Goal: Information Seeking & Learning: Learn about a topic

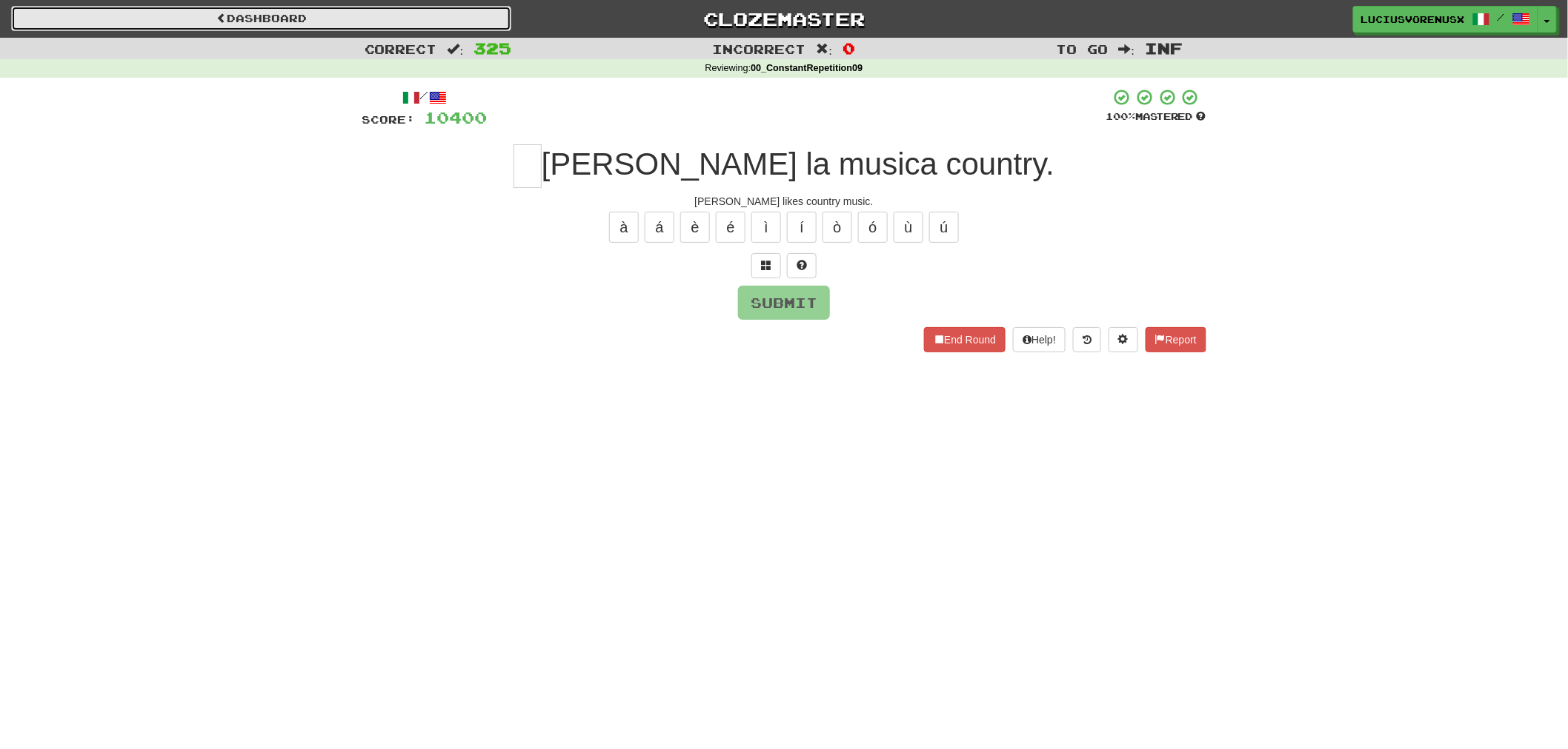
click at [444, 20] on link "Dashboard" at bounding box center [261, 19] width 500 height 25
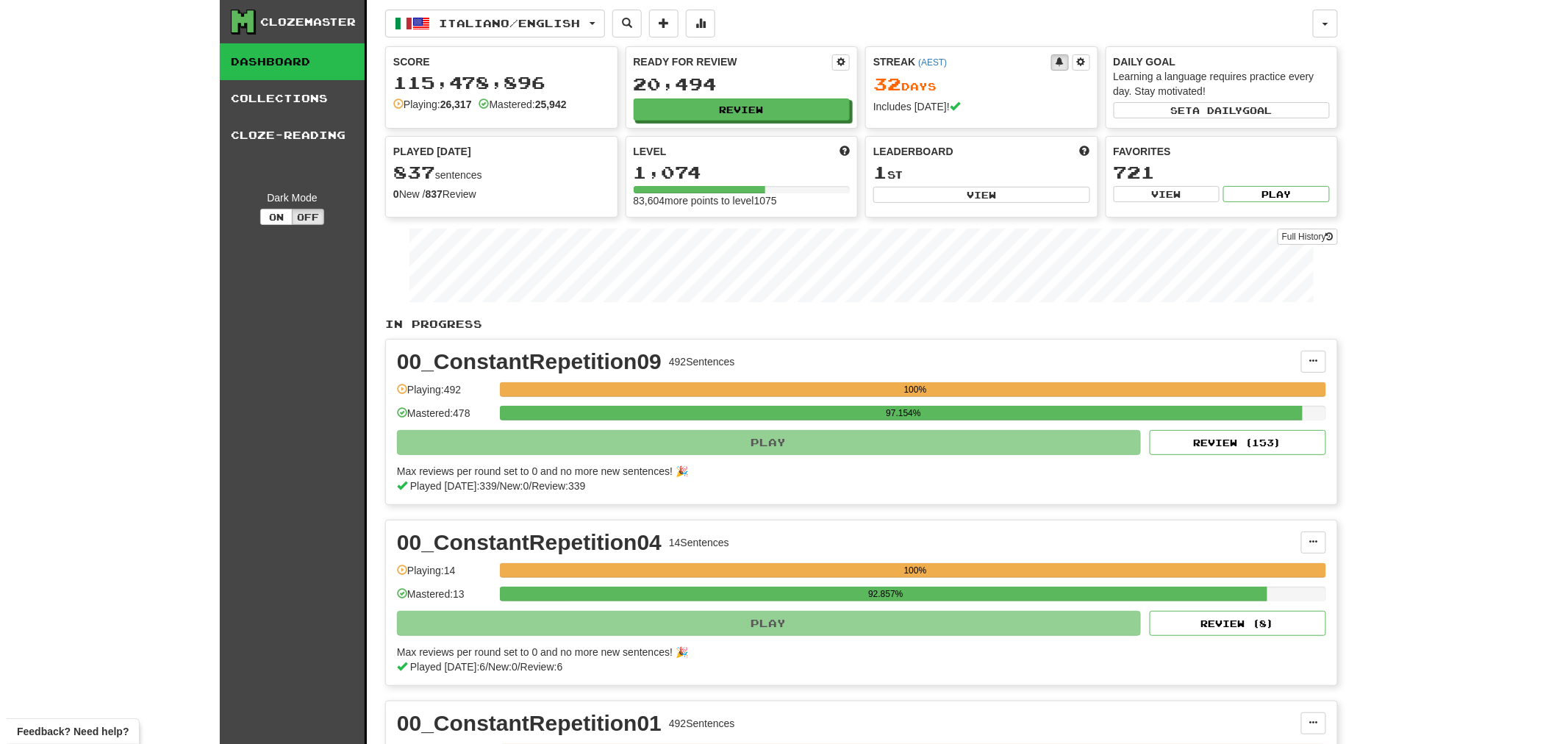
scroll to position [651, 0]
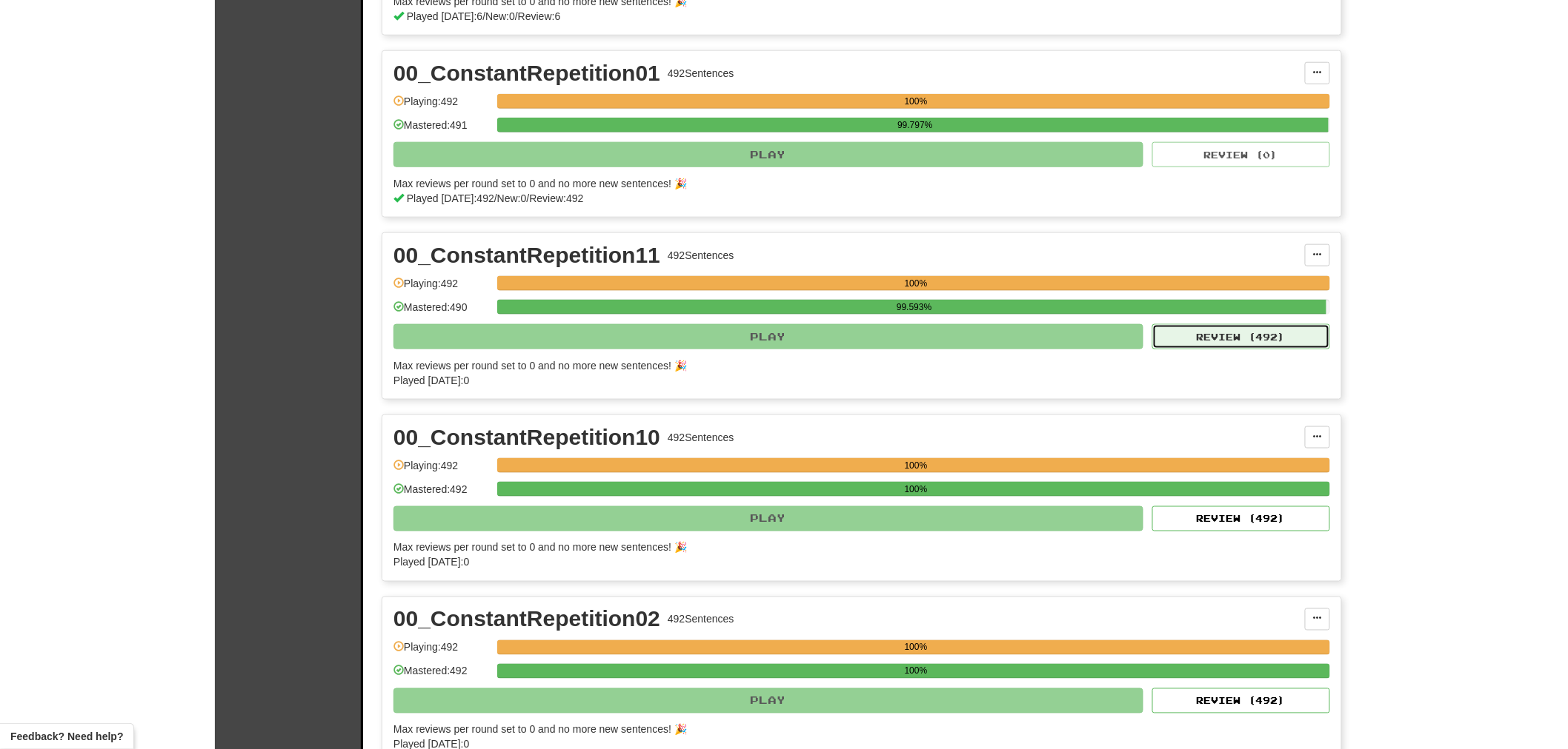
click at [1241, 340] on button "Review ( 492 )" at bounding box center [1241, 337] width 178 height 25
select select "********"
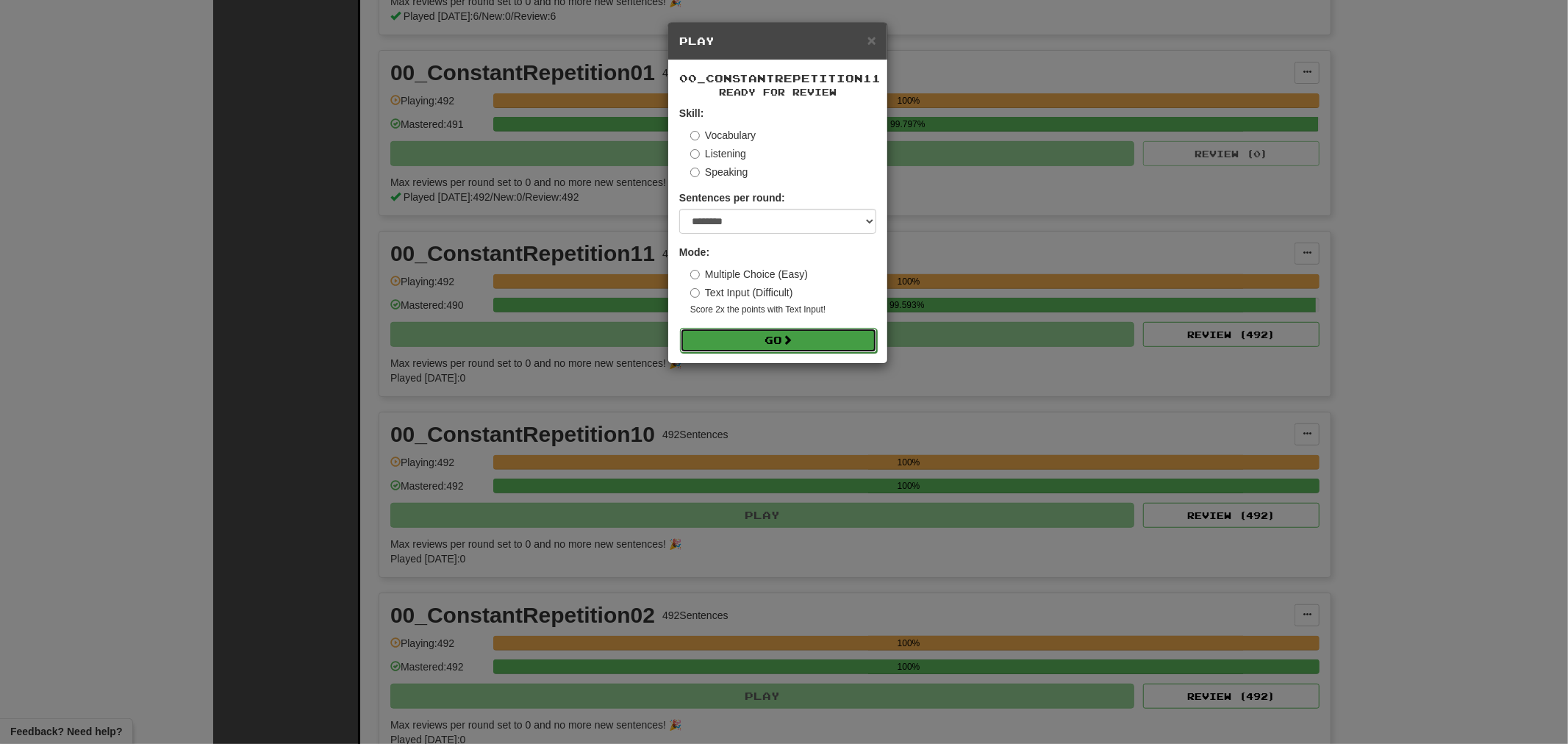
click at [802, 346] on button "Go" at bounding box center [778, 340] width 197 height 25
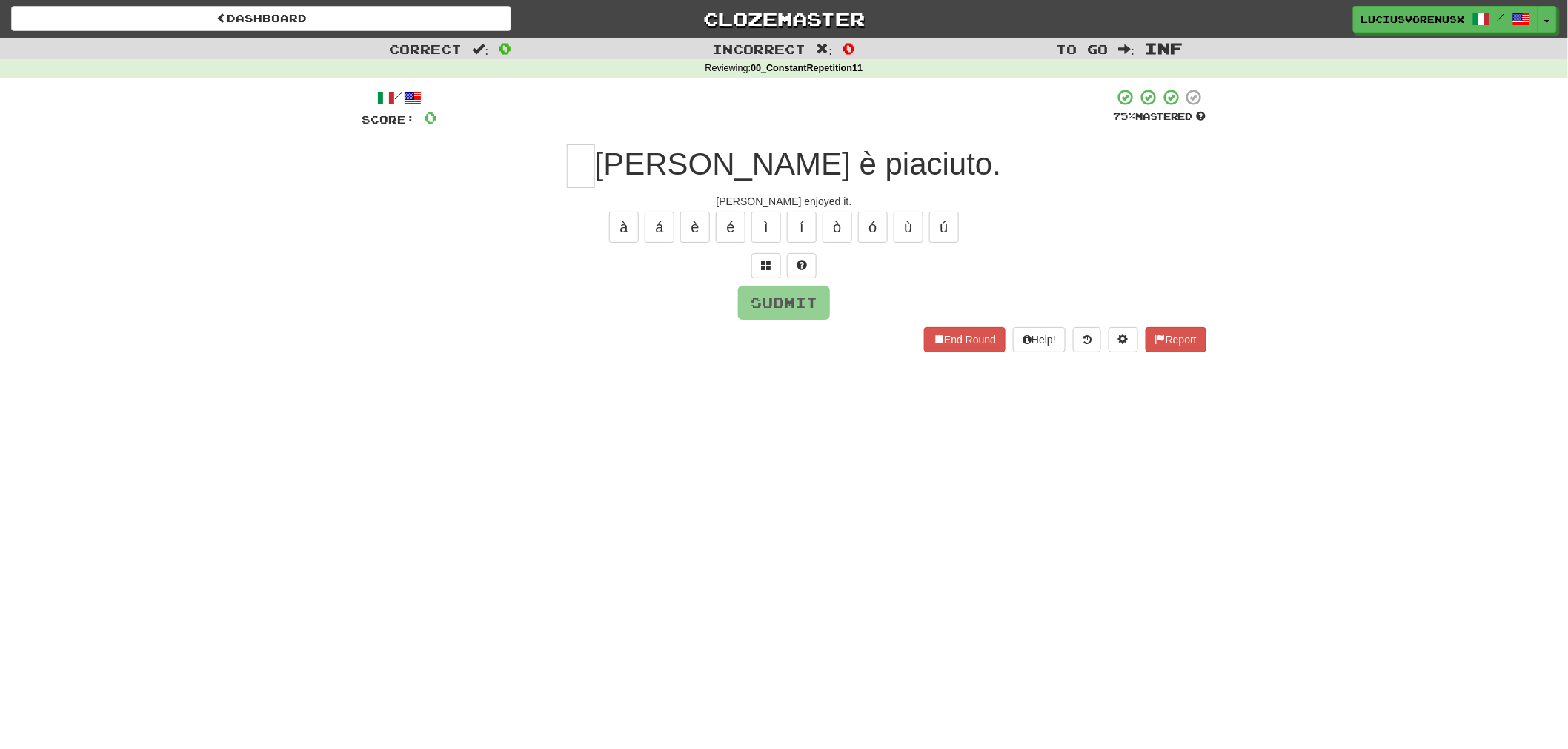
click at [86, 341] on div "Correct : 0 Incorrect : 0 To go : Inf Reviewing : 00_ConstantRepetition11 / Sco…" at bounding box center [784, 205] width 1568 height 335
click at [595, 167] on input "text" at bounding box center [580, 165] width 28 height 43
type input "*"
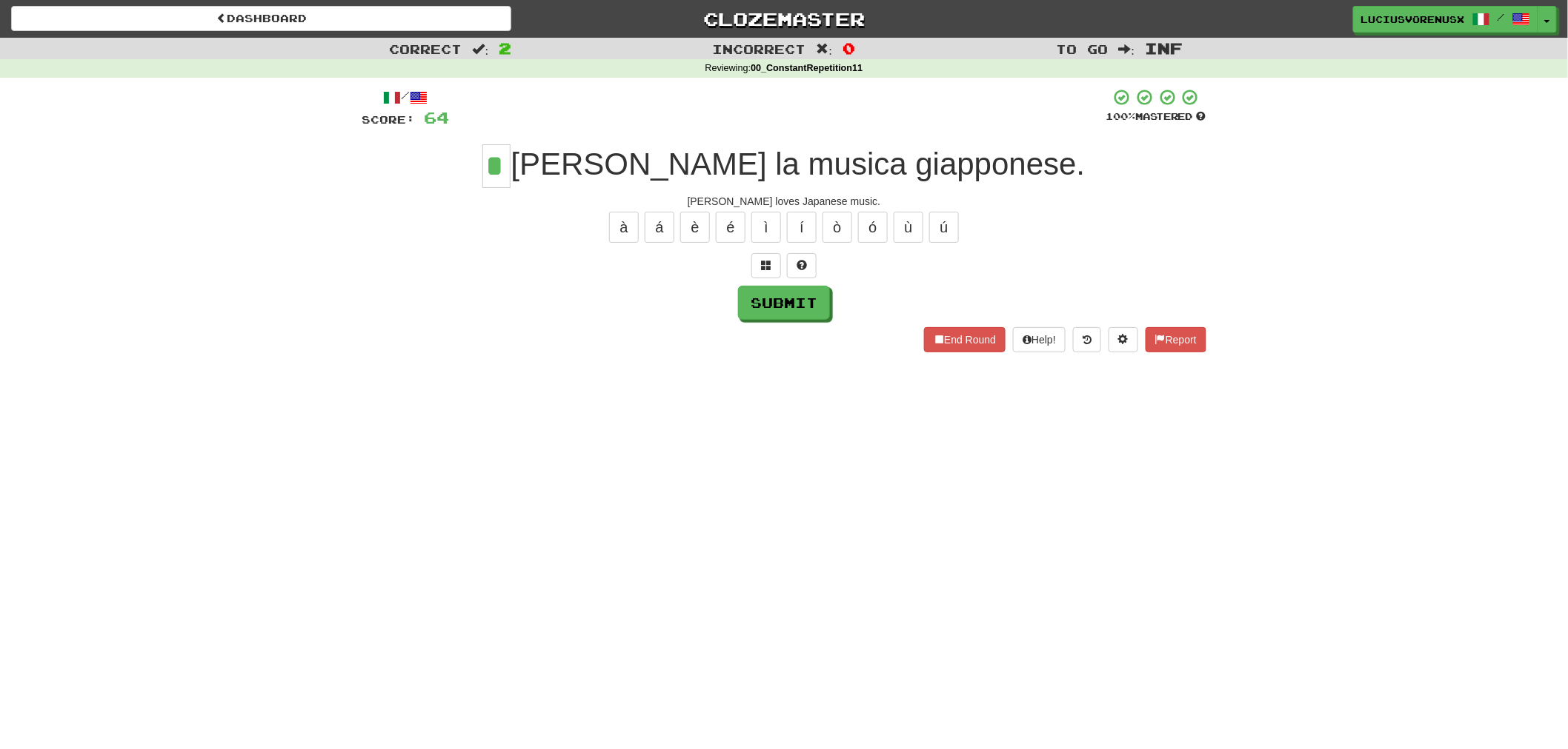
type input "*"
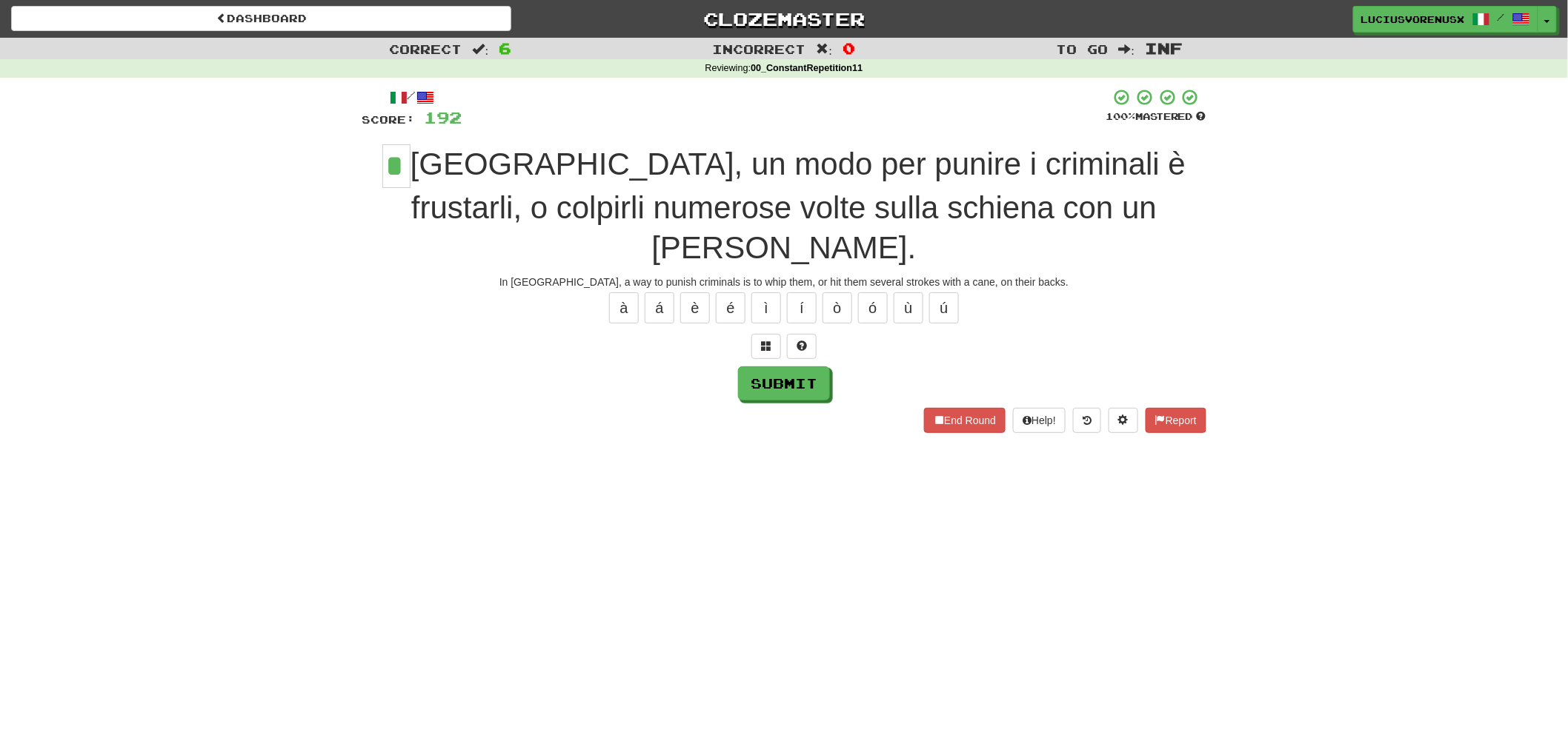
type input "*"
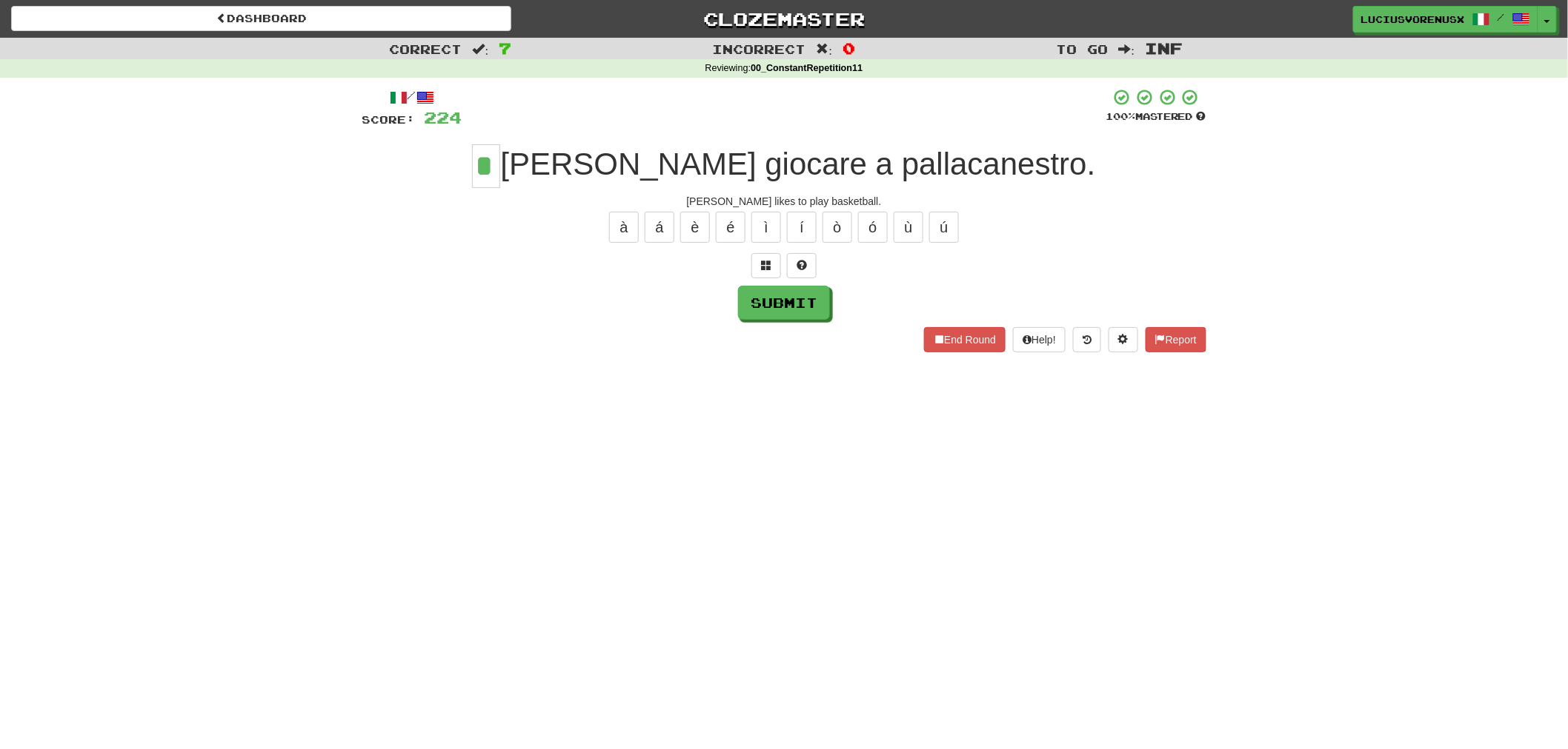
type input "*"
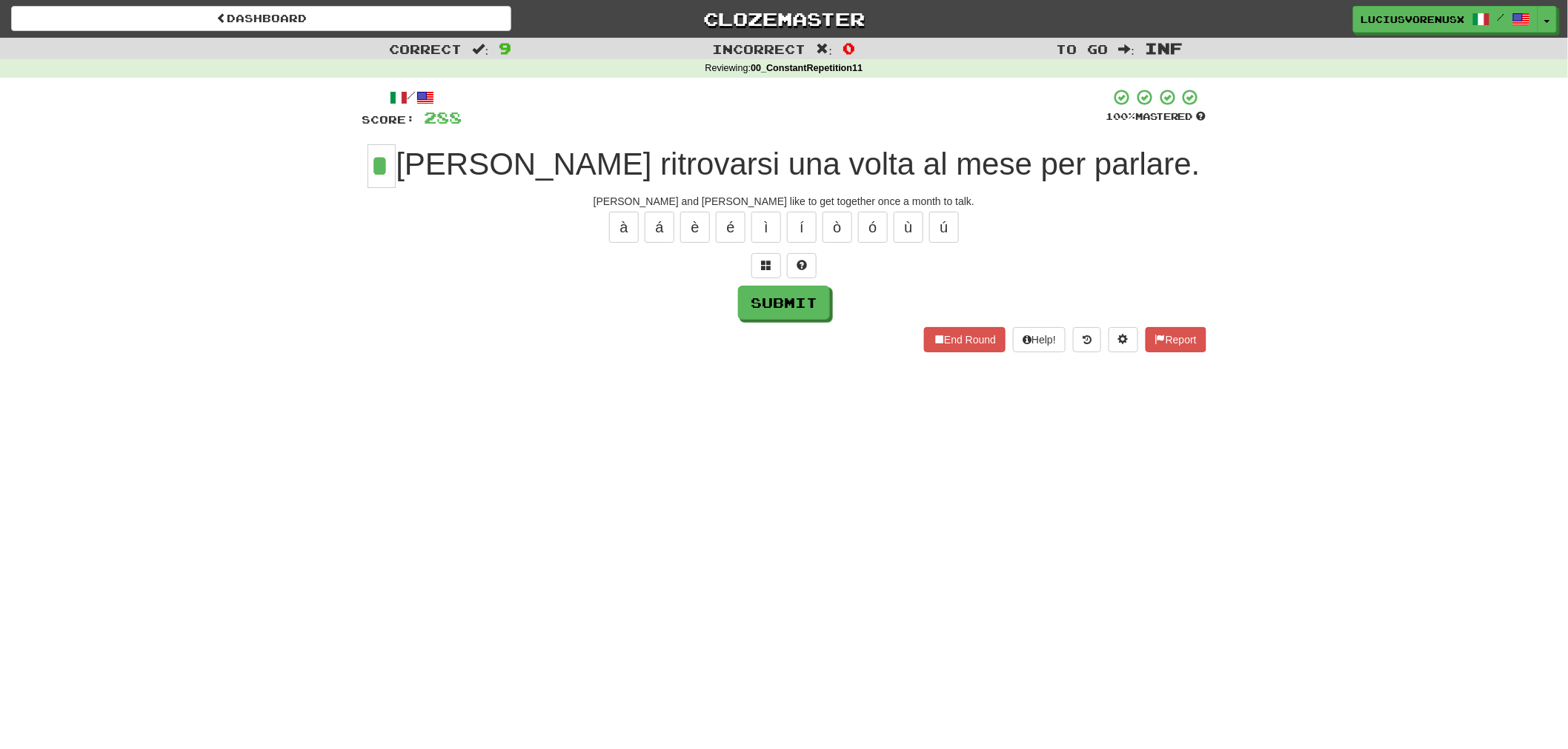
type input "*"
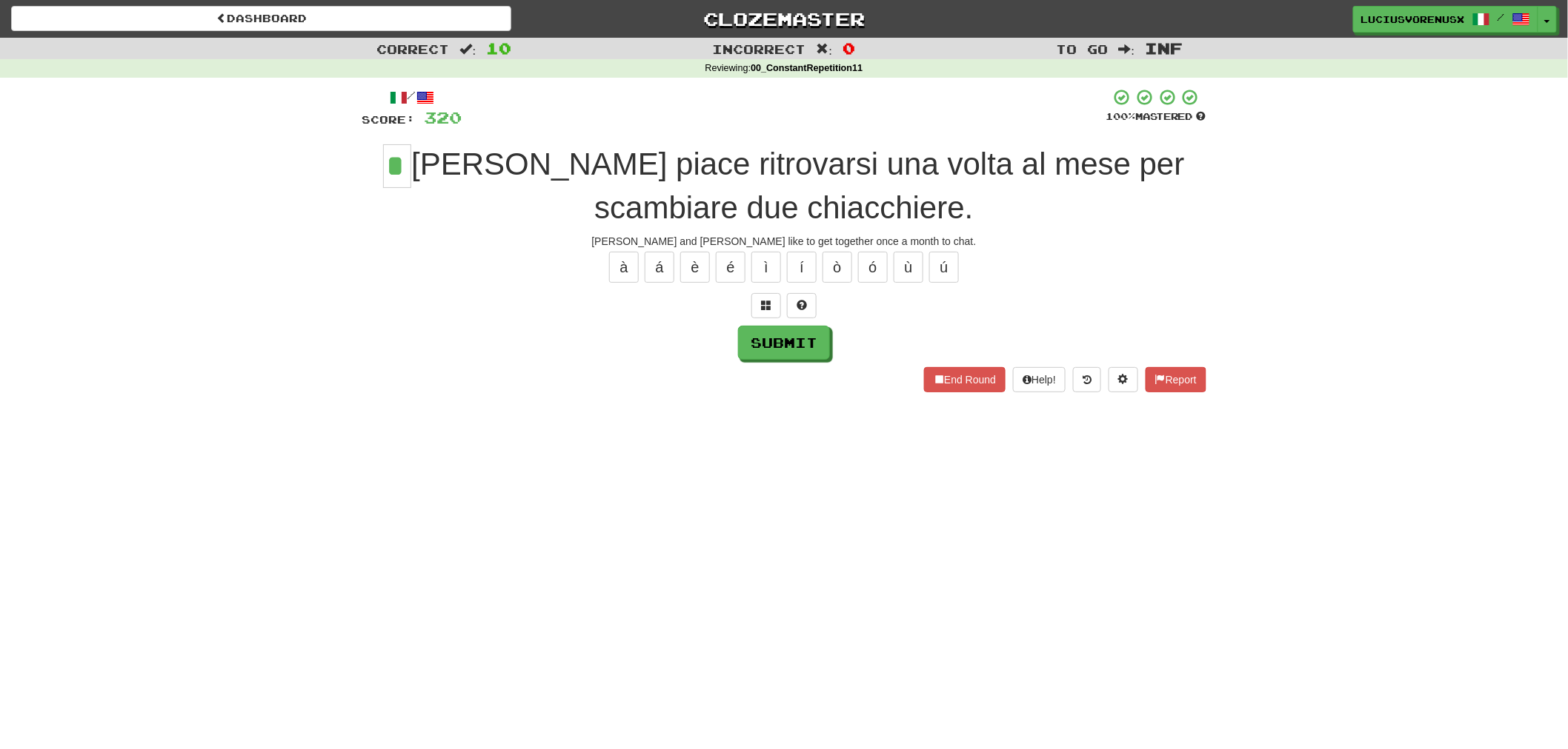
type input "*"
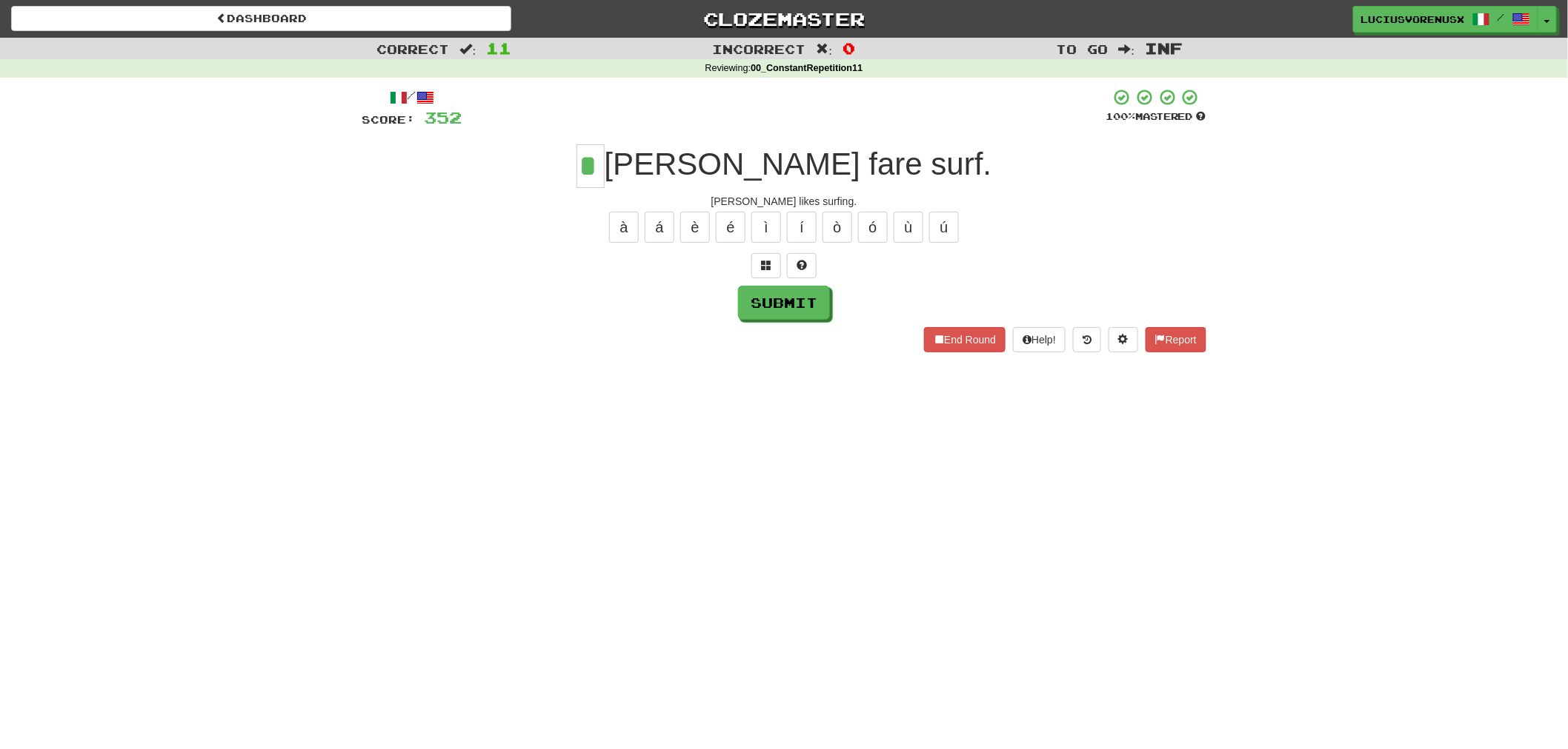
type input "*"
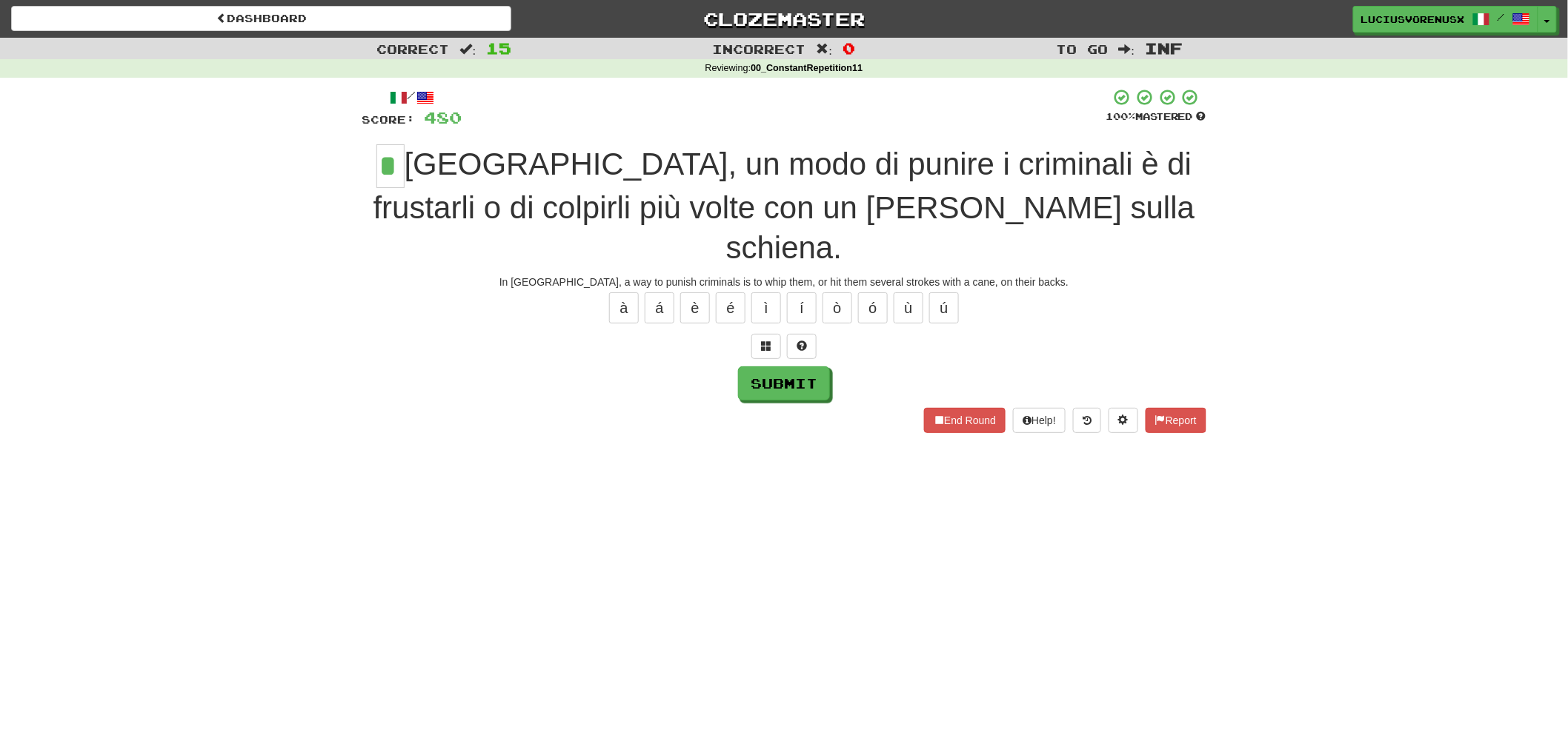
type input "*"
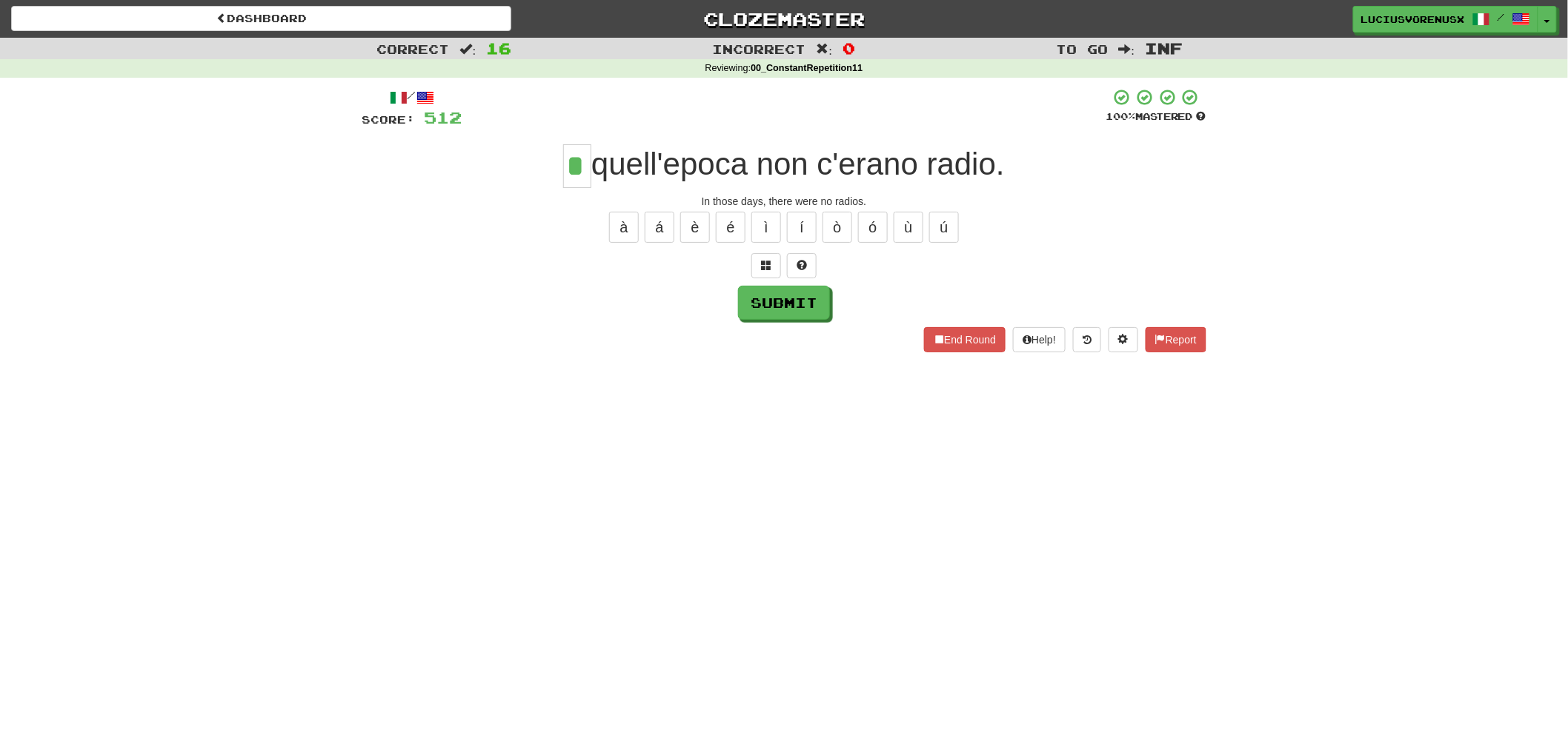
type input "*"
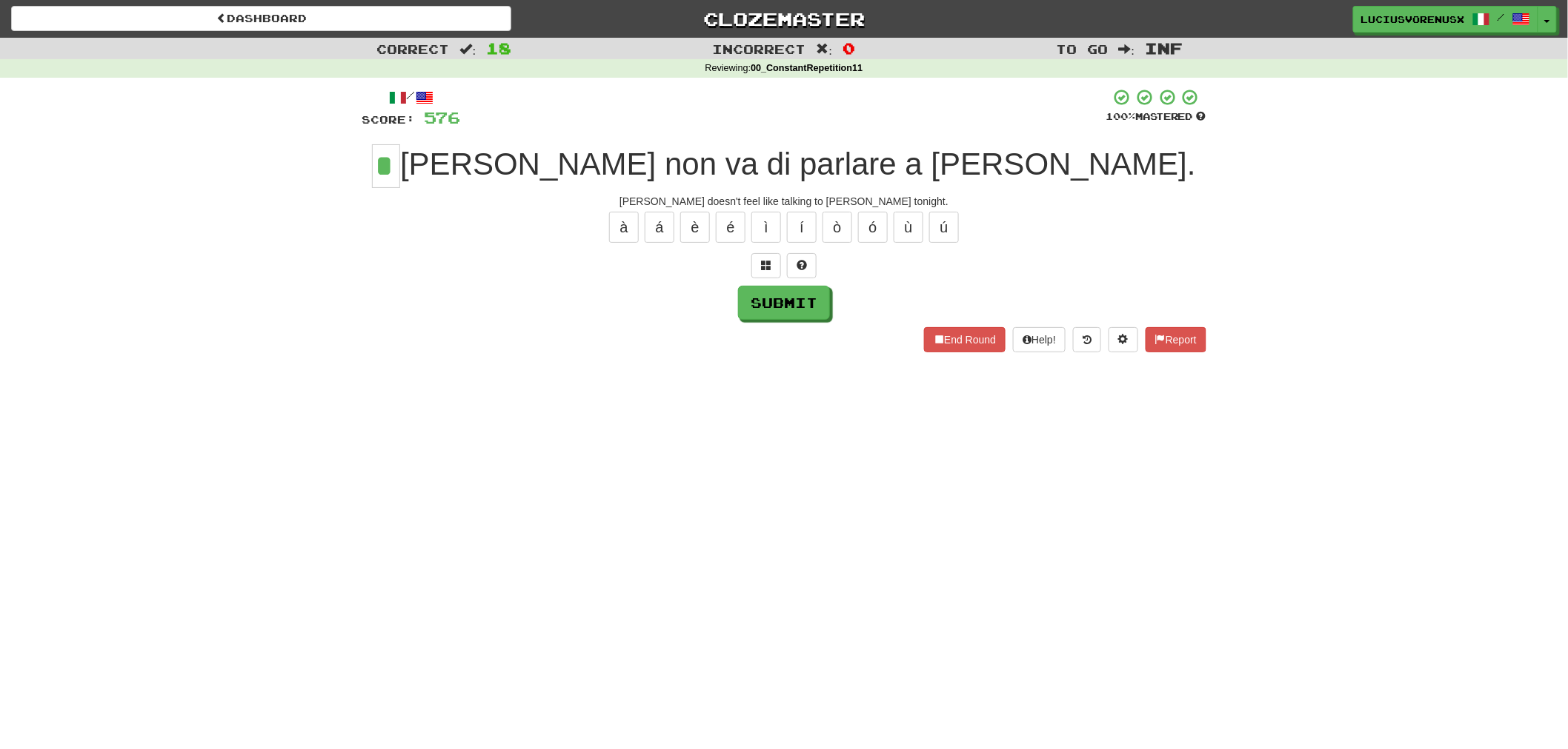
type input "*"
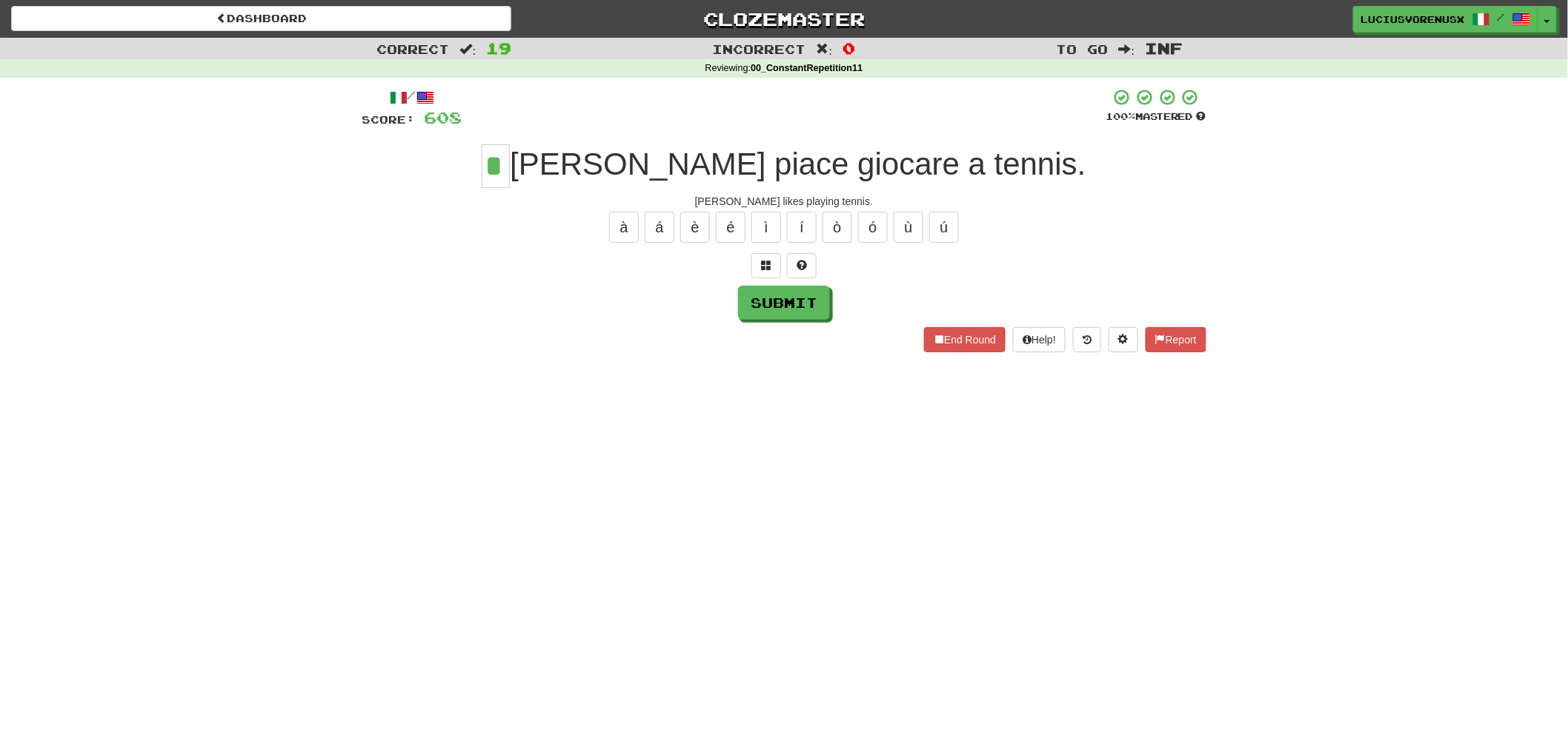
type input "*"
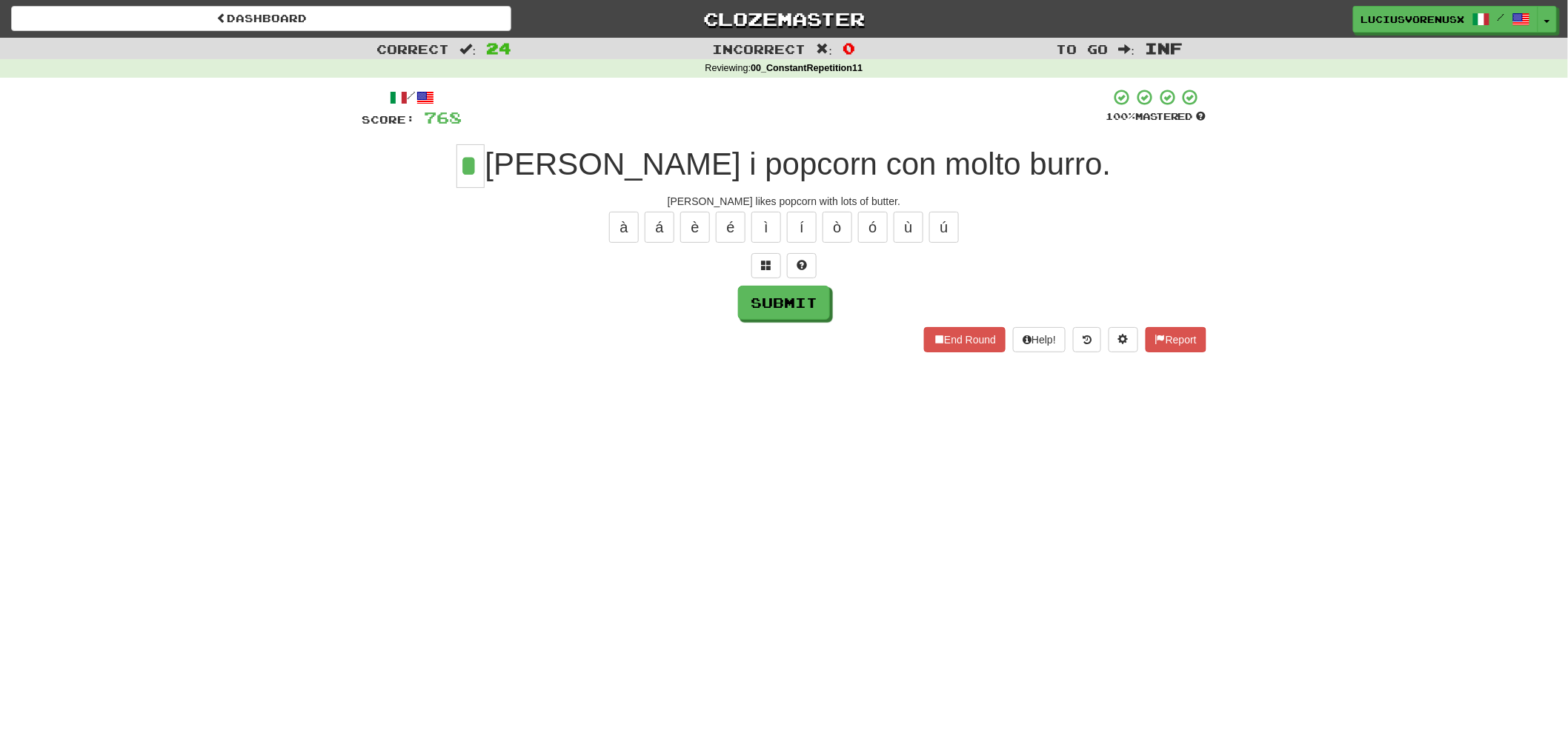
type input "*"
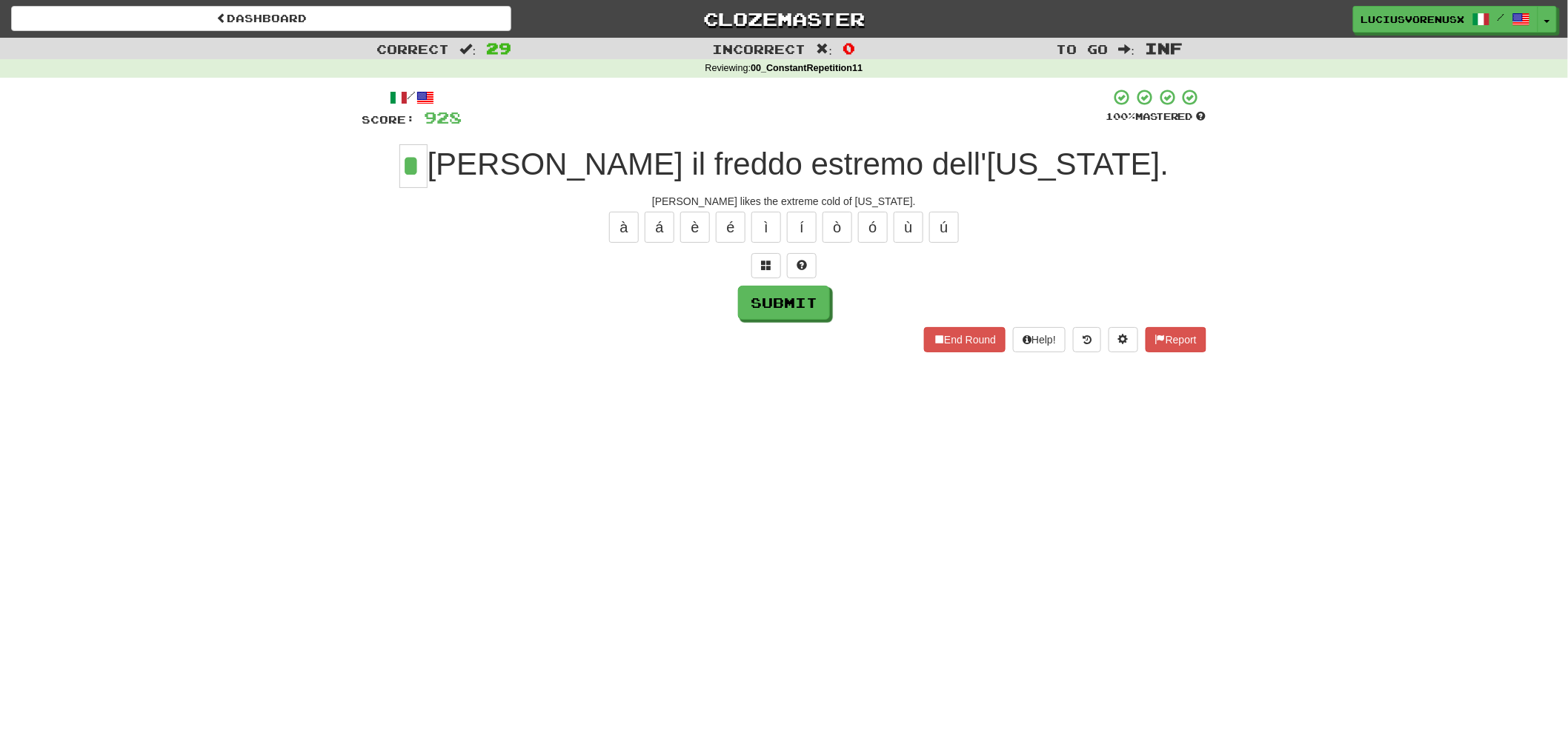
type input "*"
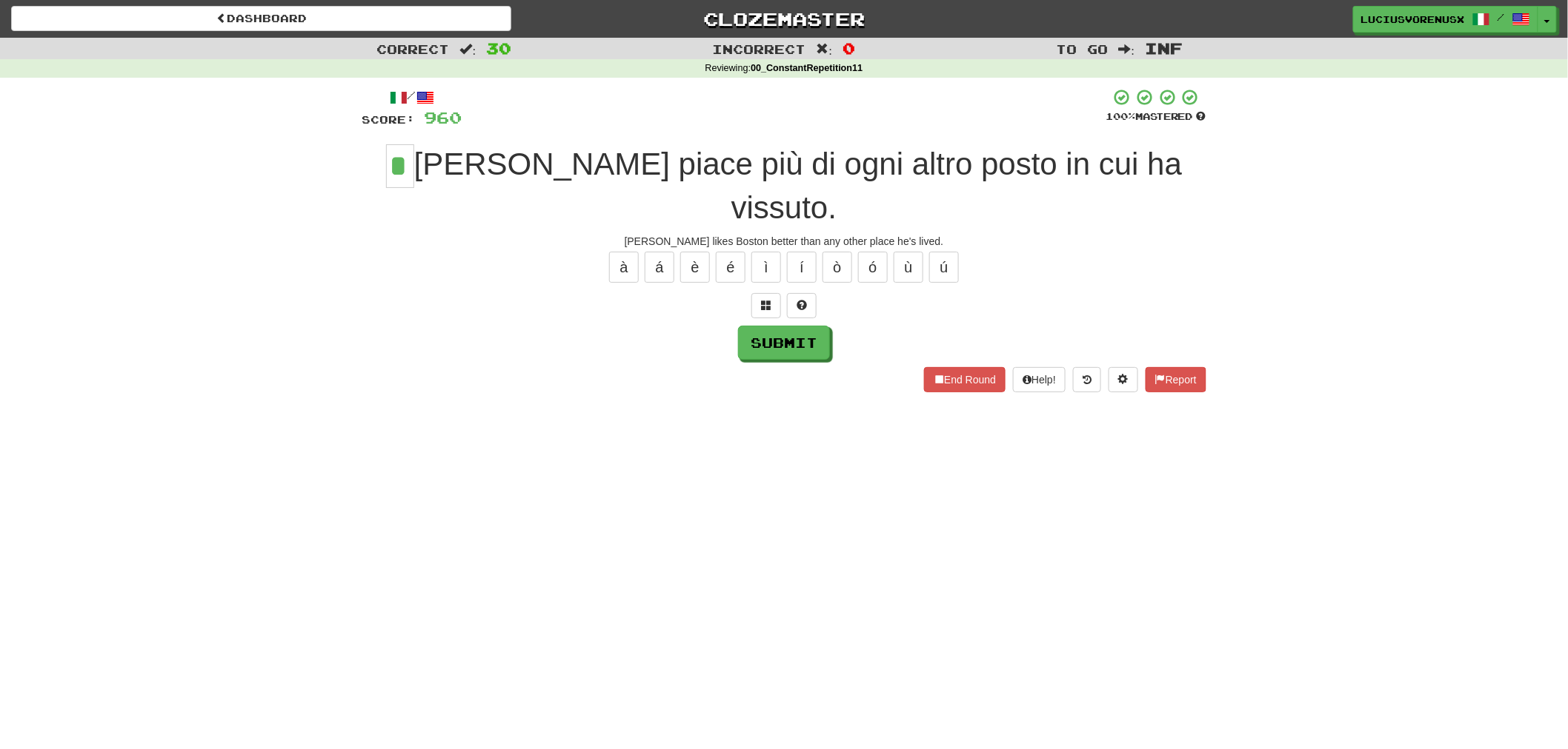
type input "*"
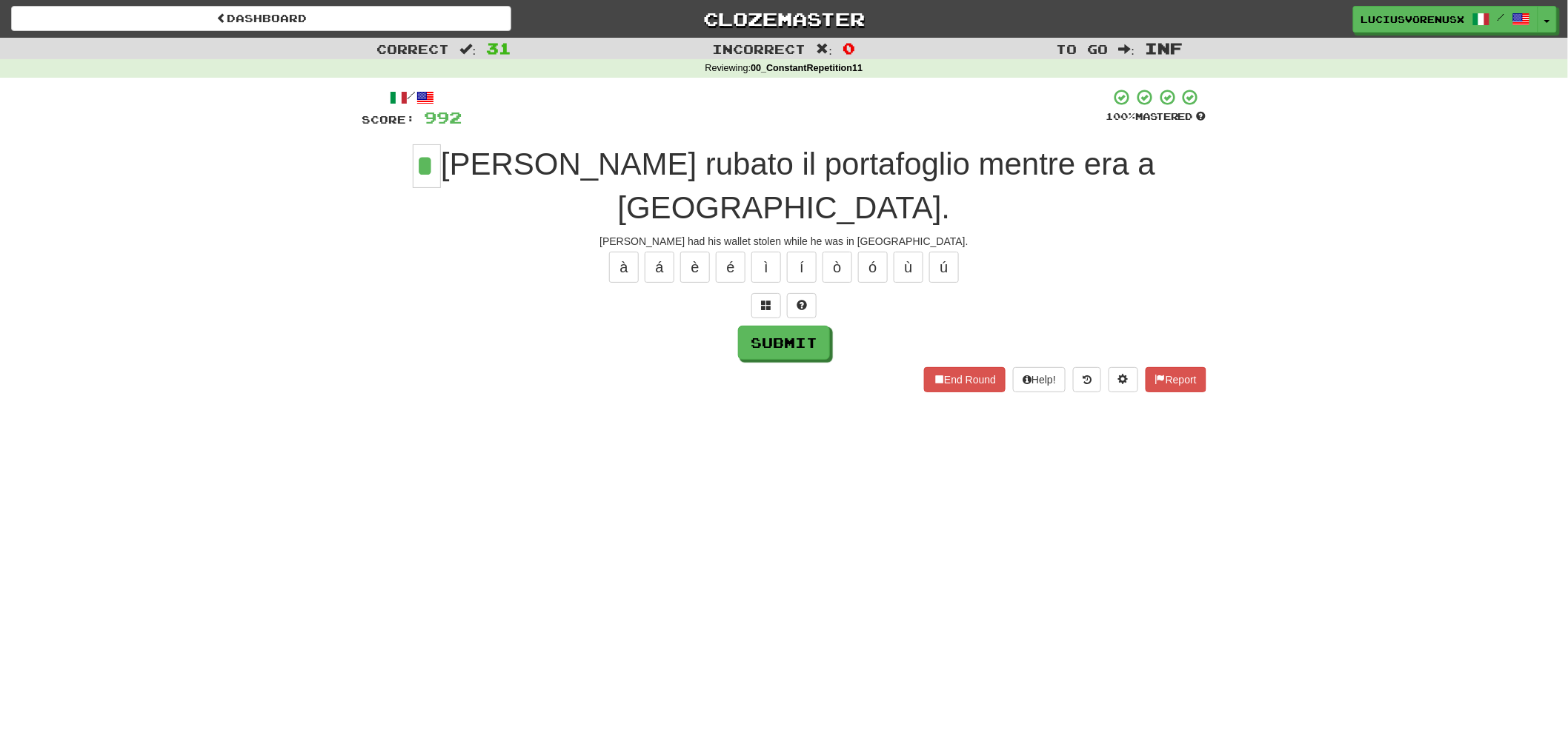
type input "*"
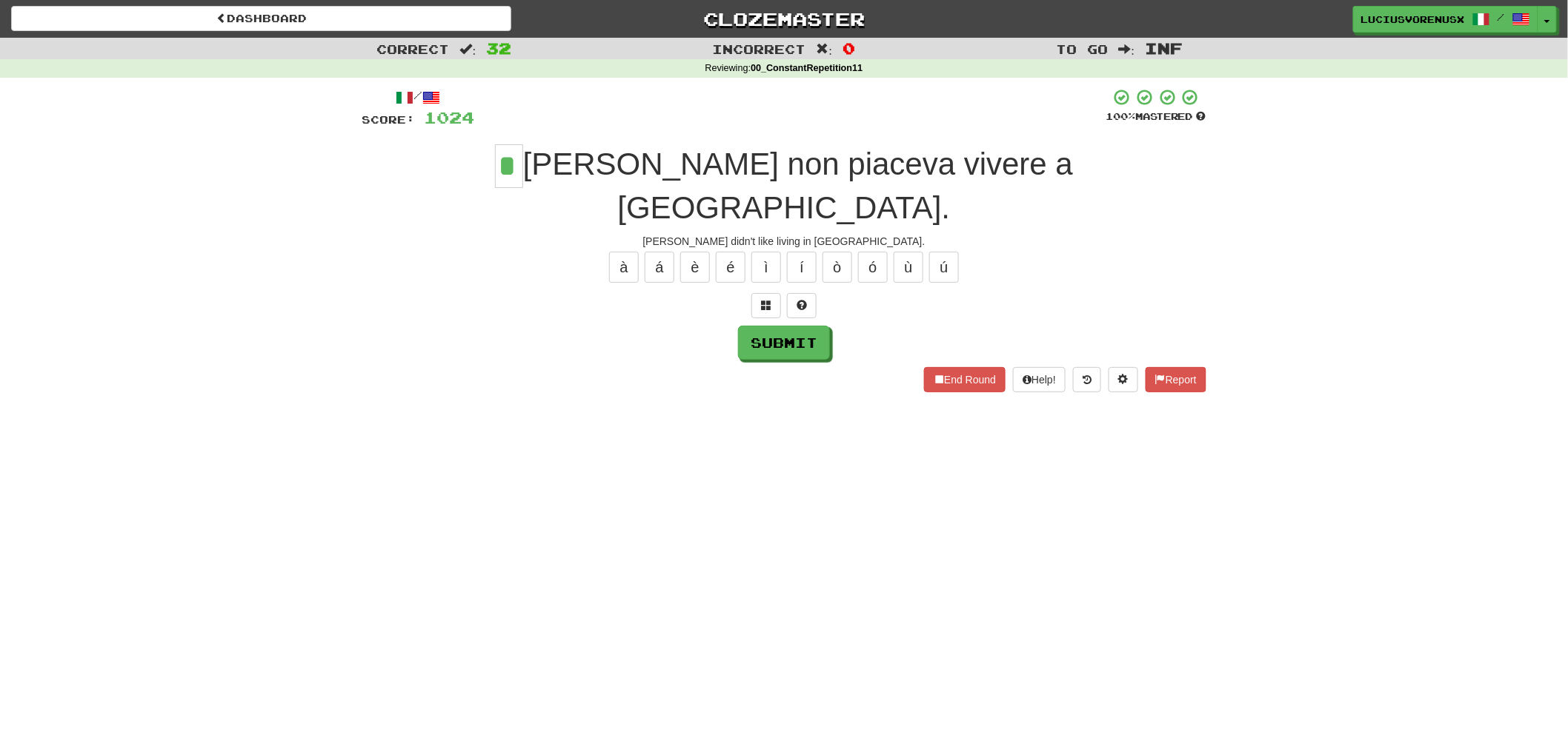
type input "*"
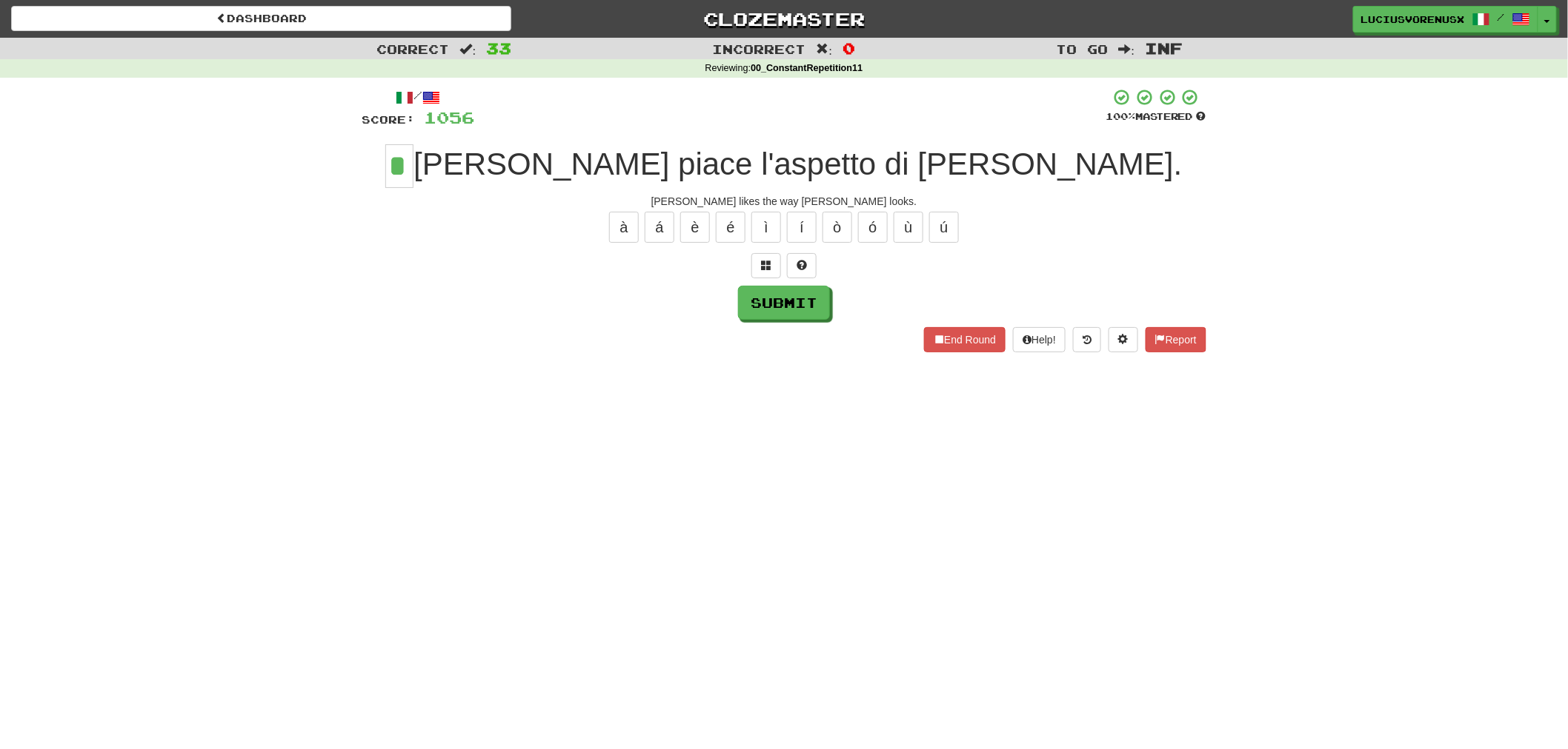
type input "*"
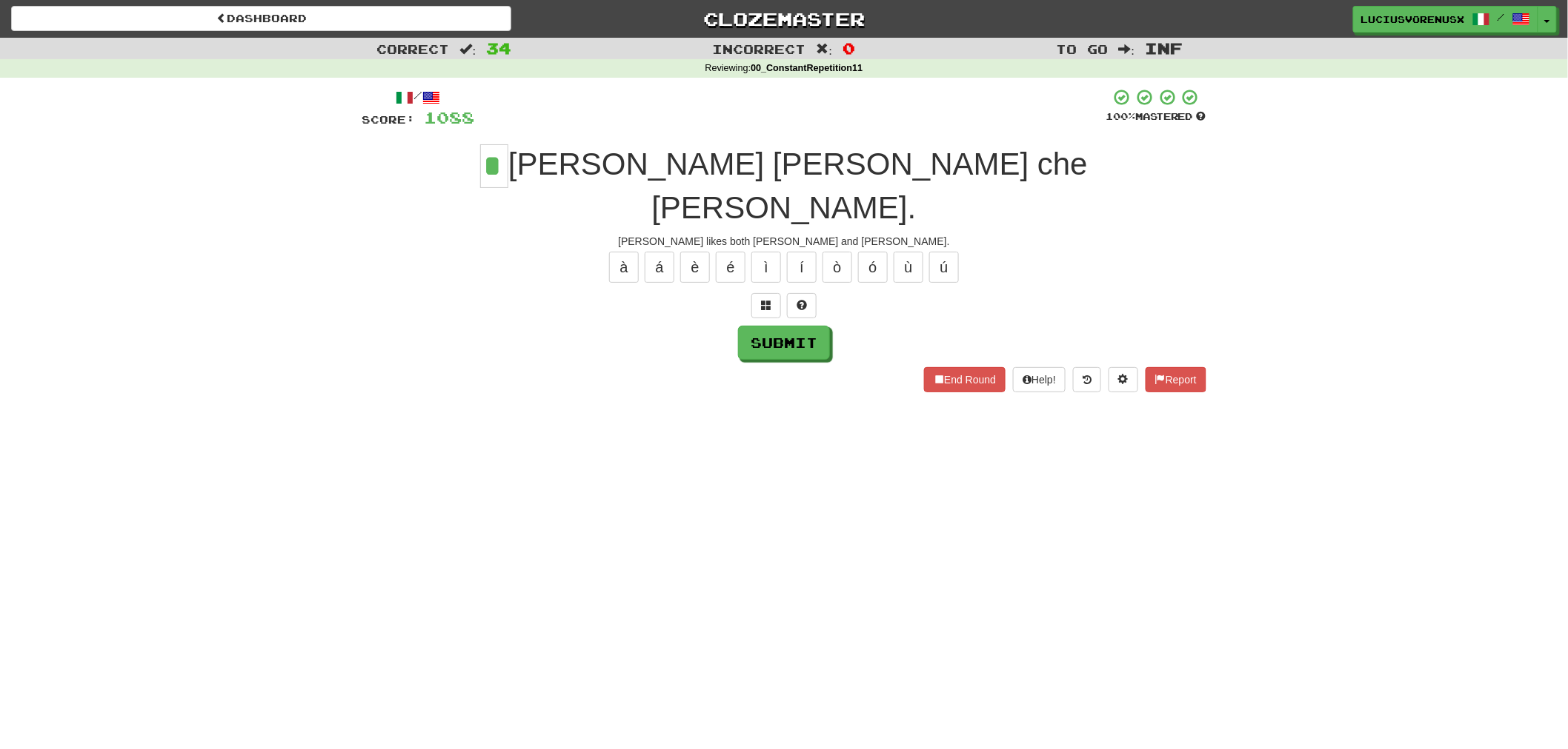
type input "*"
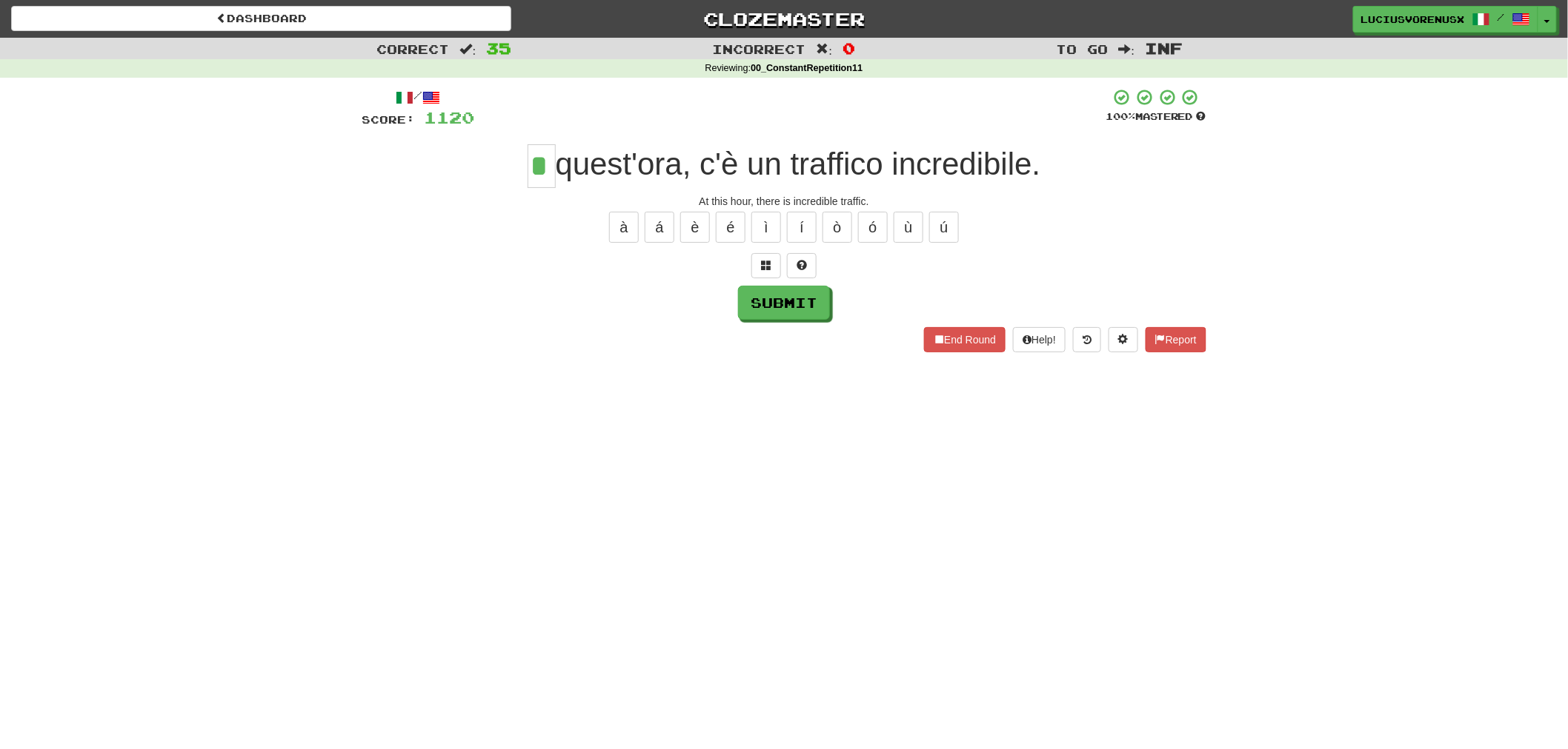
type input "*"
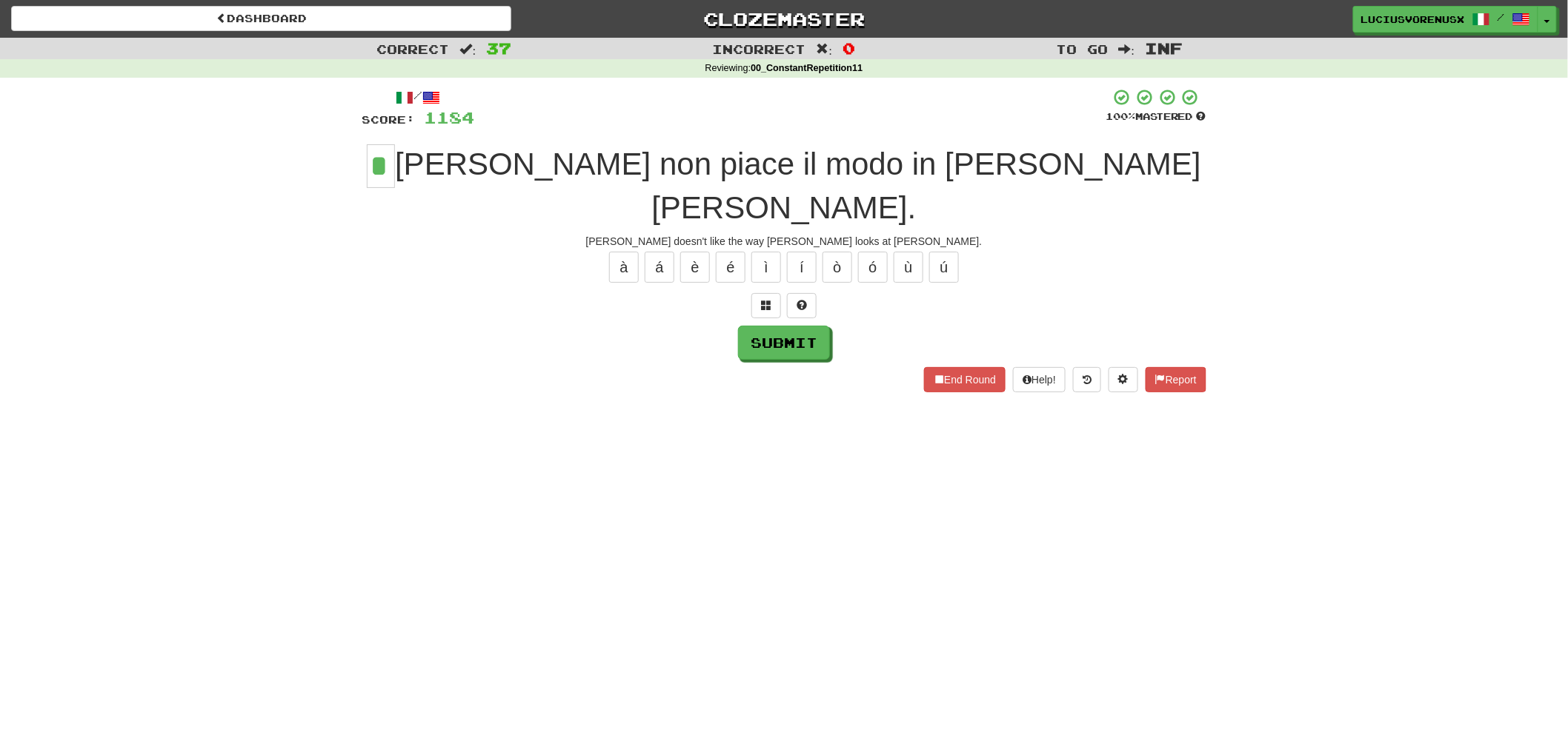
type input "*"
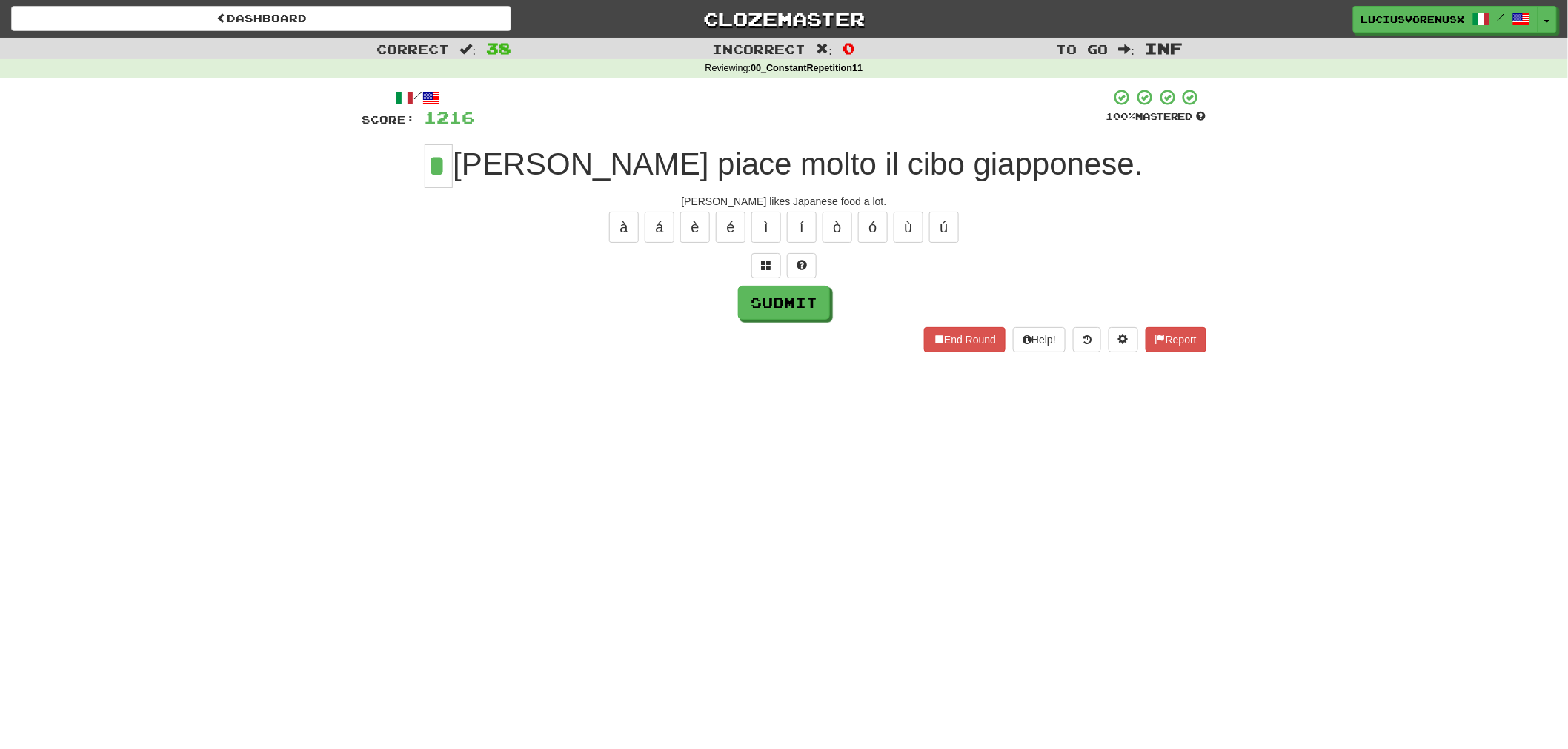
type input "*"
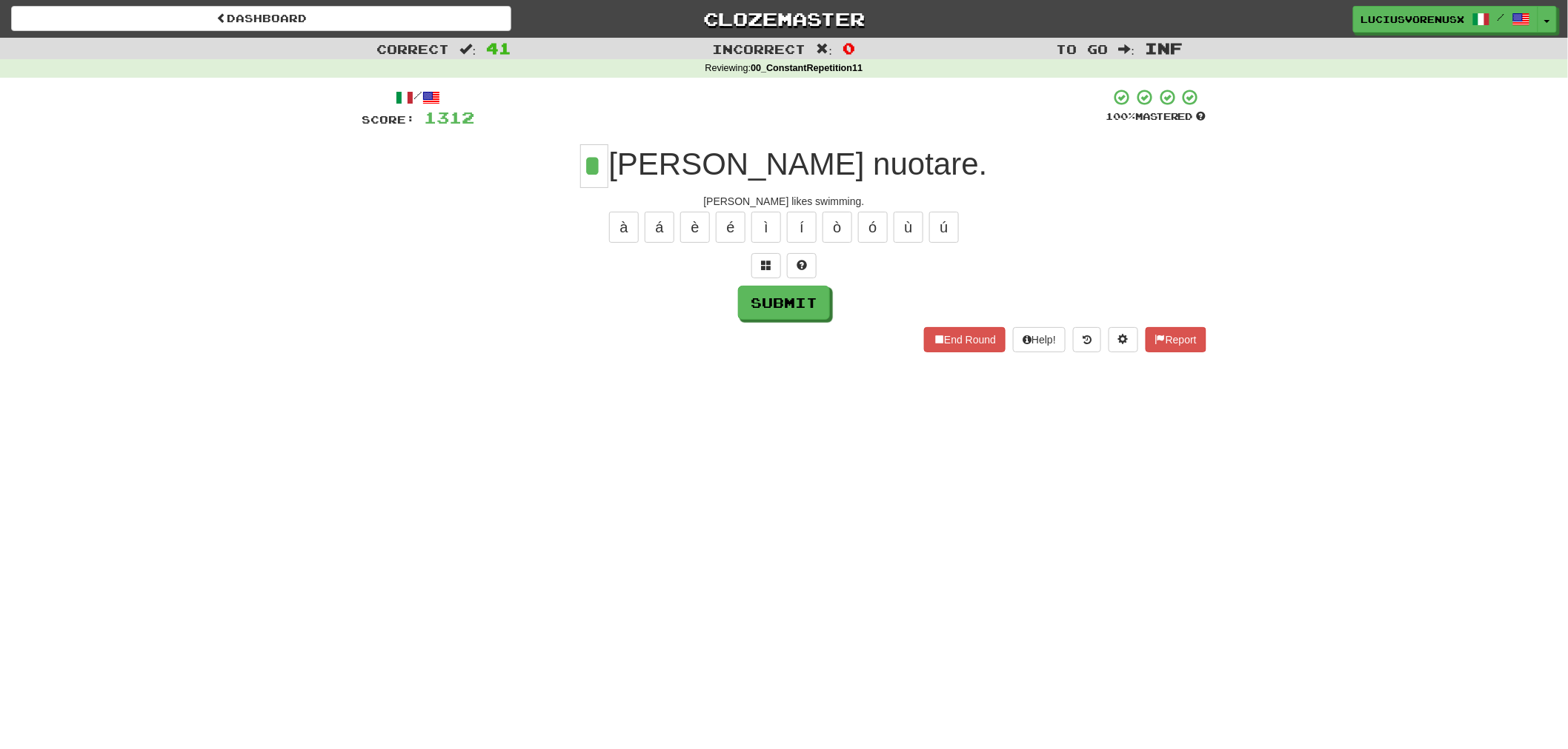
type input "*"
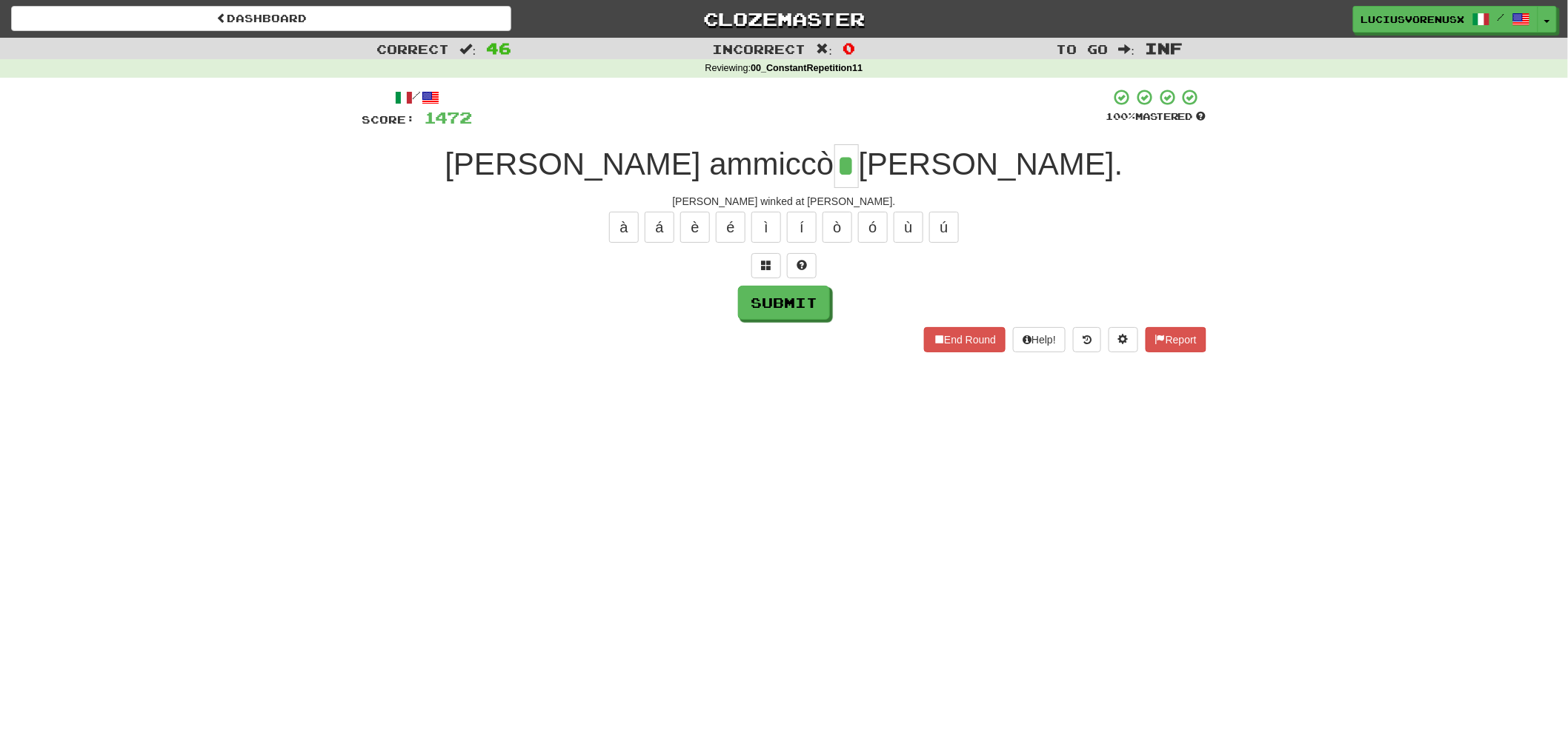
type input "*"
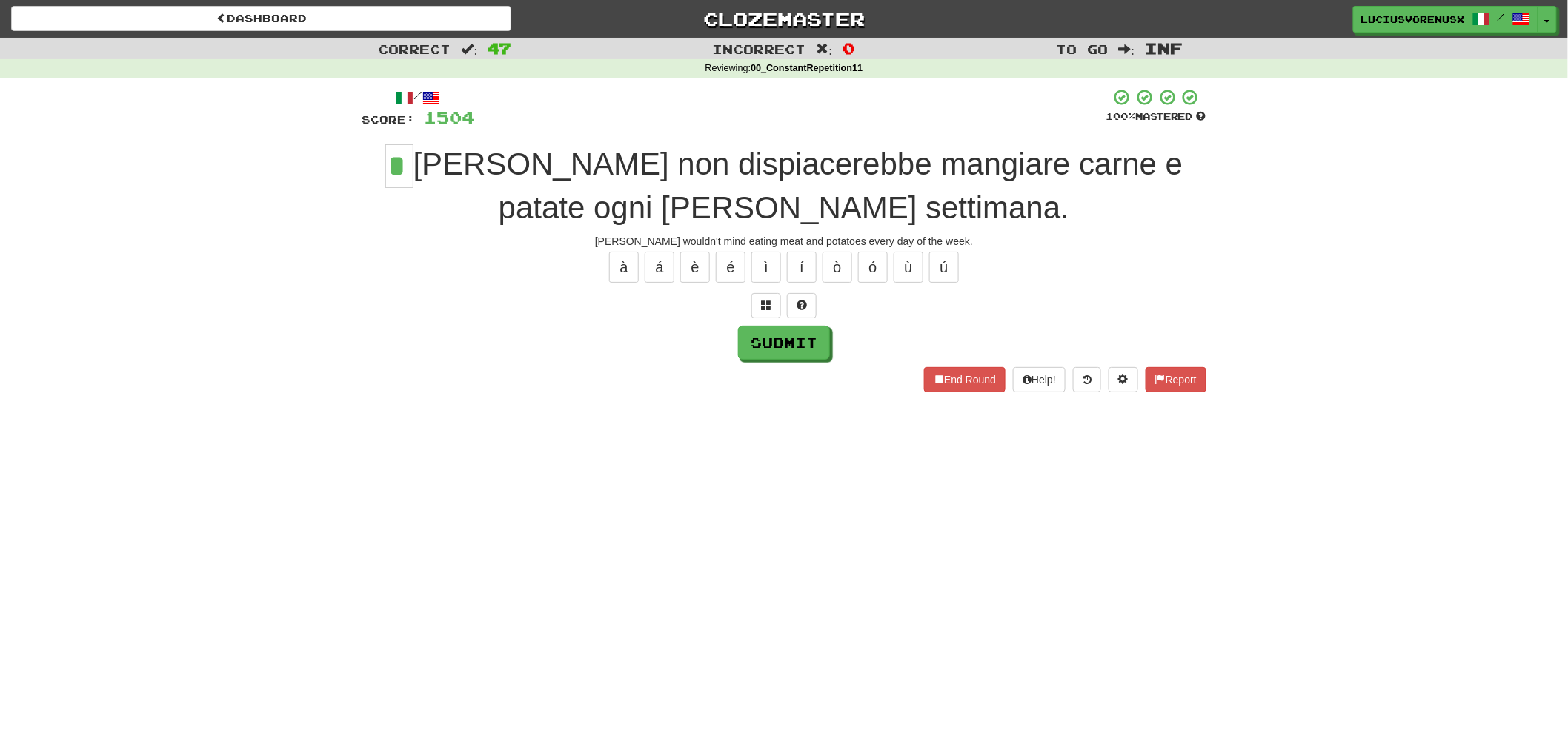
type input "*"
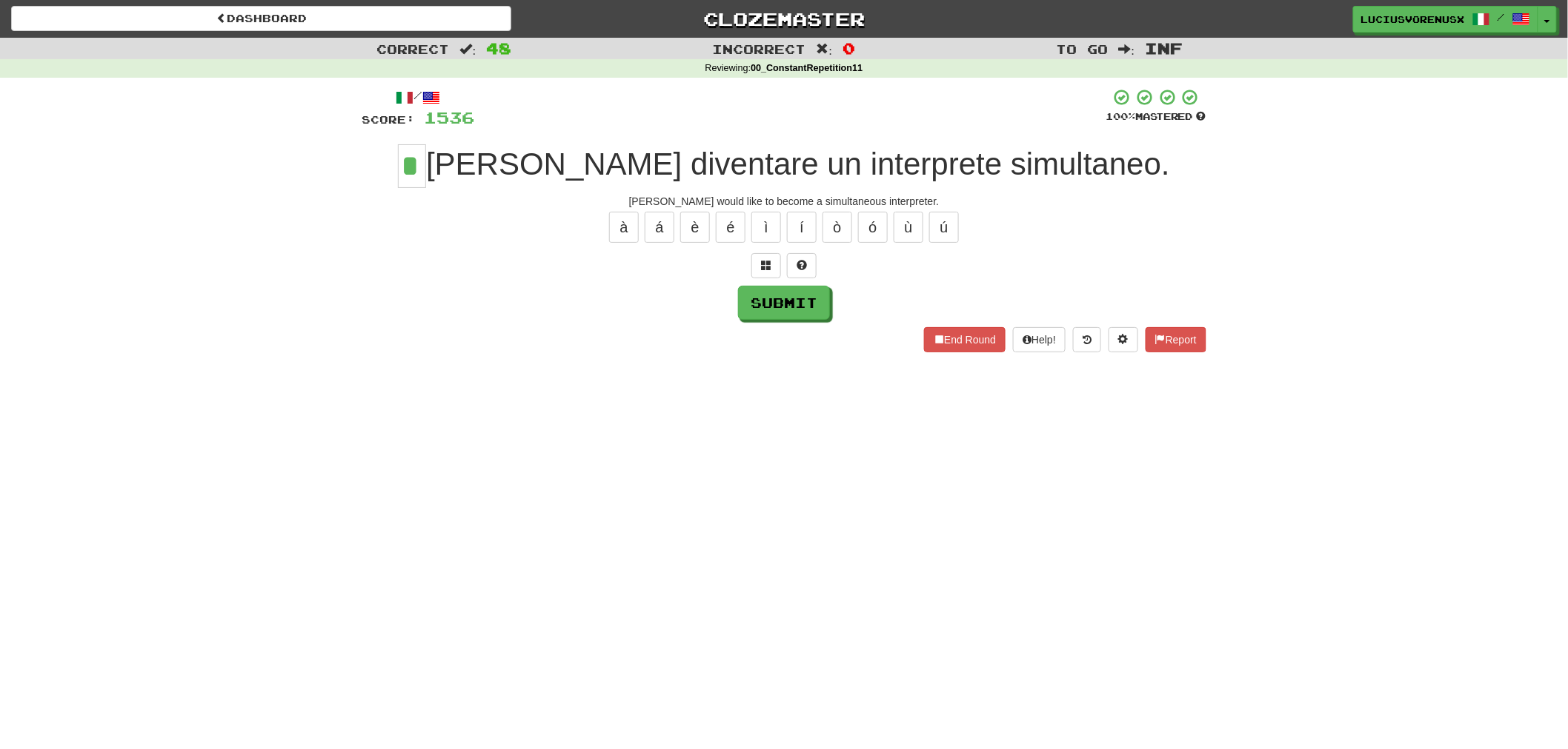
type input "*"
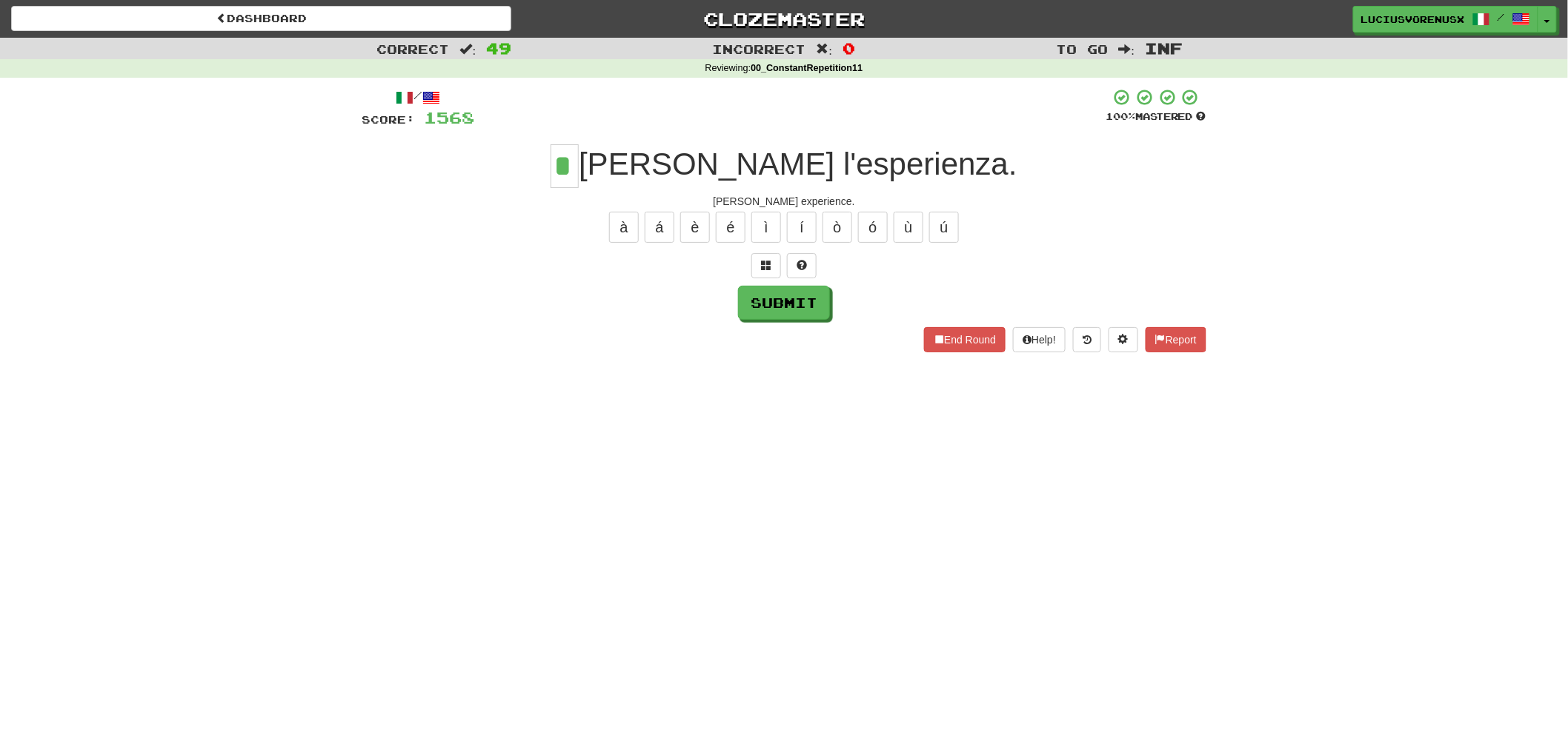
type input "*"
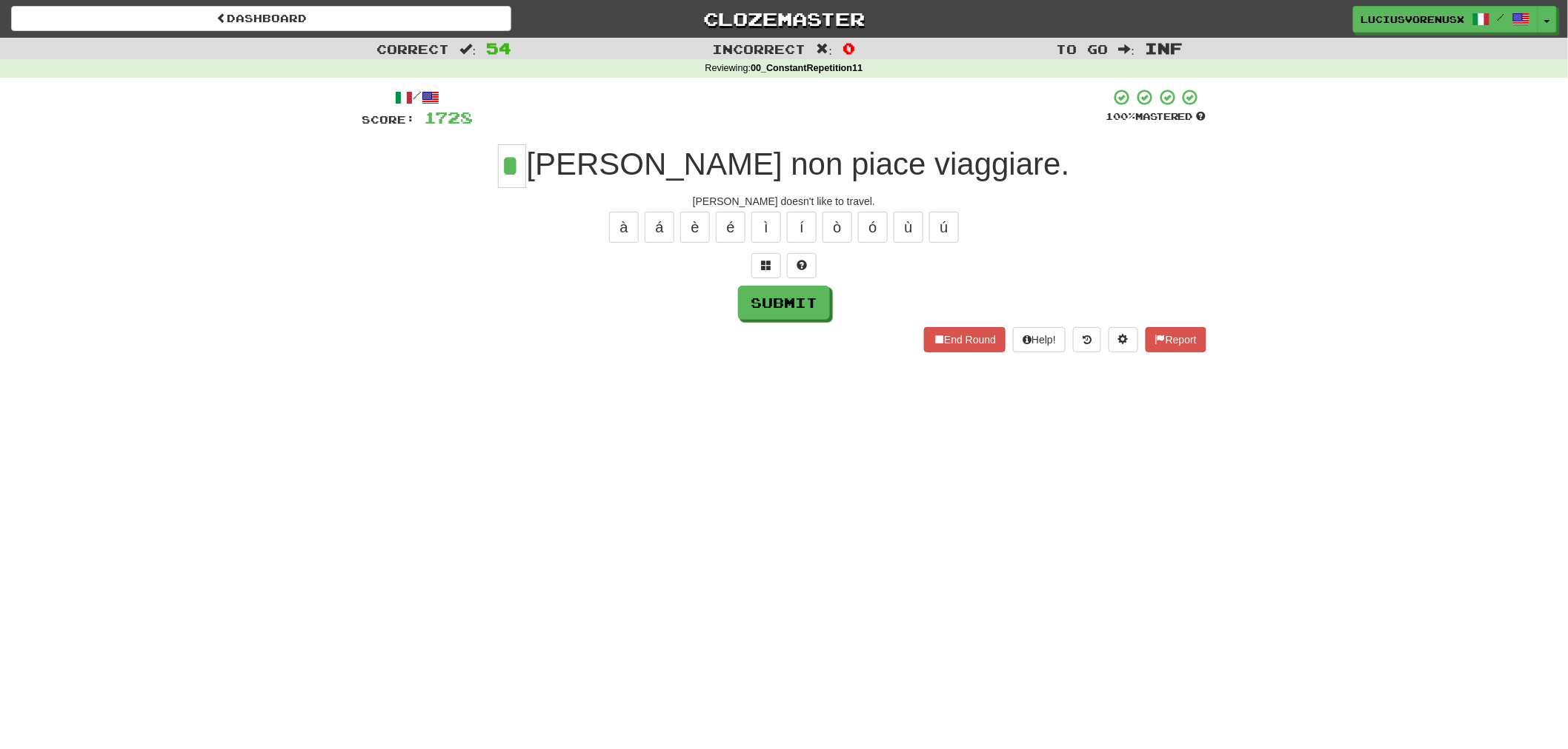
type input "*"
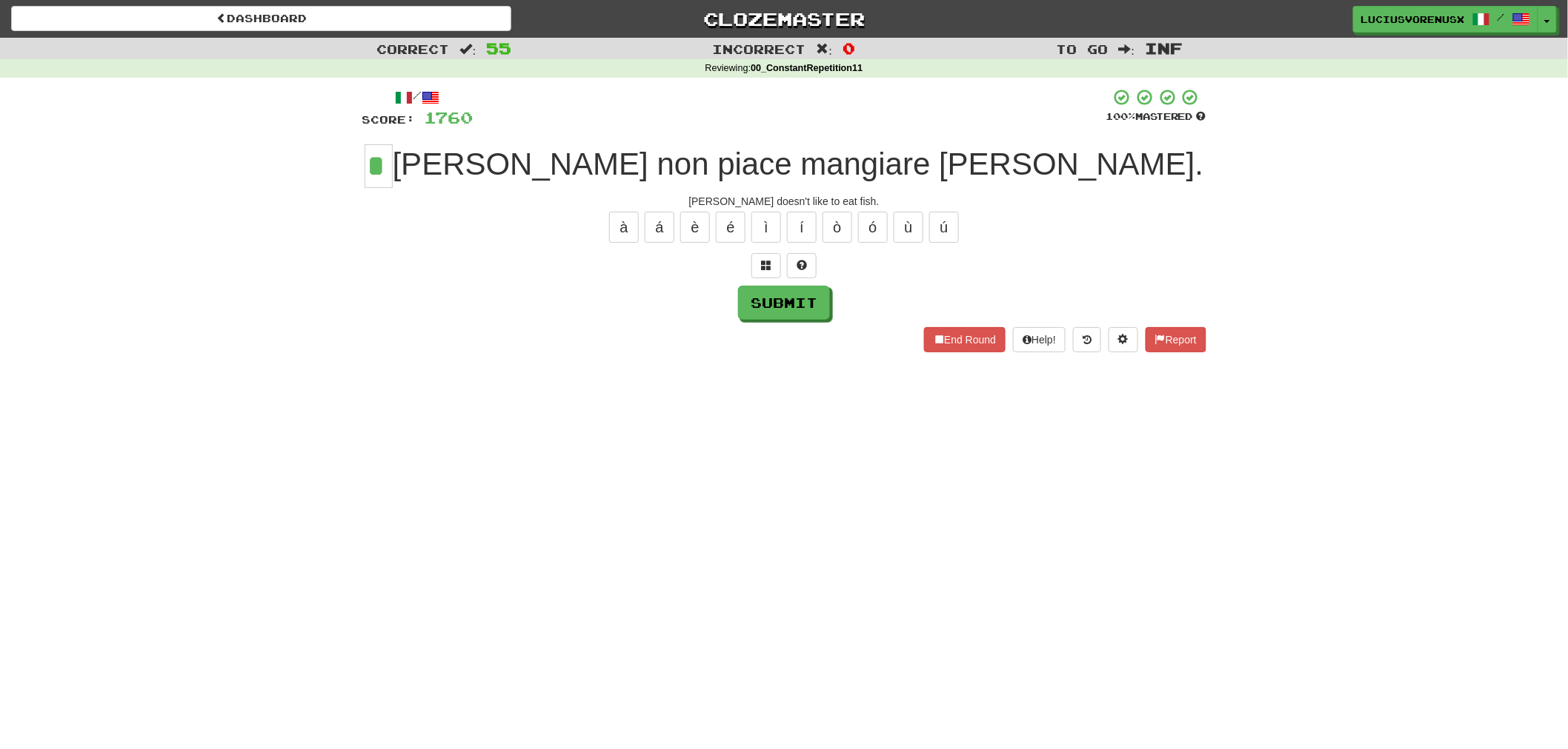
type input "*"
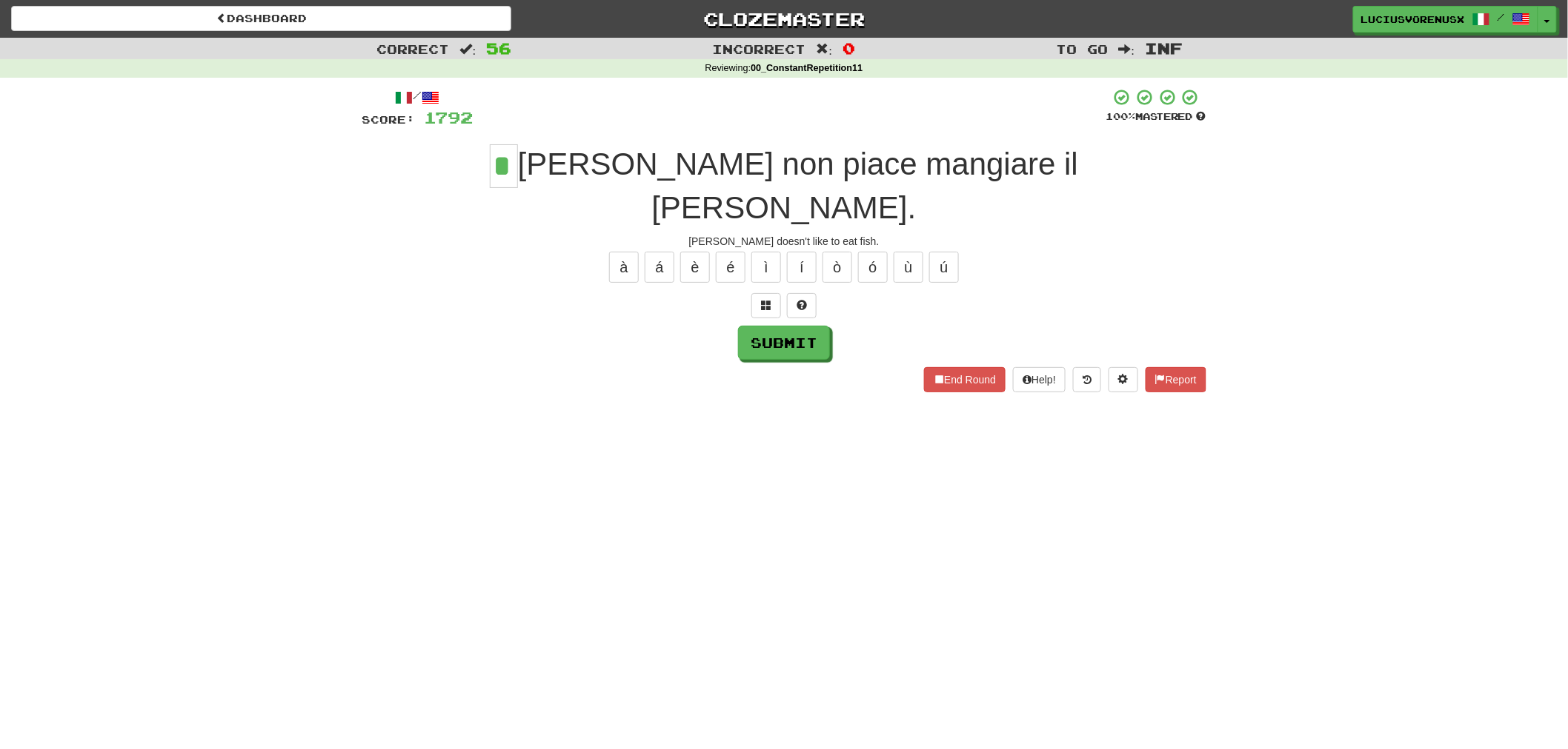
type input "*"
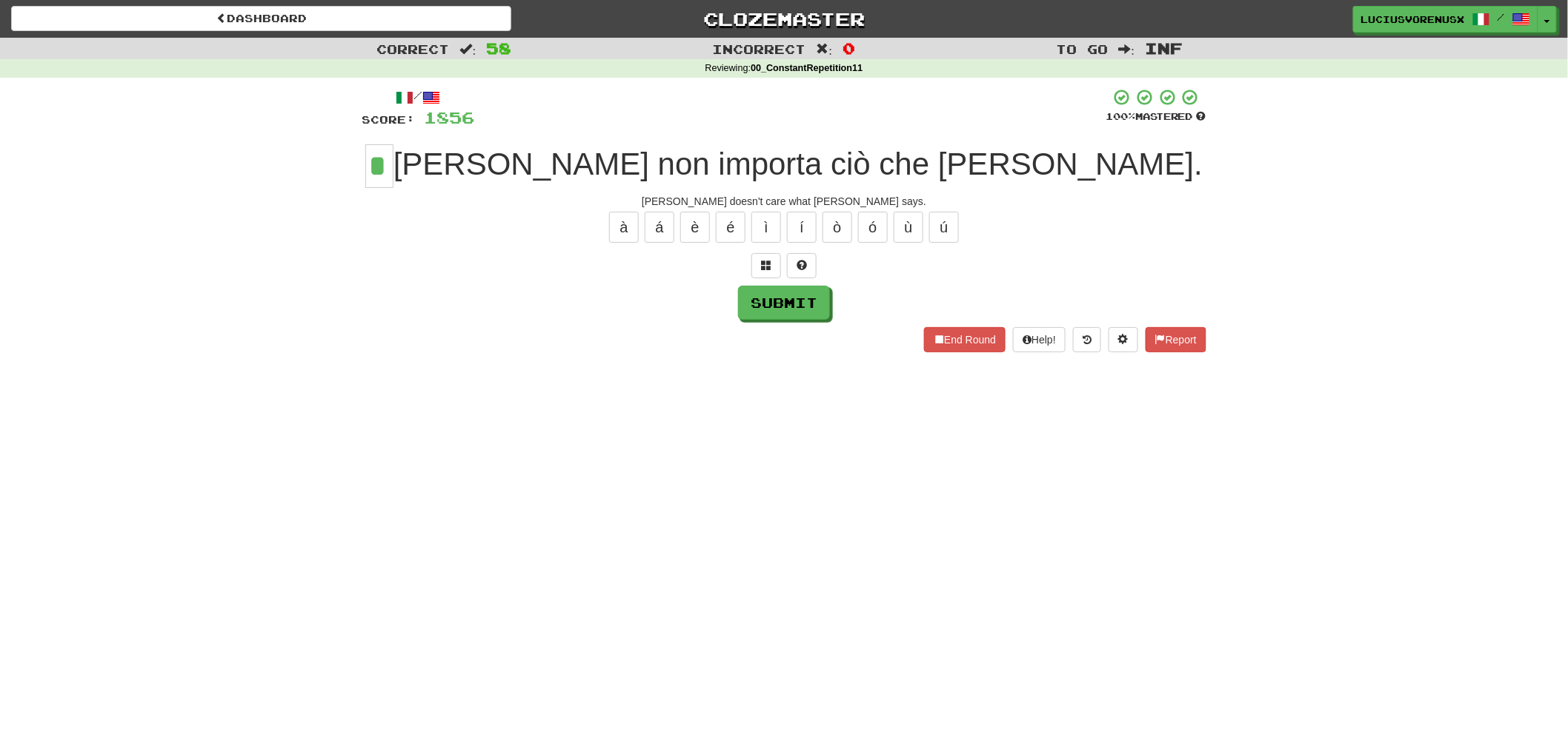
type input "*"
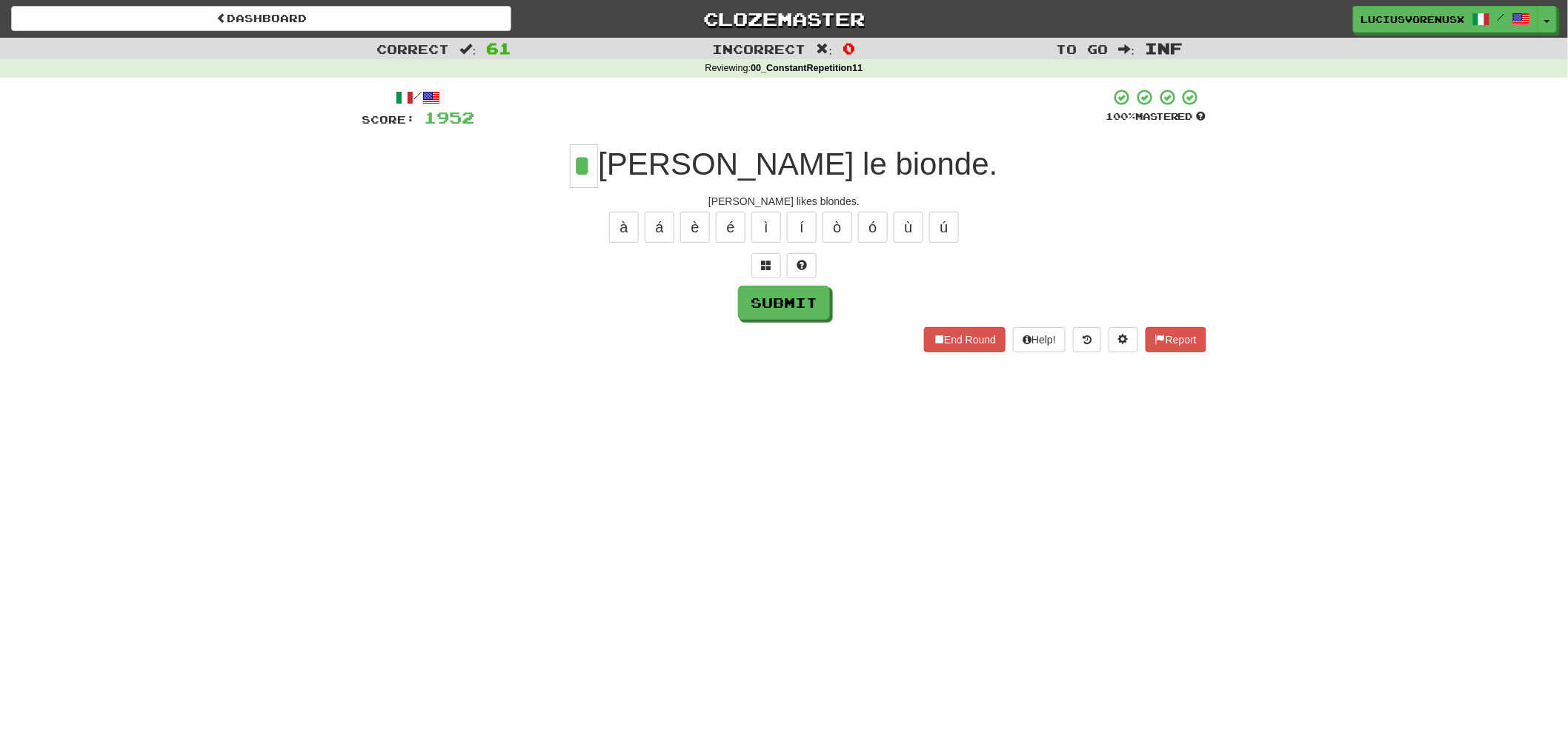
type input "*"
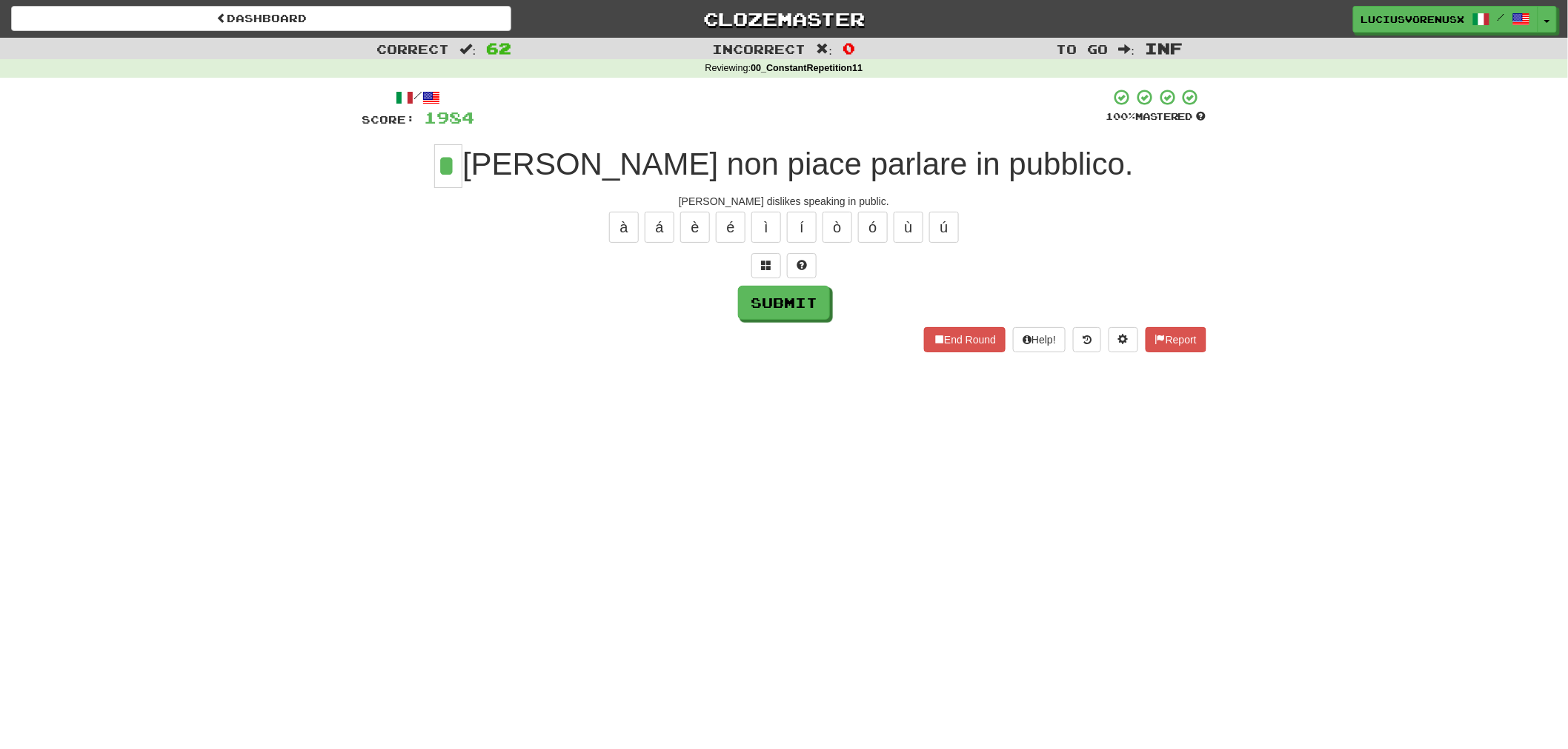
type input "*"
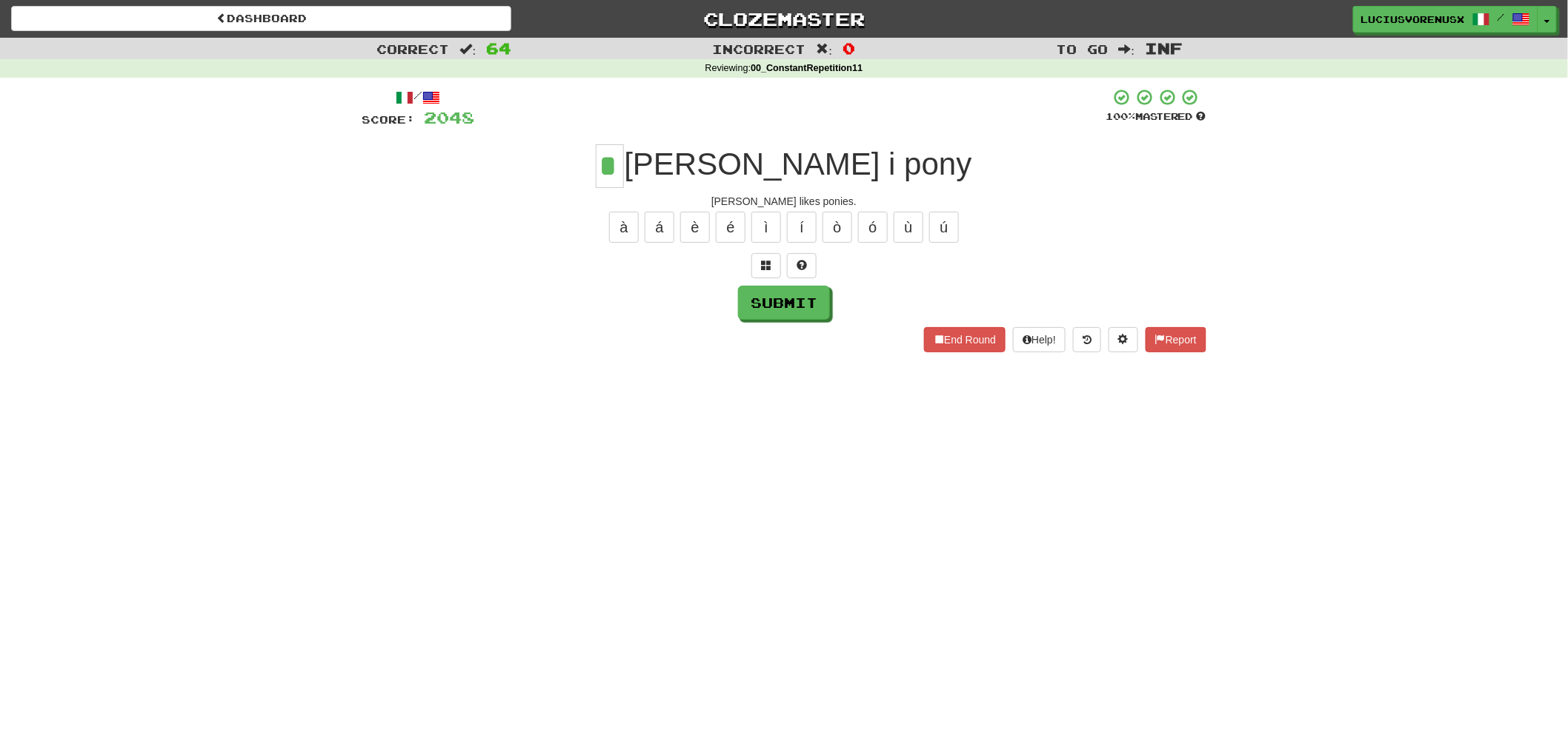
type input "*"
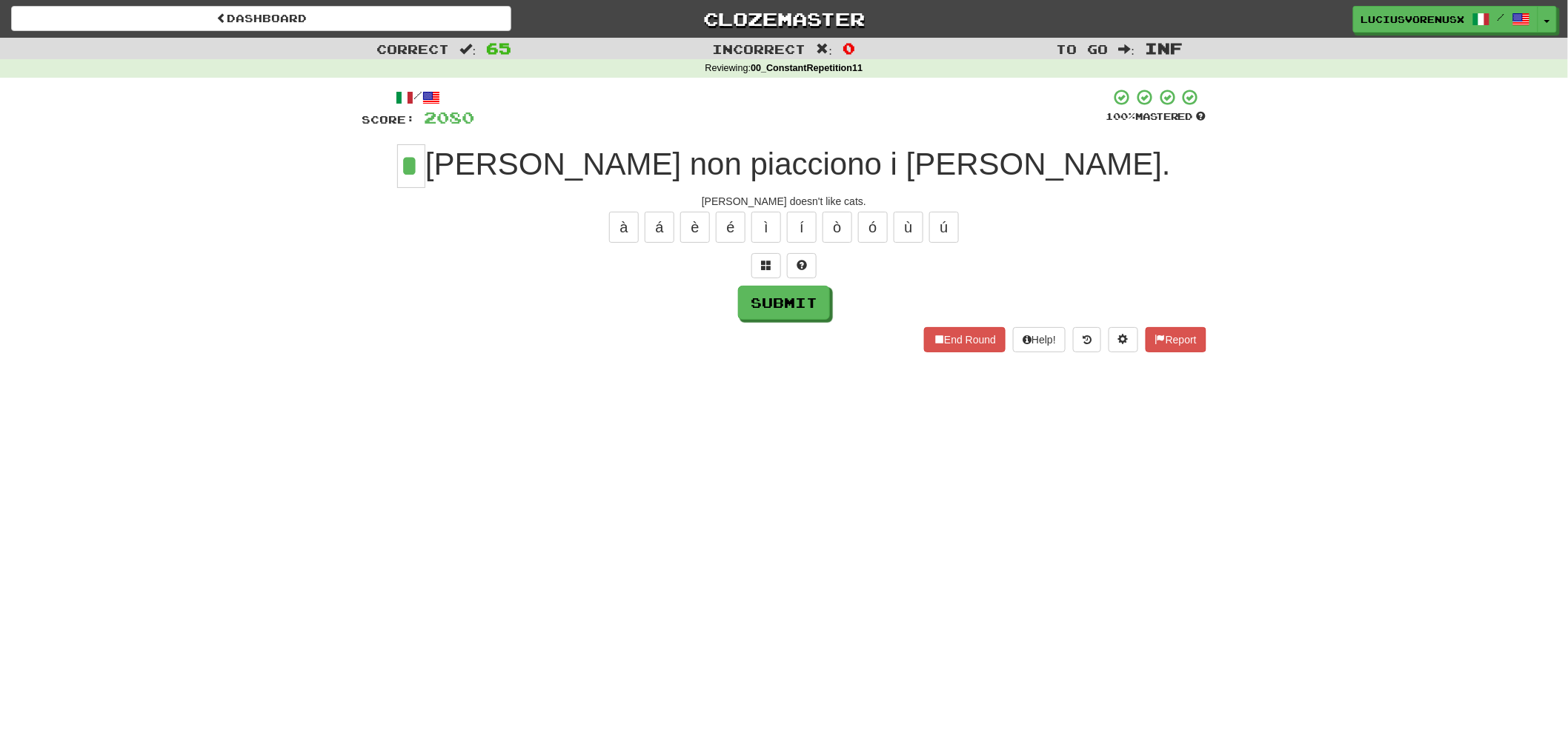
type input "*"
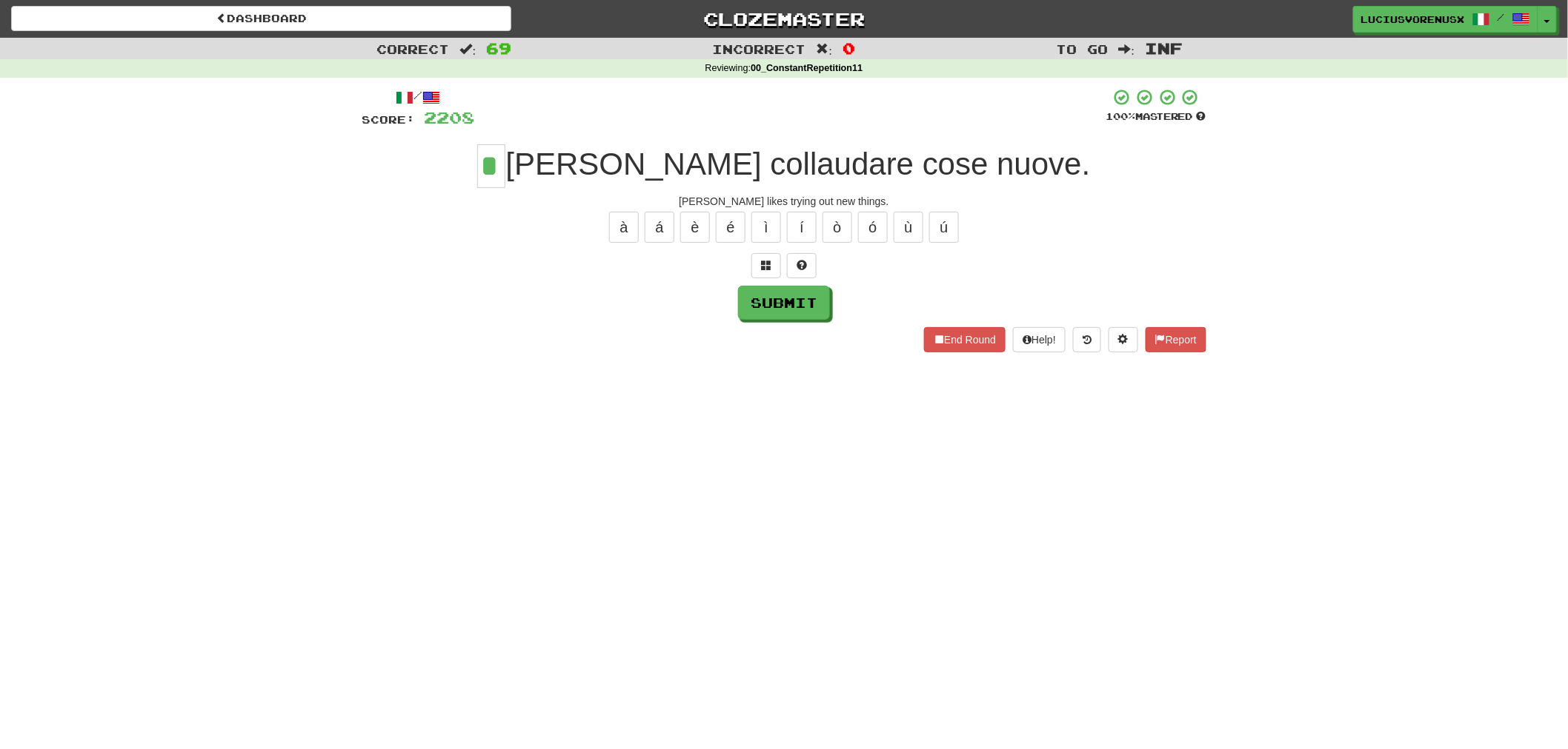
type input "*"
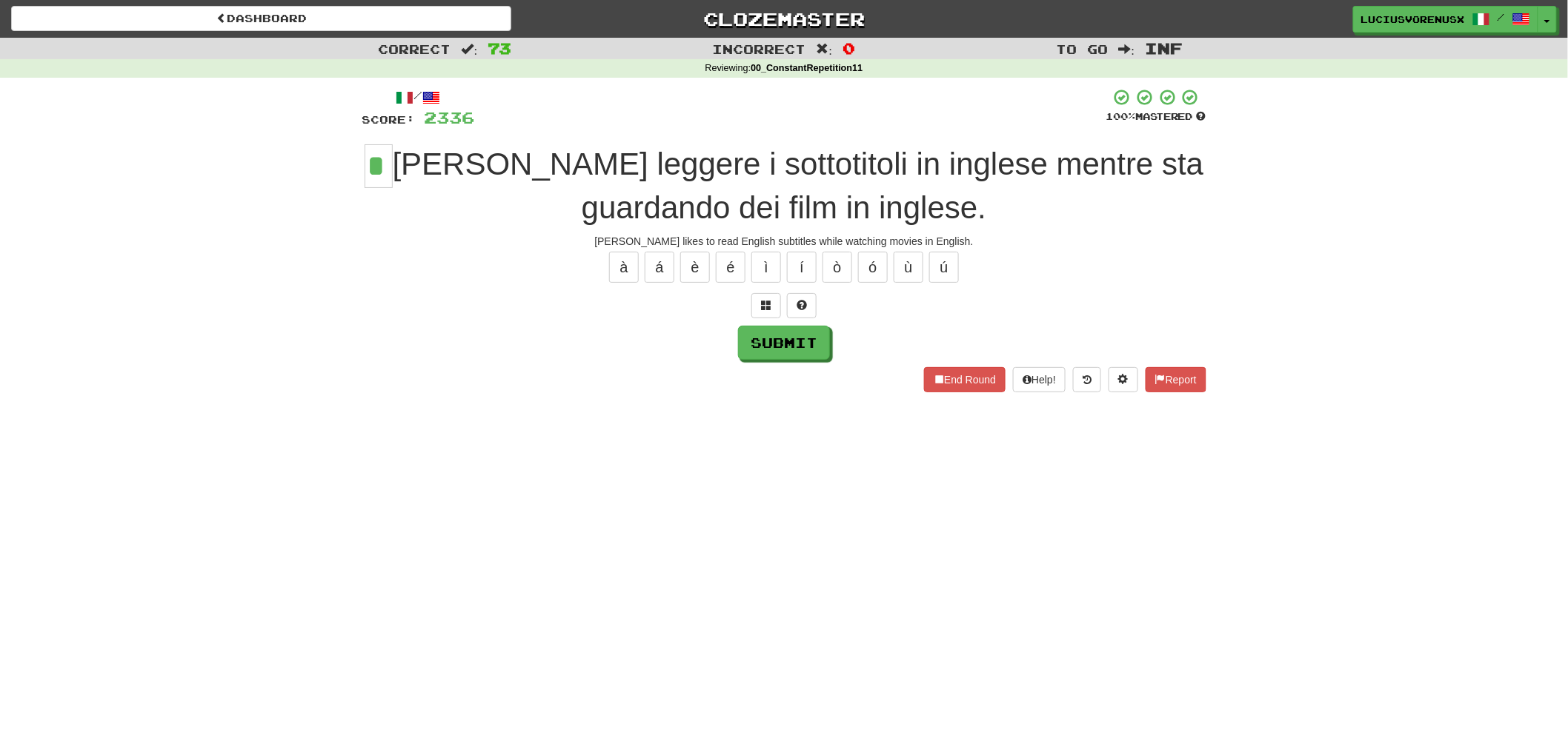
type input "*"
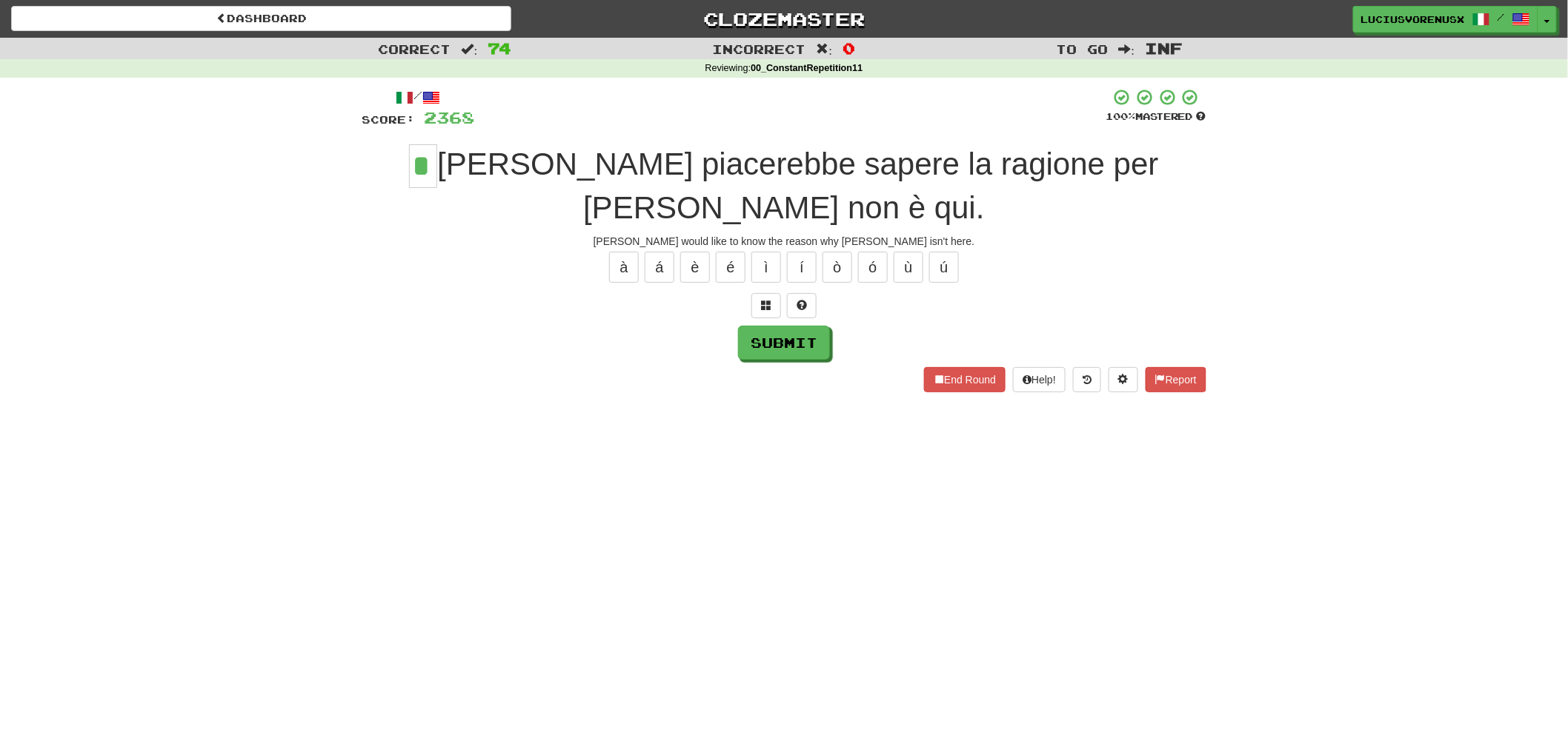
type input "*"
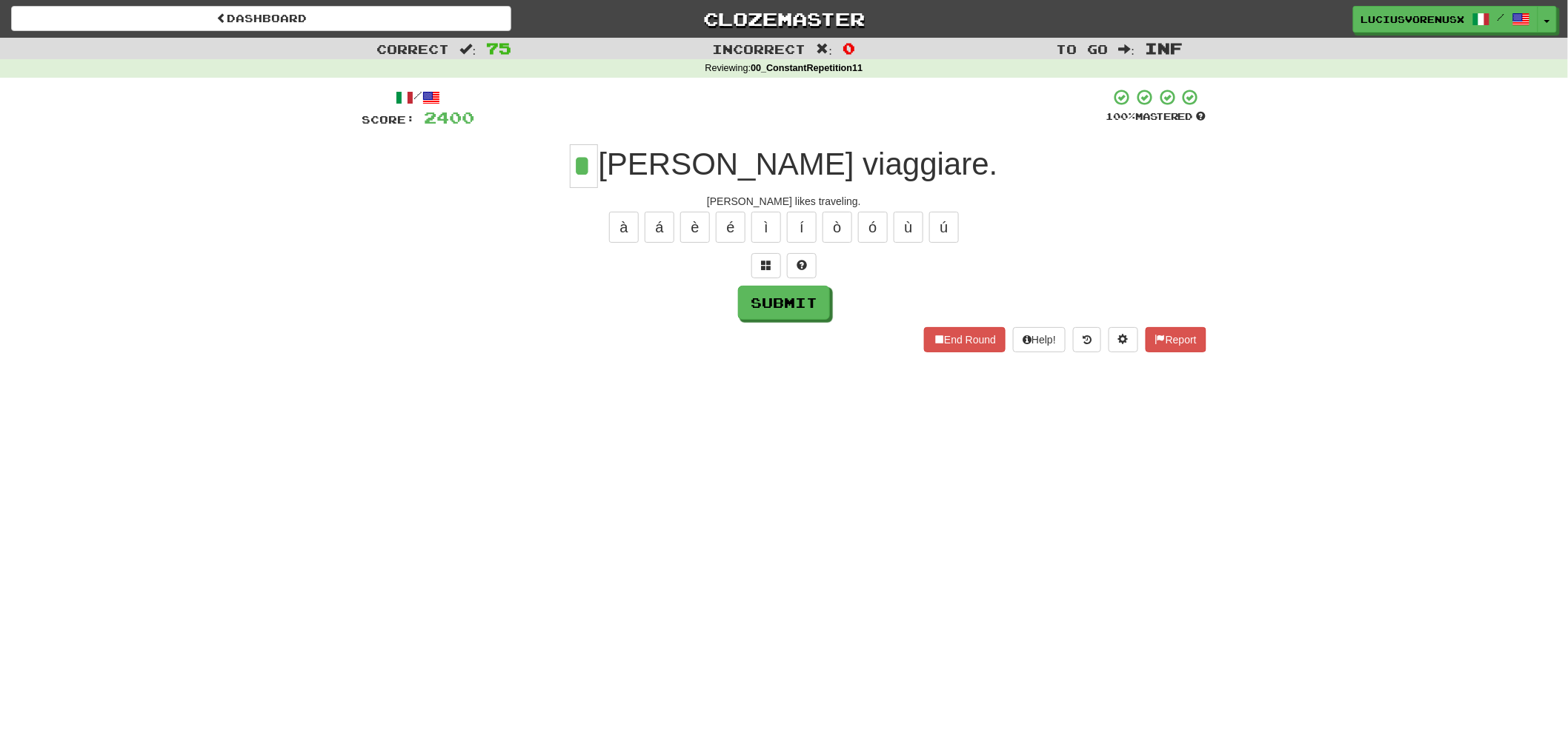
type input "*"
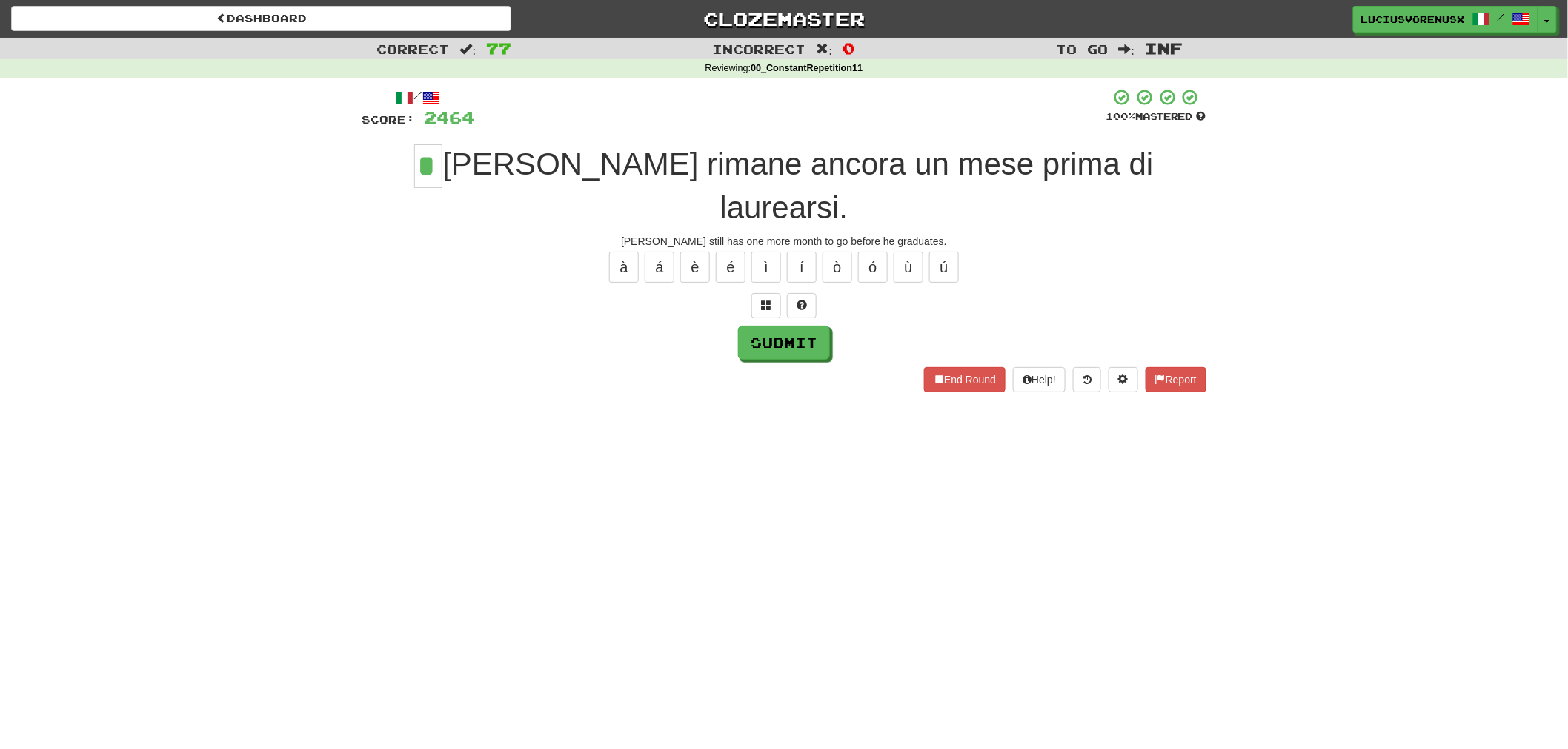
type input "*"
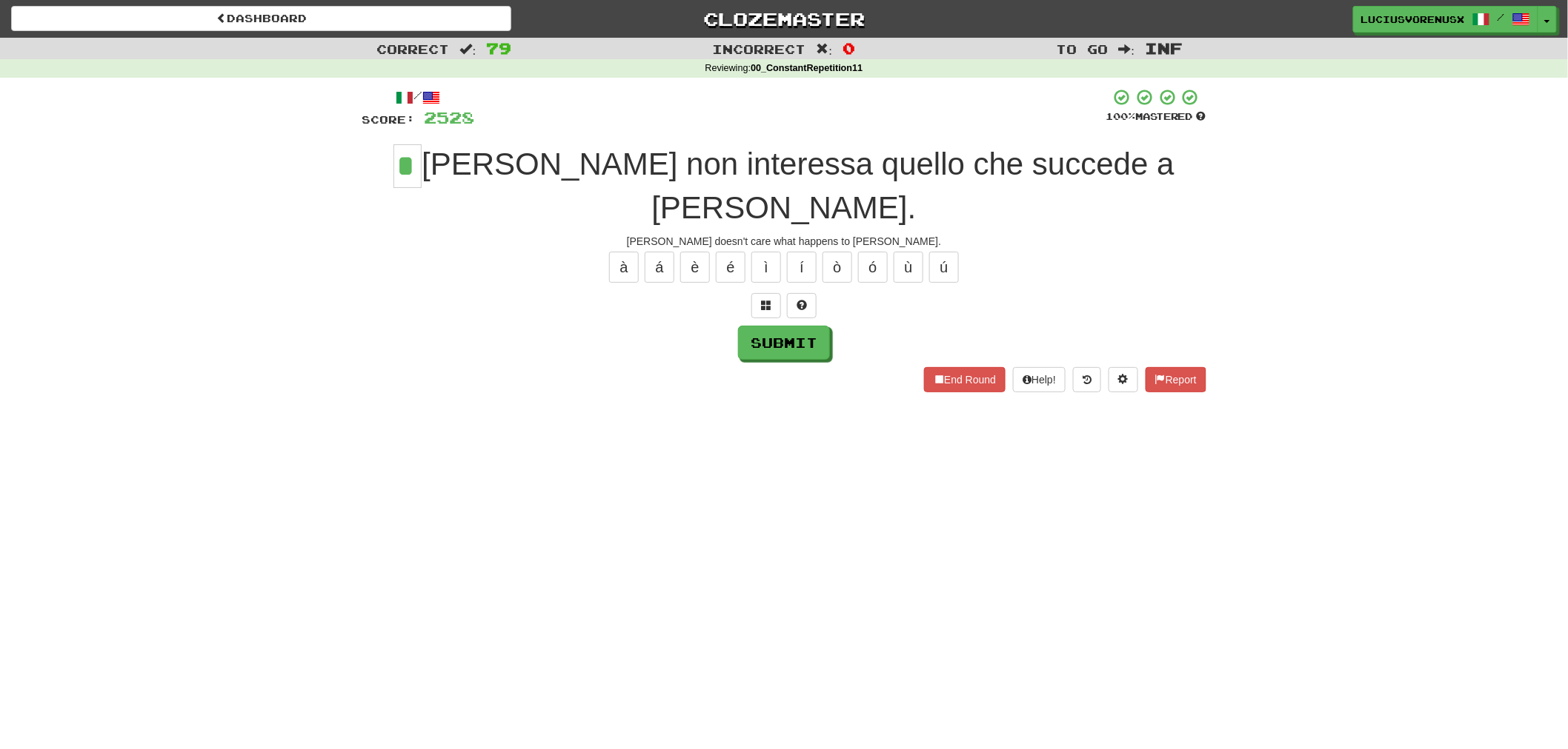
type input "*"
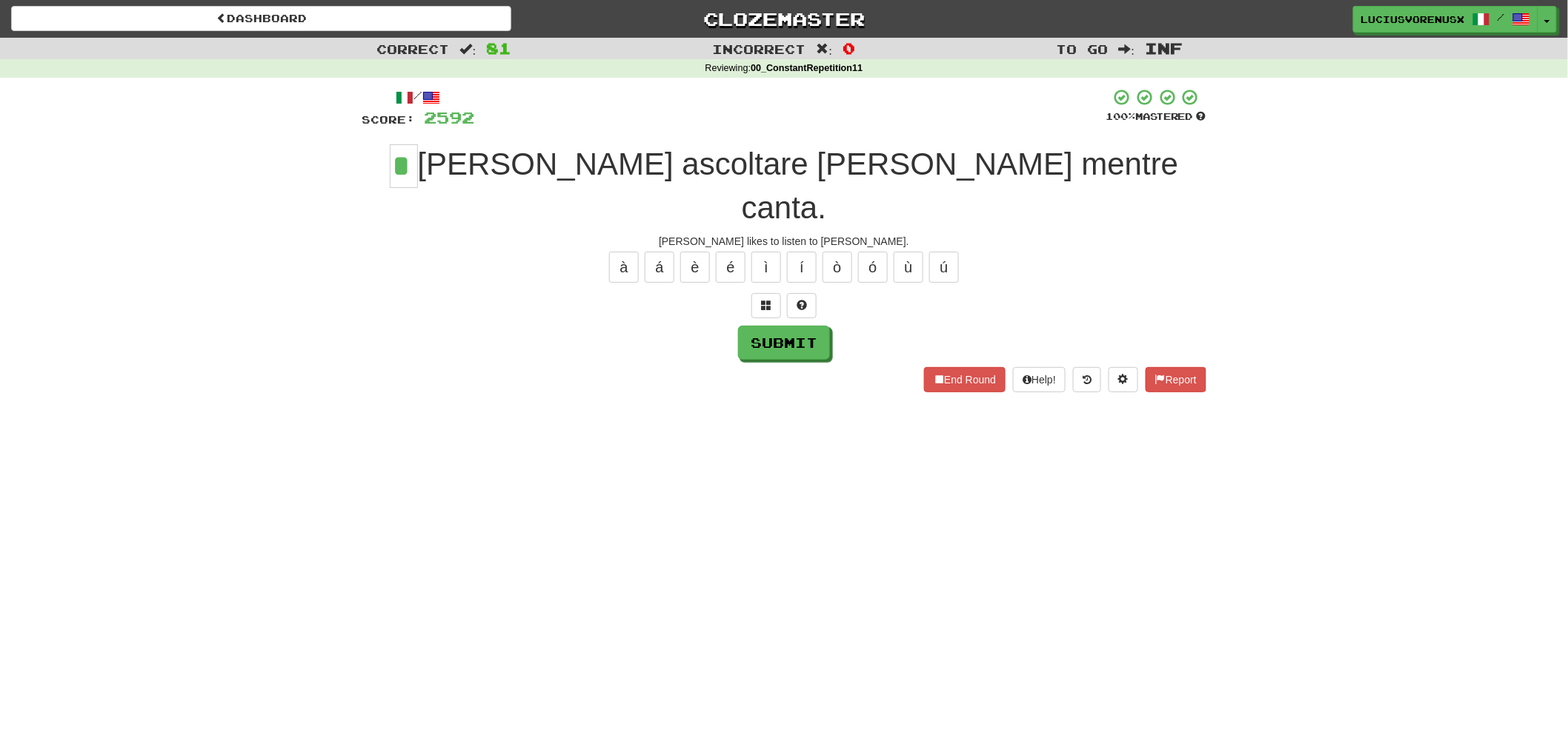
type input "*"
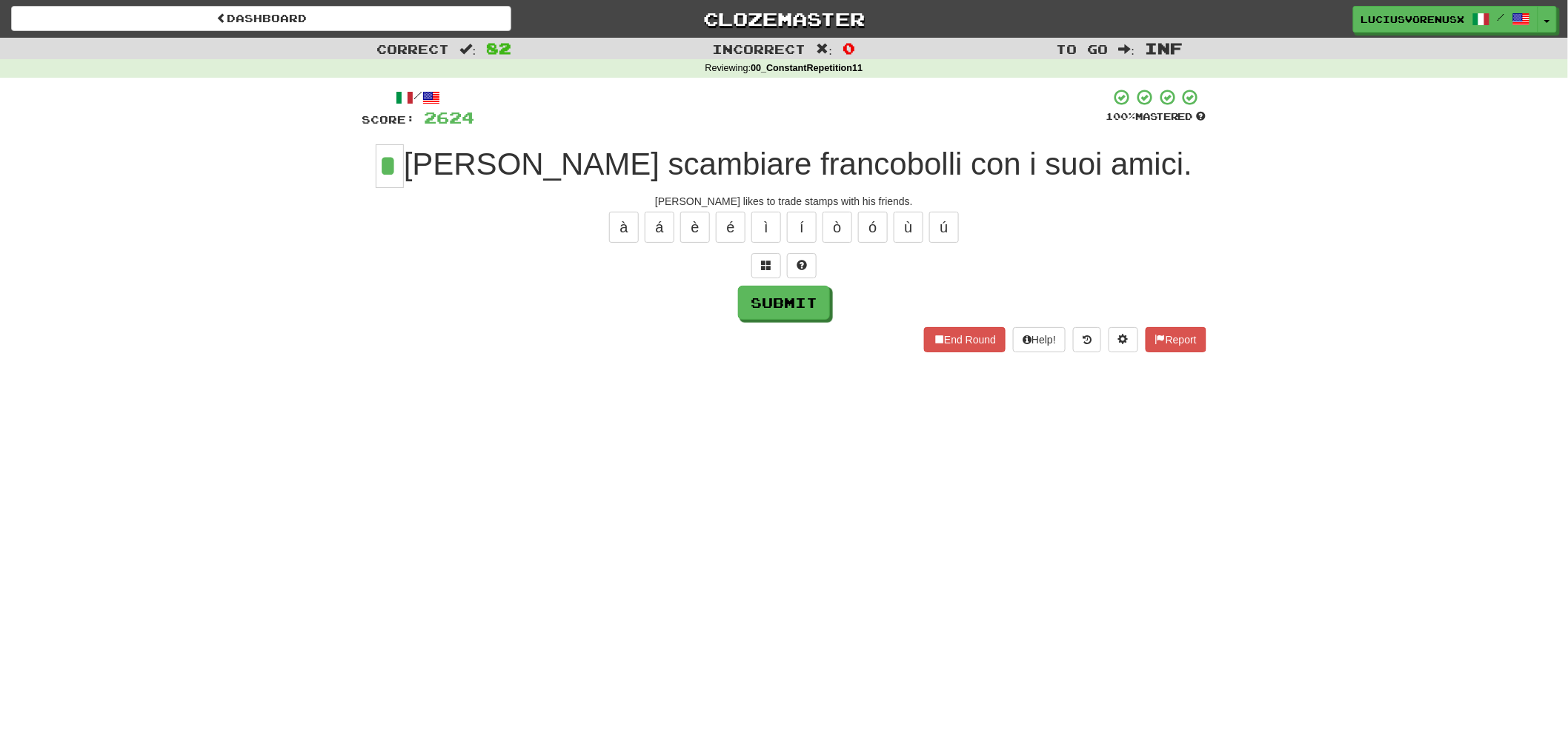
type input "*"
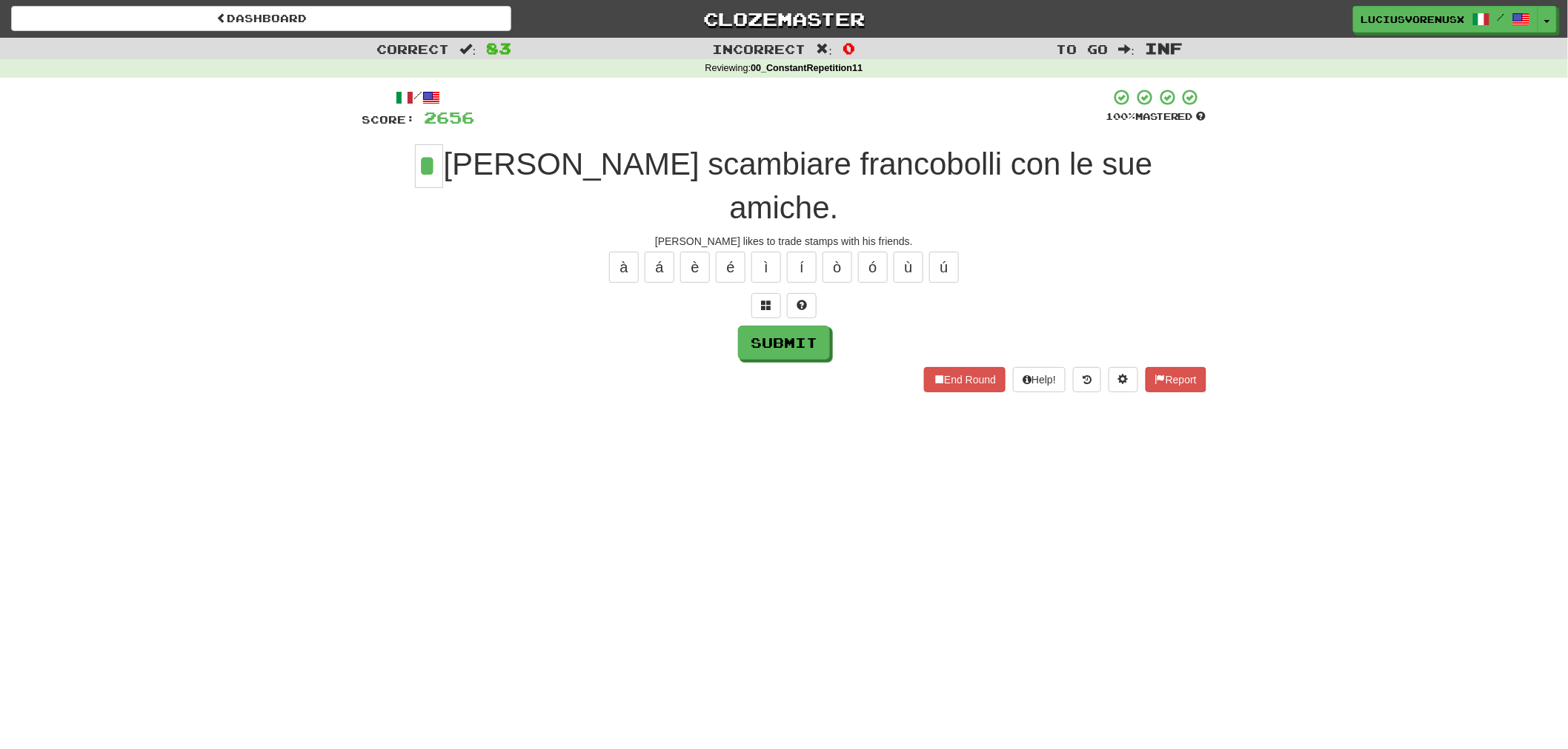
type input "*"
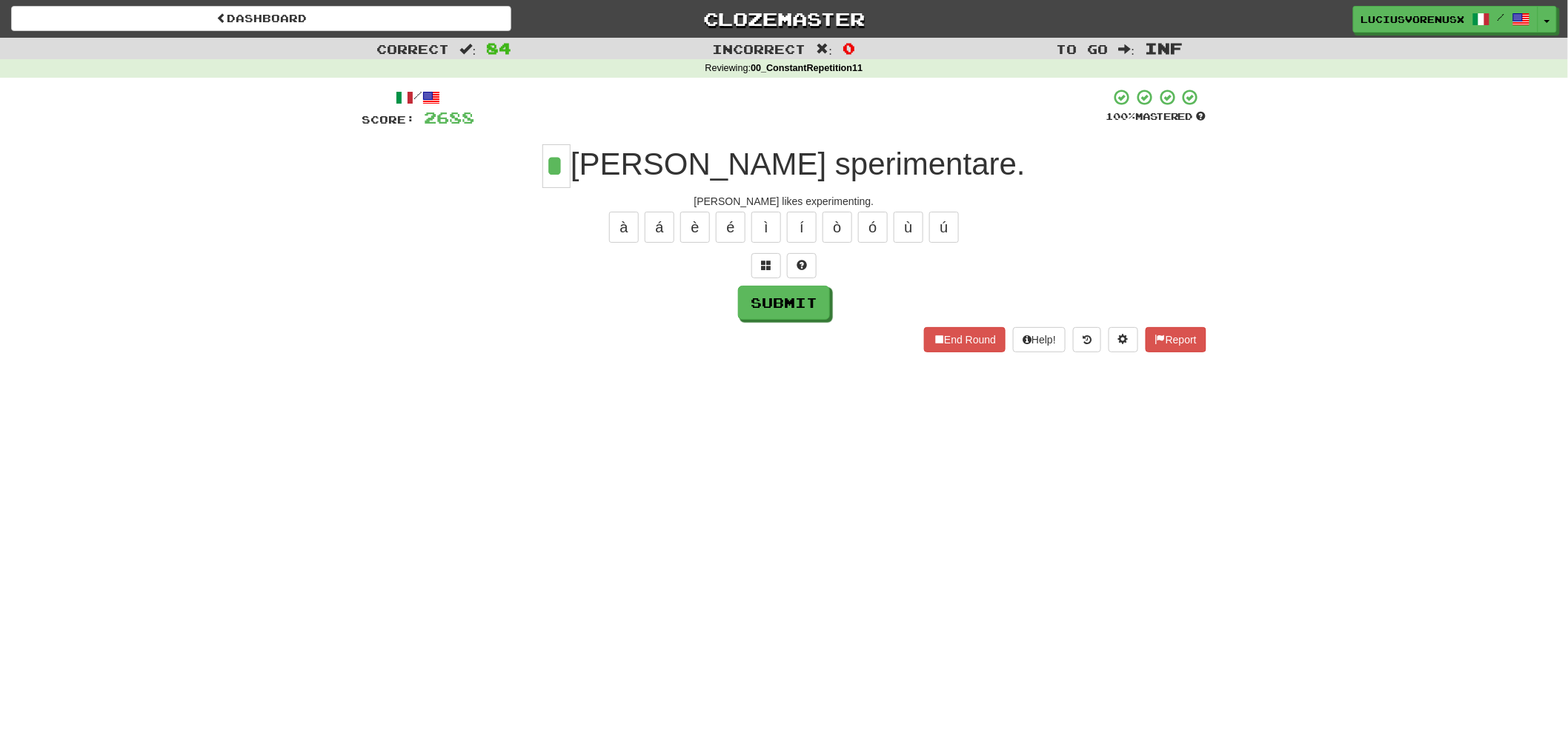
type input "*"
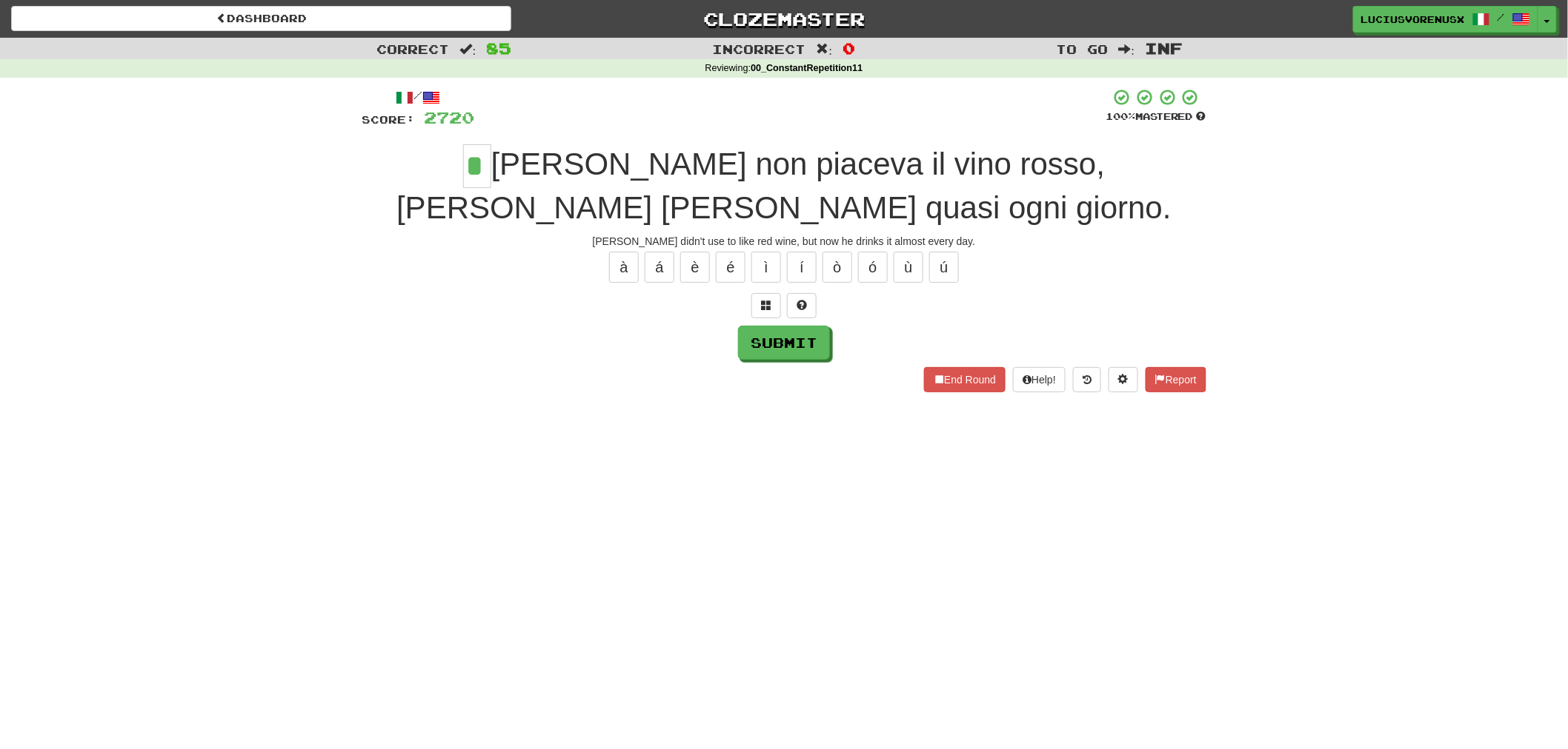
type input "*"
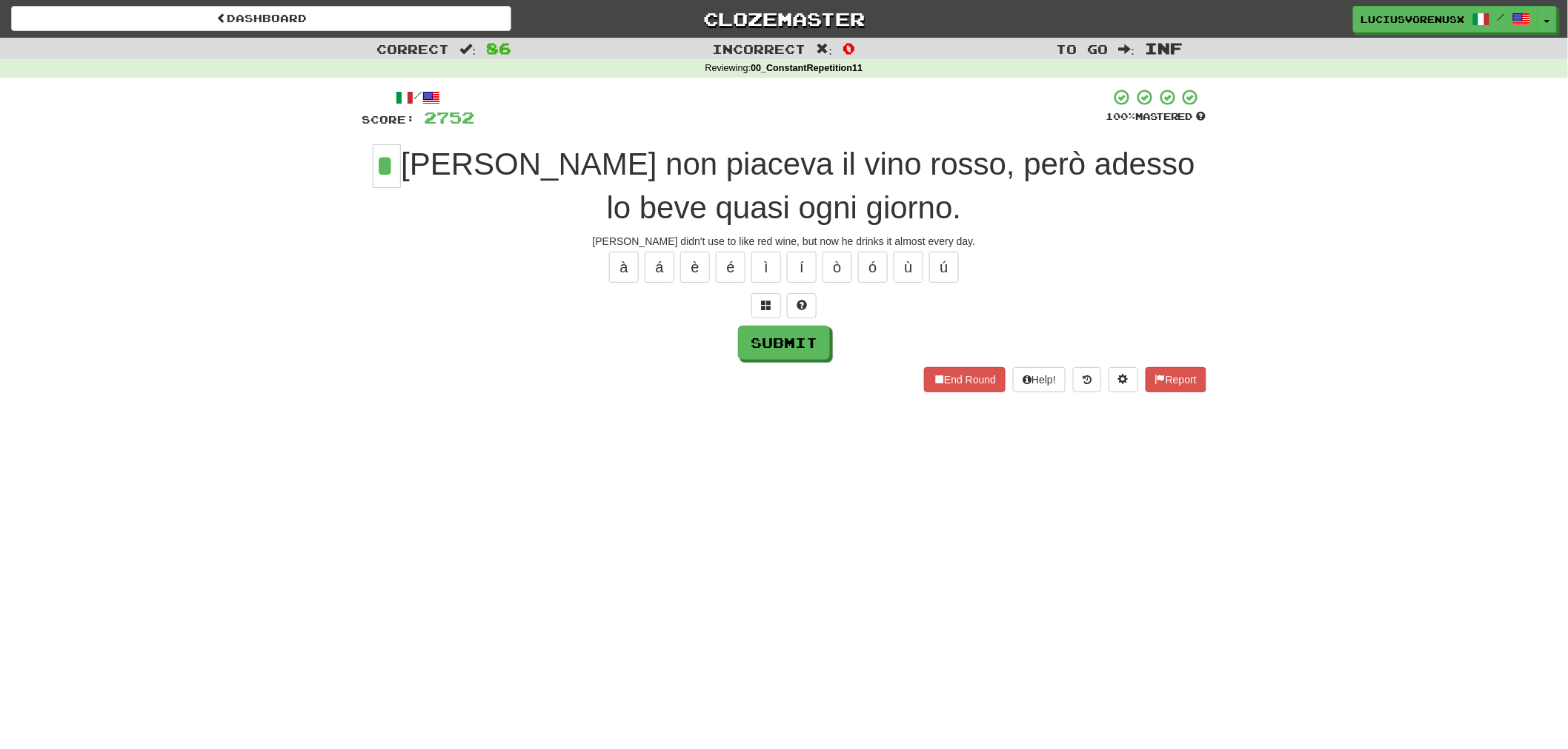
type input "*"
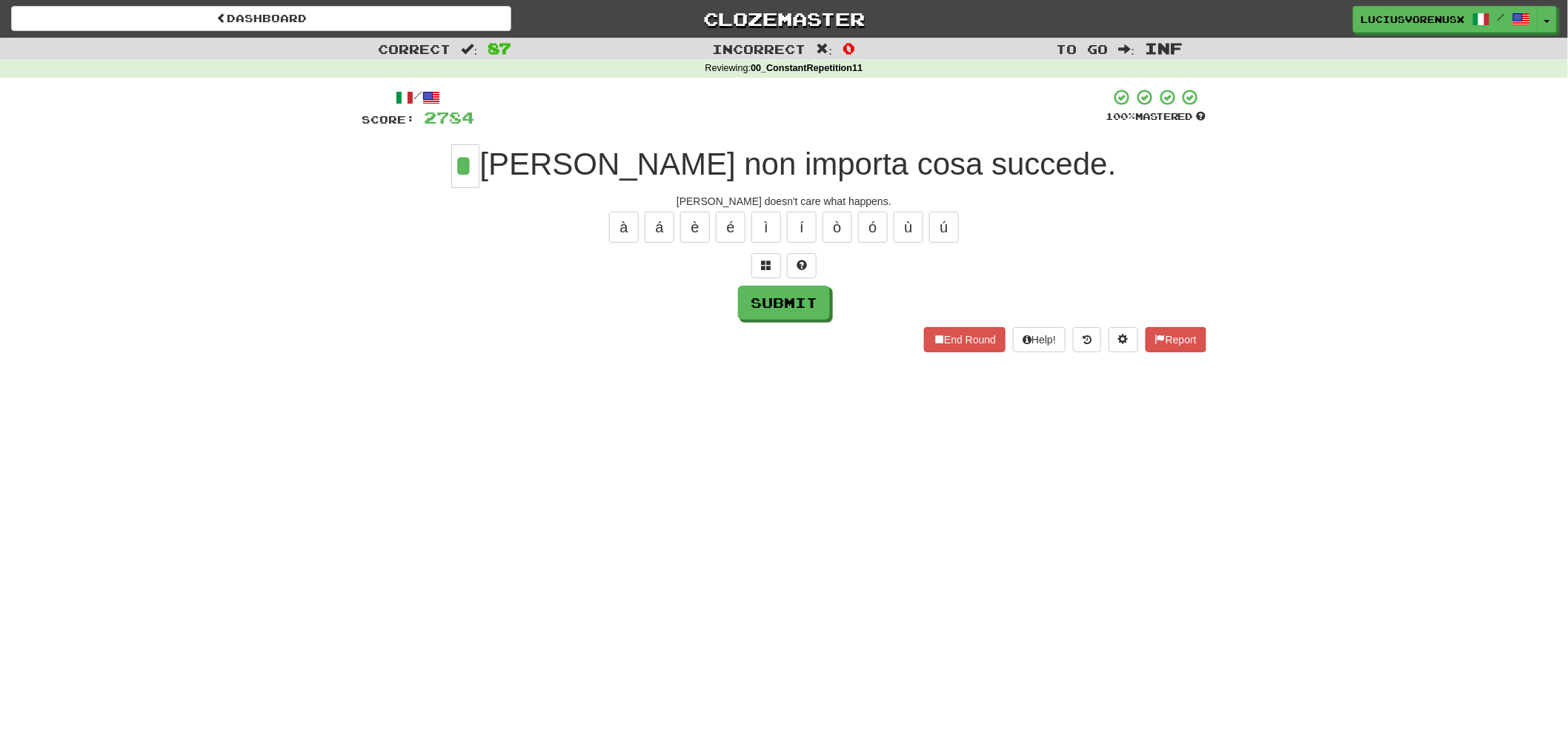
type input "*"
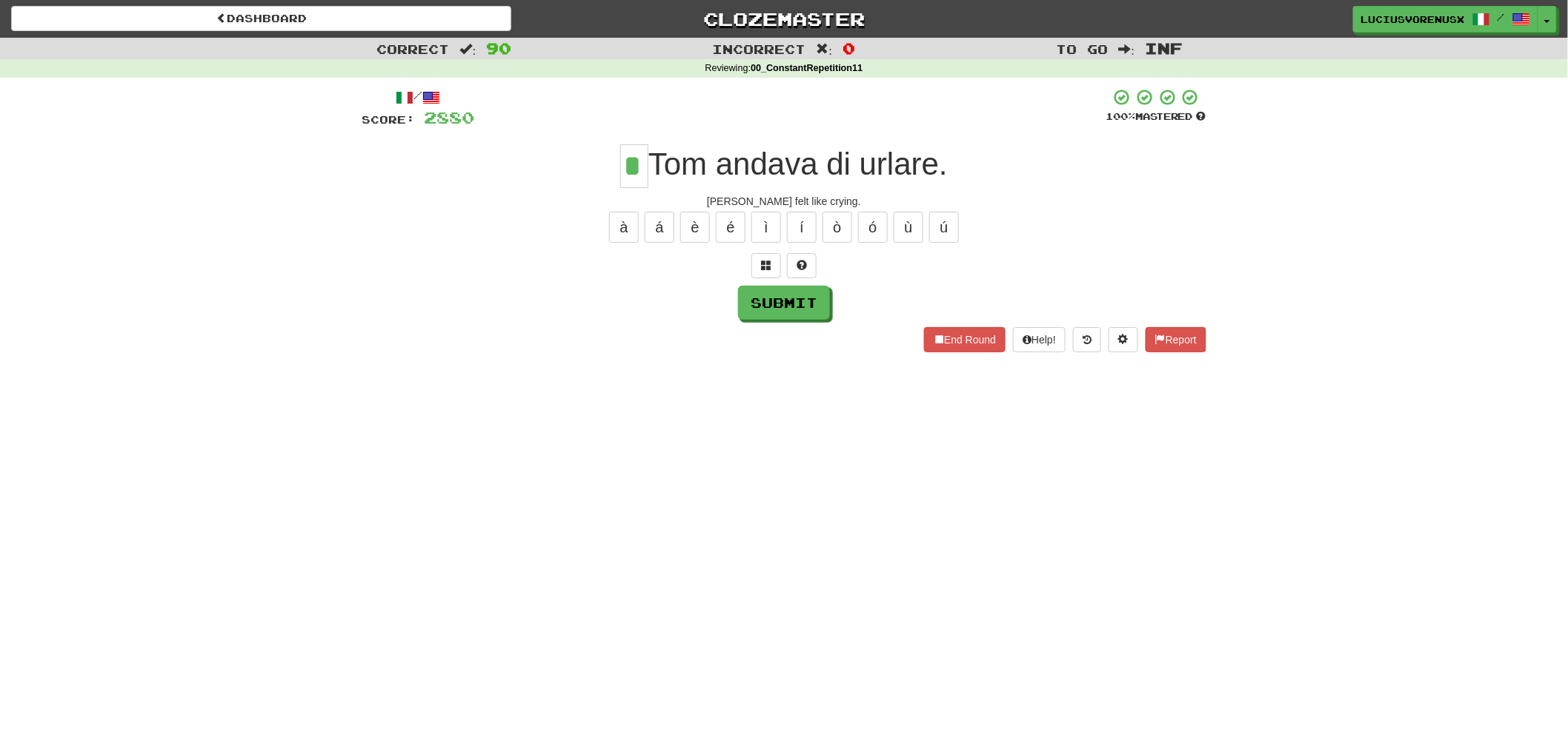
type input "*"
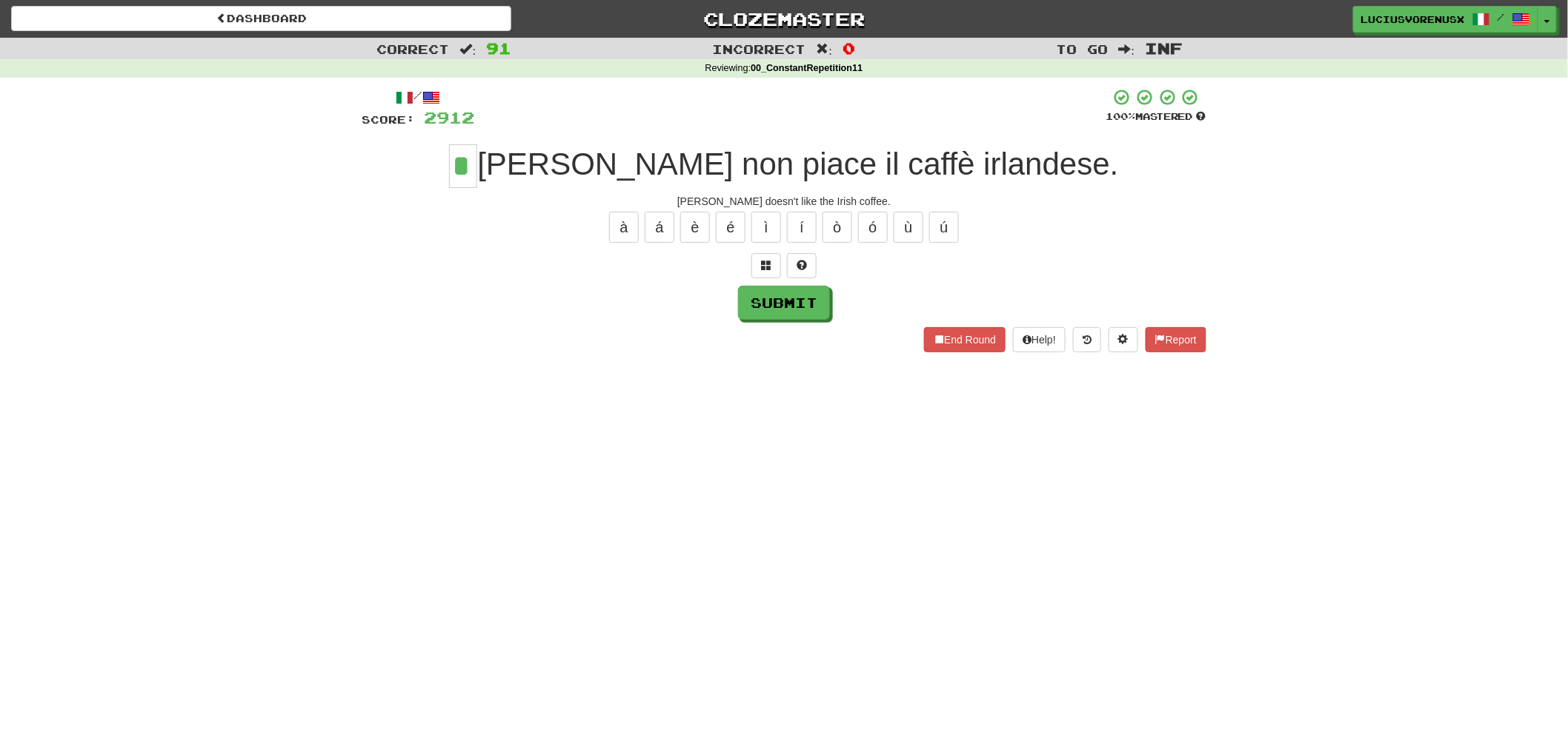
type input "*"
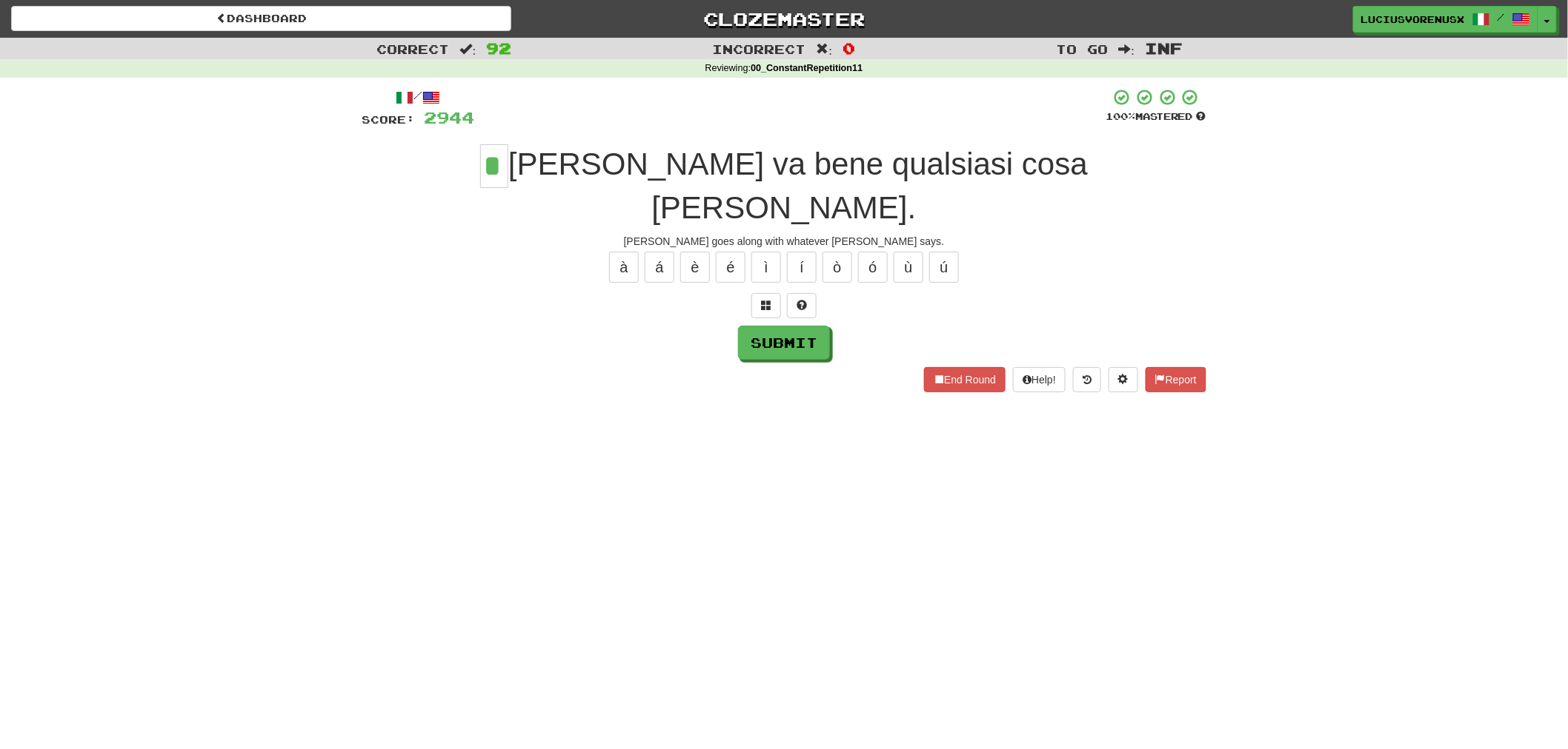
type input "*"
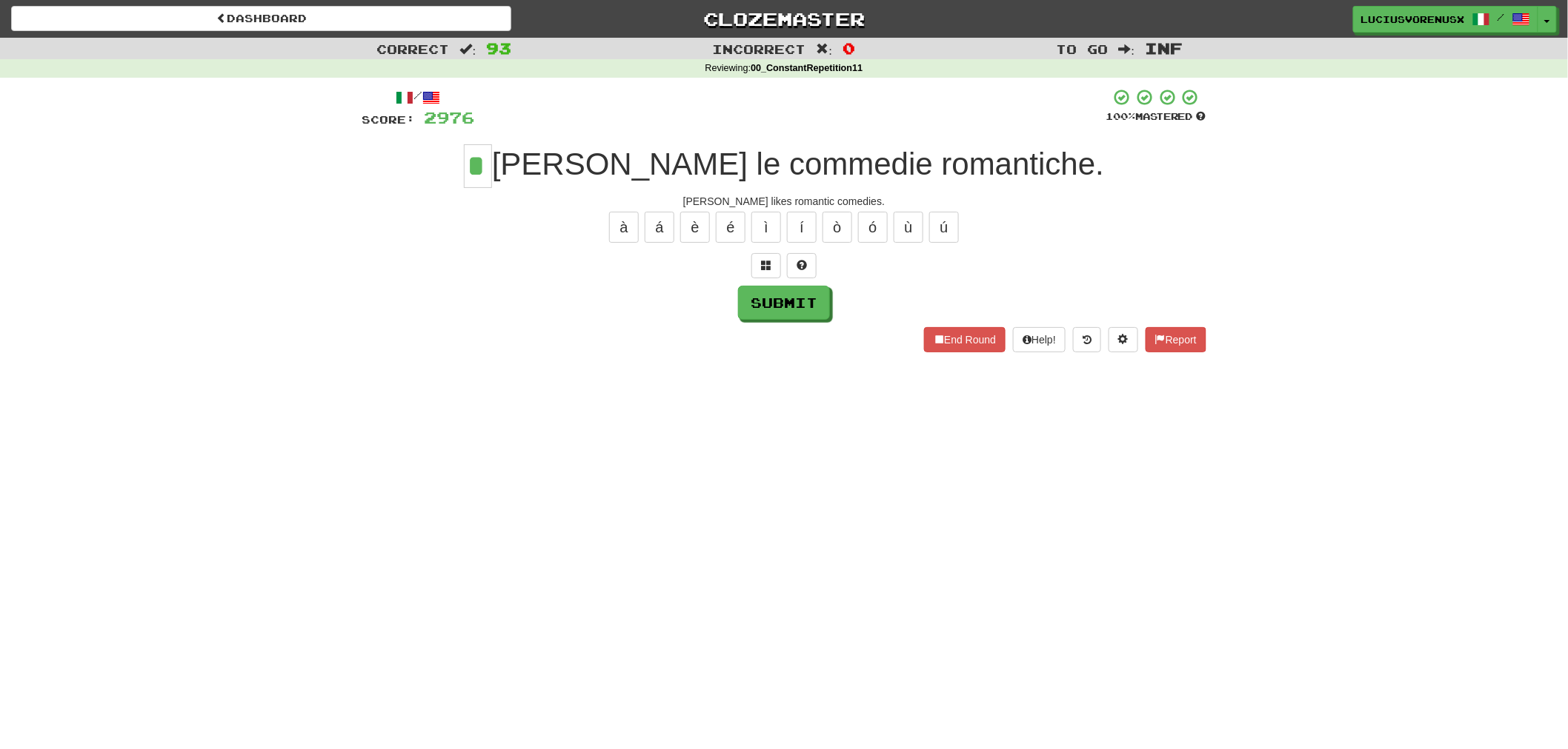
type input "*"
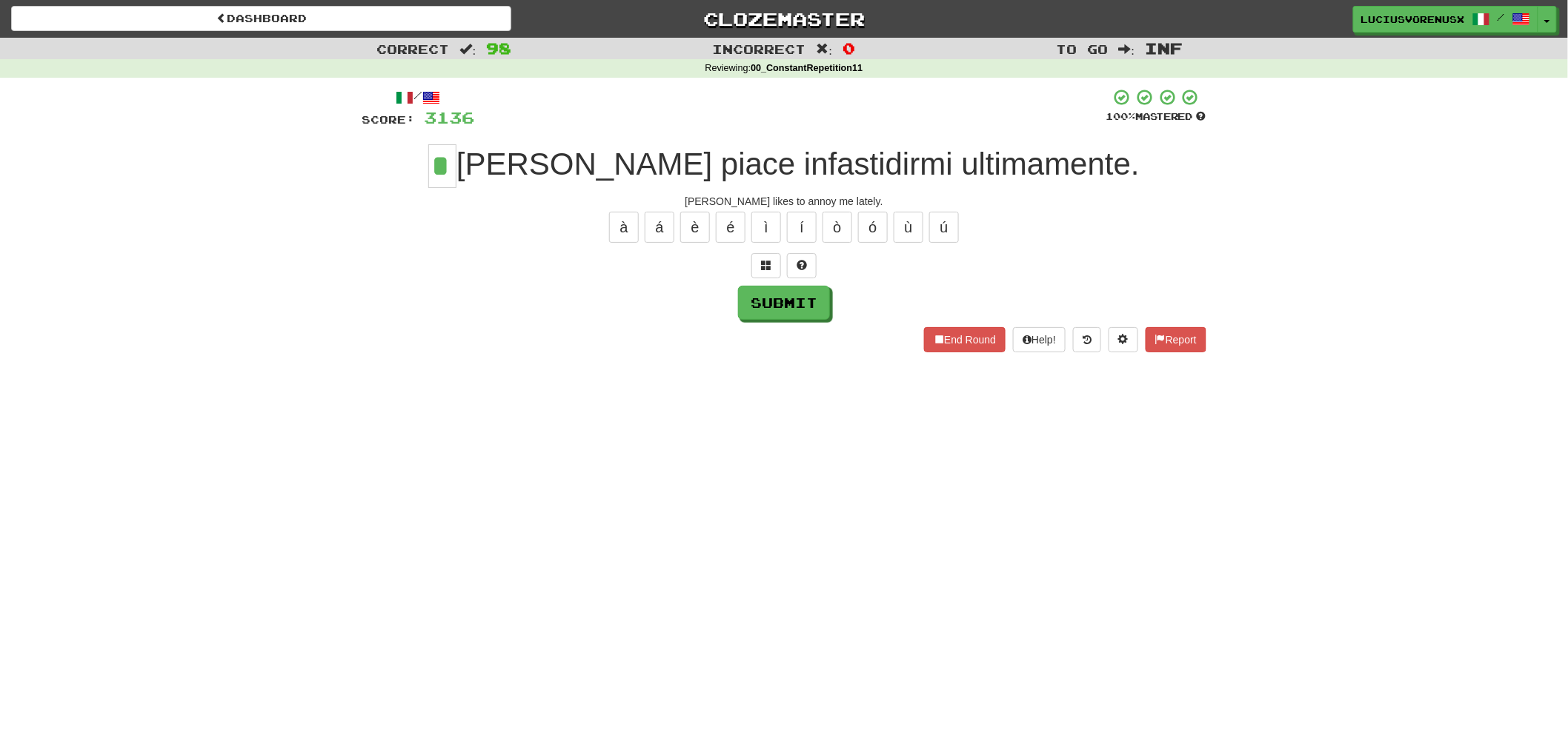
type input "*"
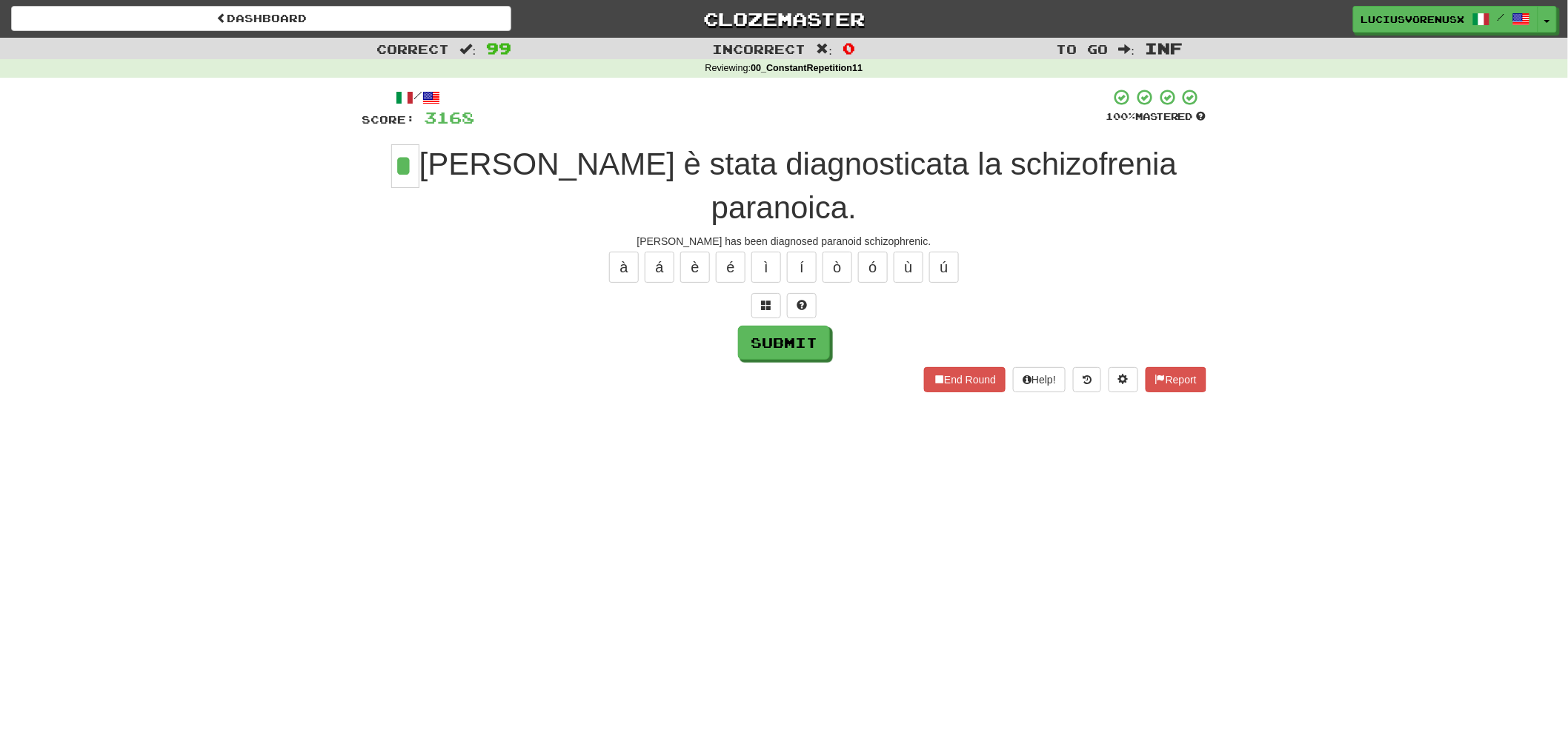
type input "*"
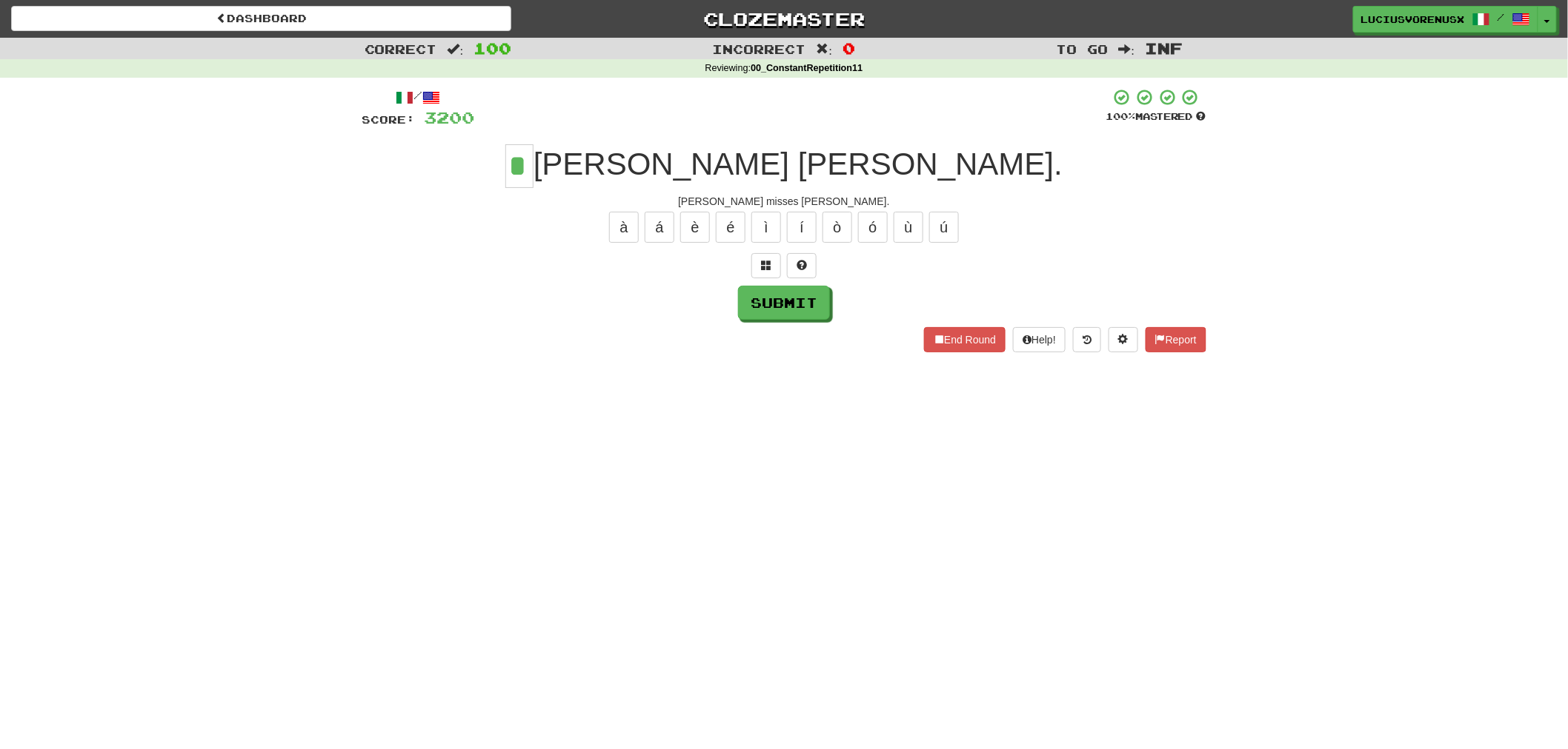
type input "*"
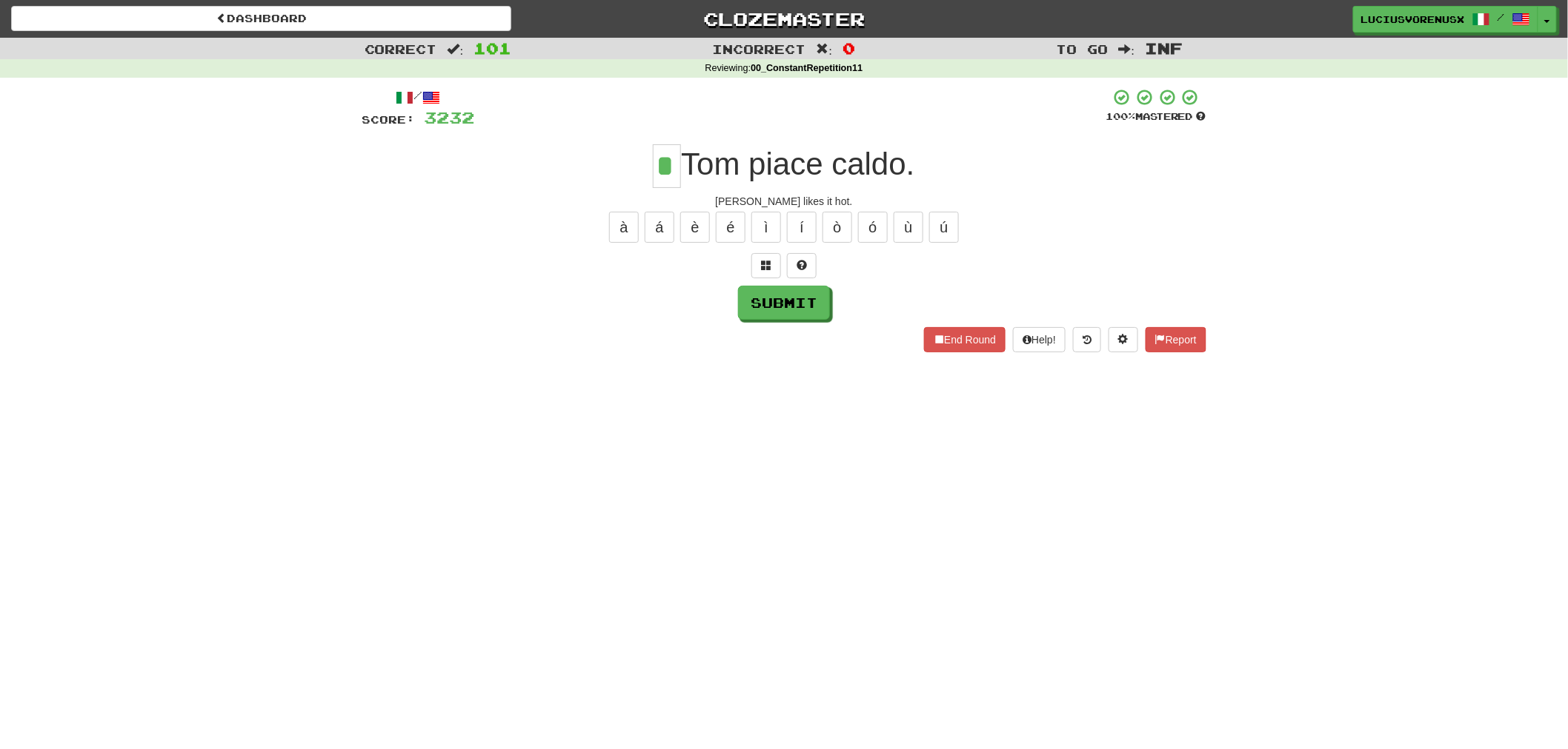
type input "*"
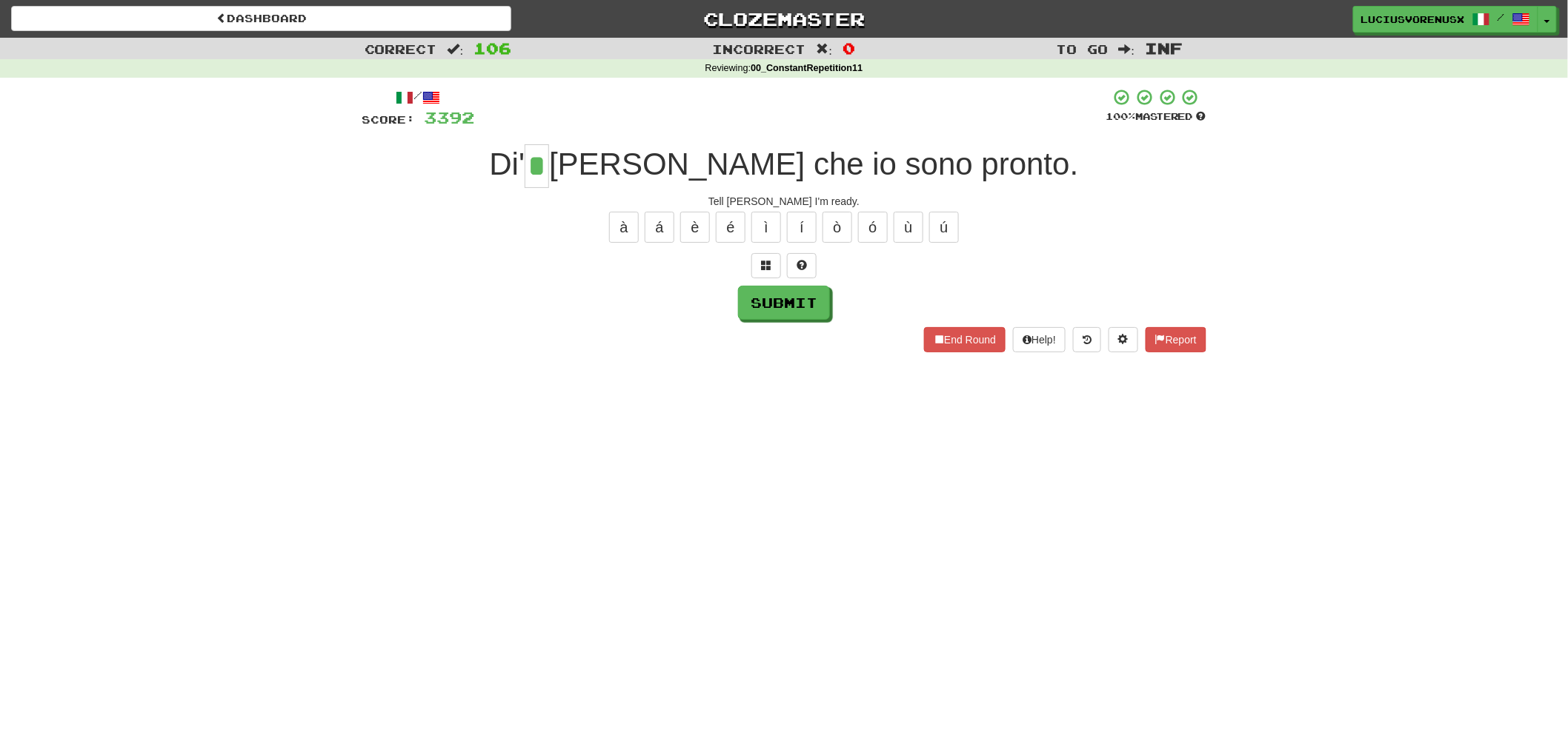
type input "*"
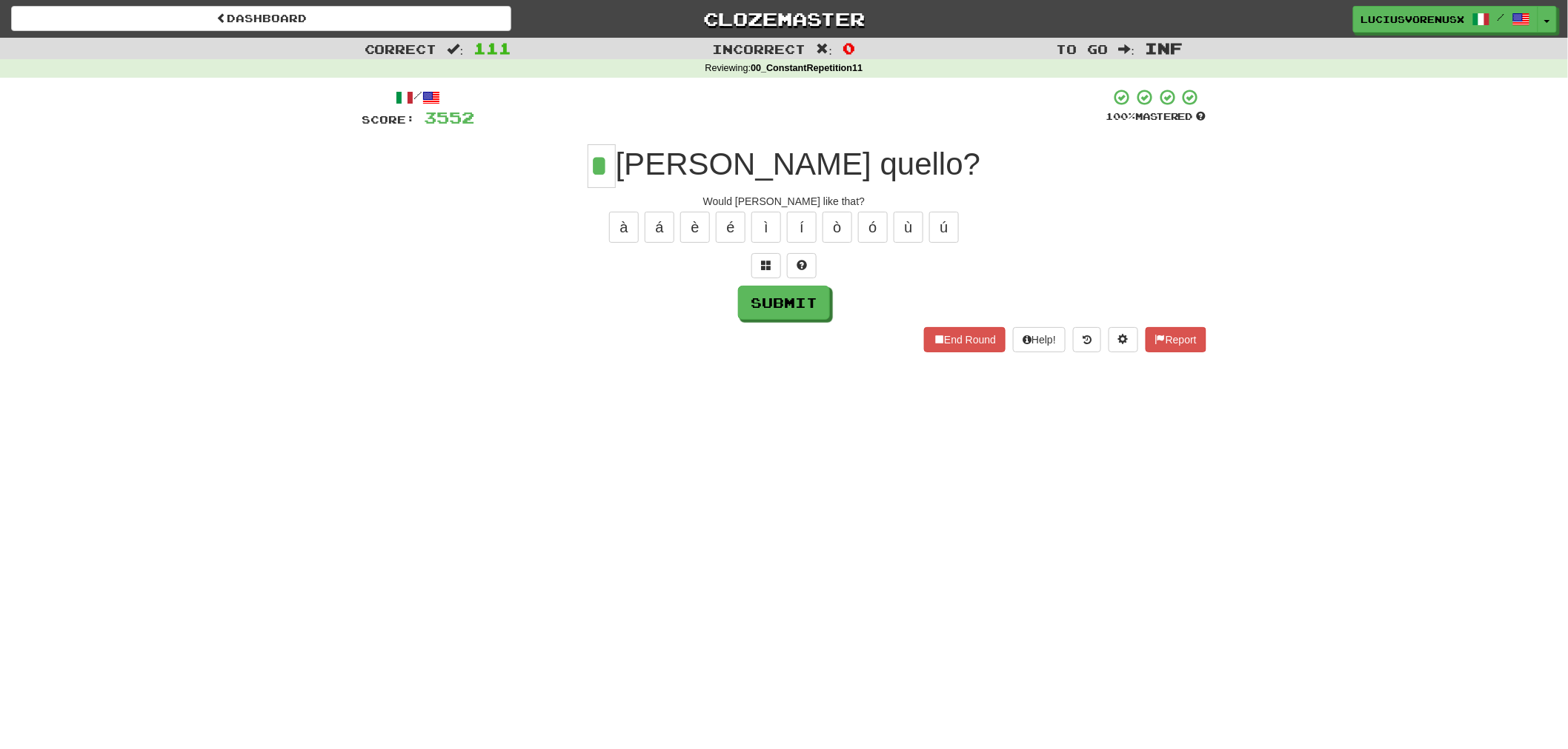
type input "*"
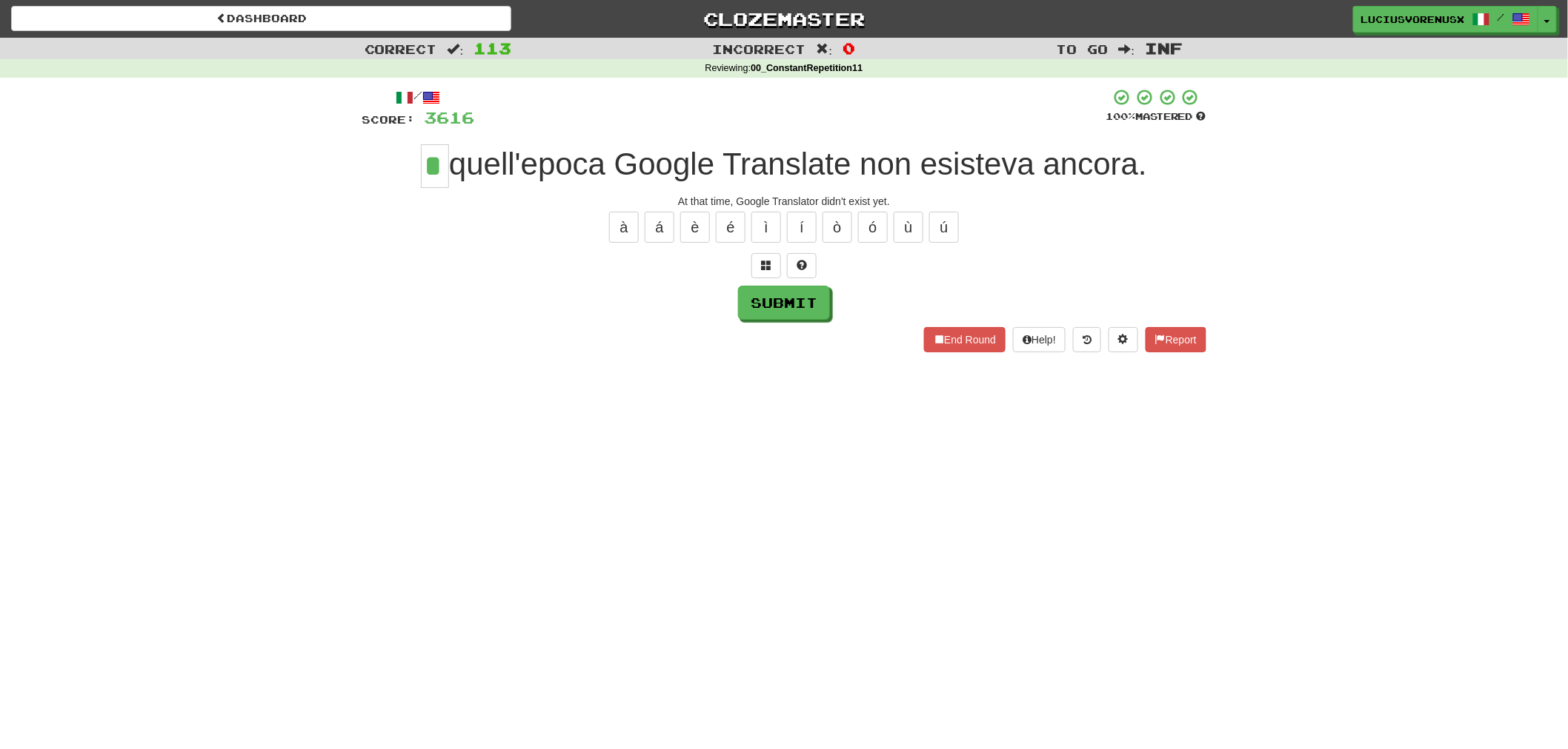
type input "*"
